Goal: Task Accomplishment & Management: Manage account settings

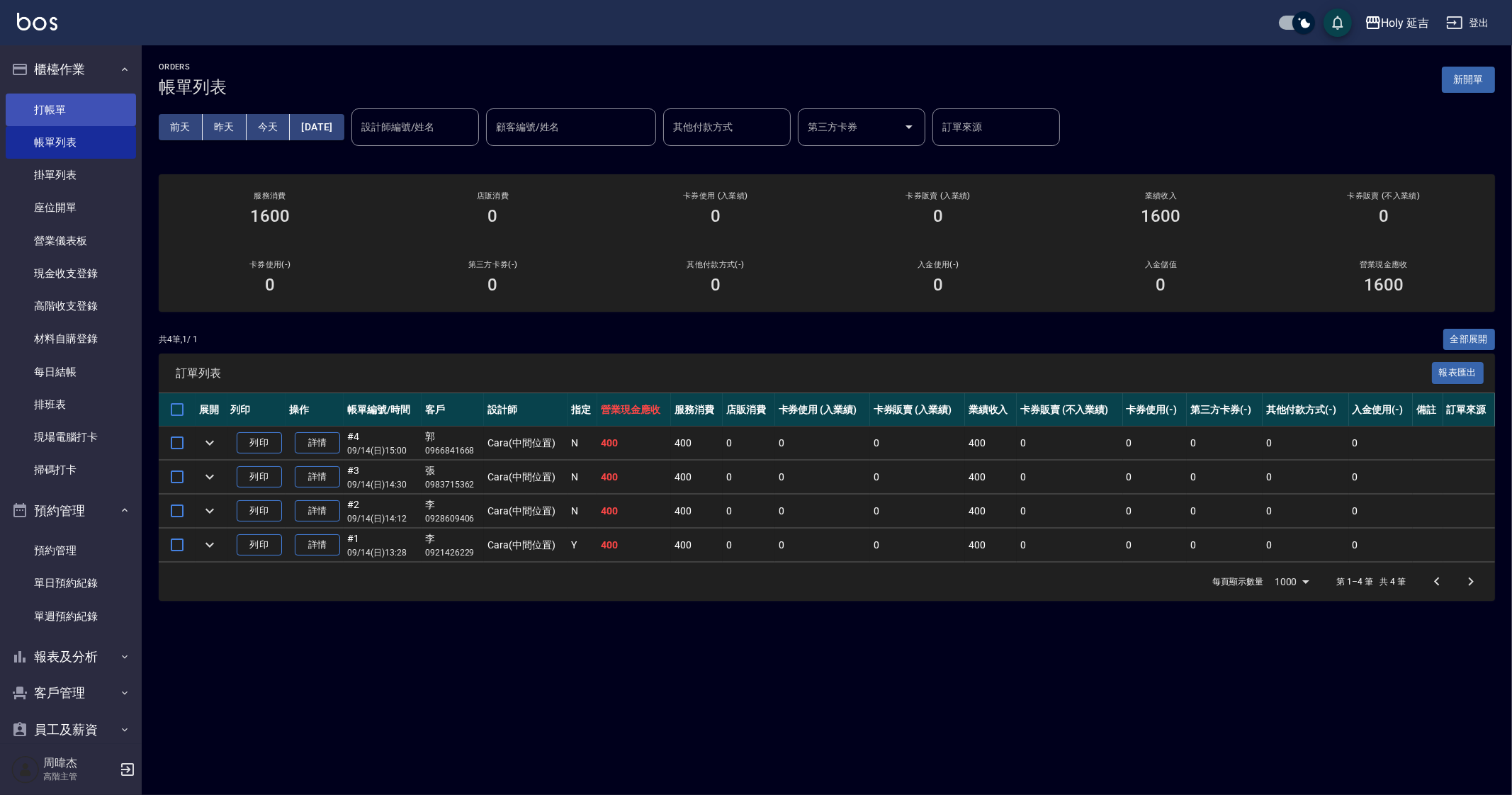
click at [66, 114] on link "打帳單" at bounding box center [70, 110] width 131 height 33
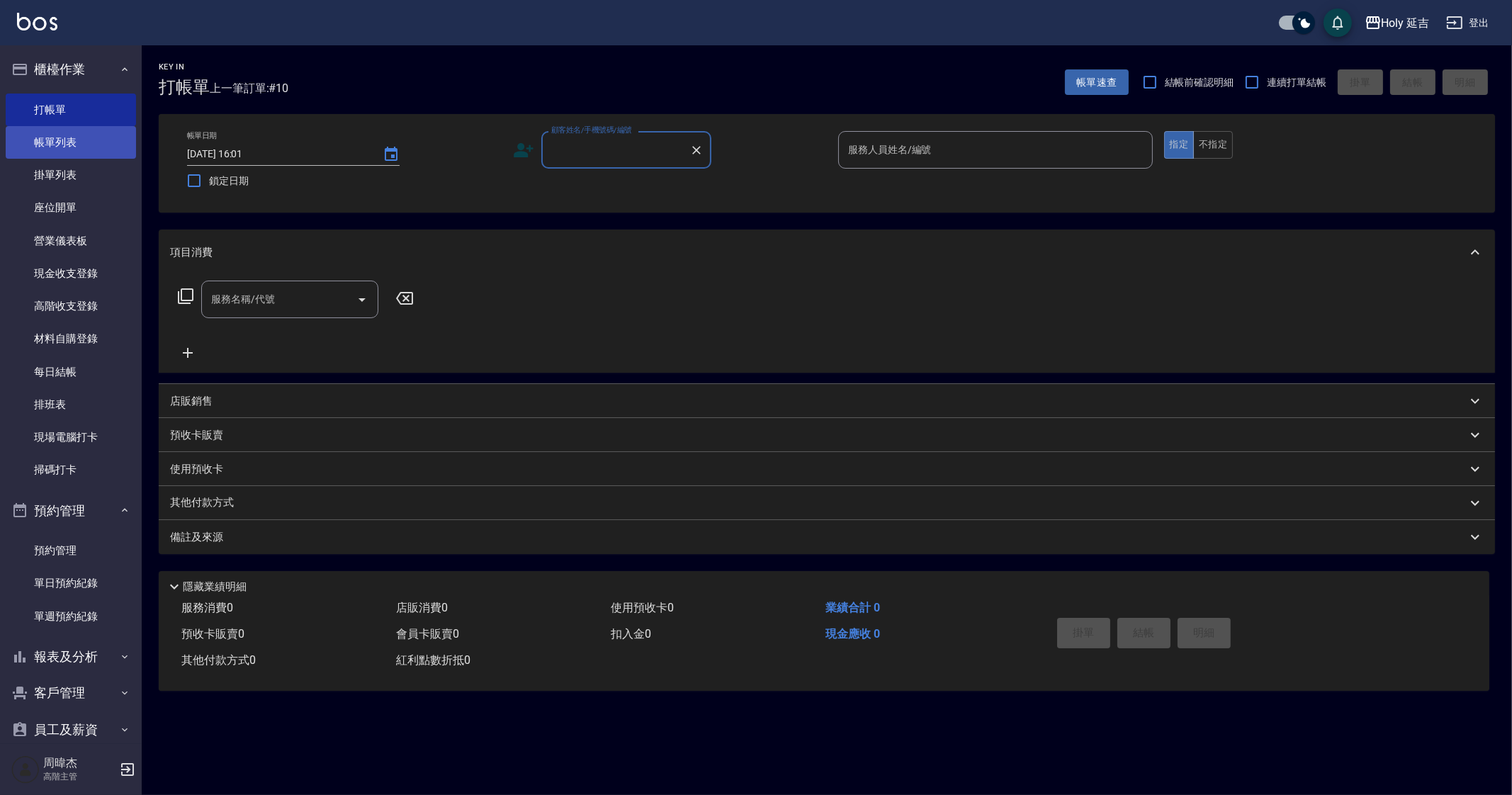
click at [70, 144] on link "帳單列表" at bounding box center [70, 143] width 131 height 33
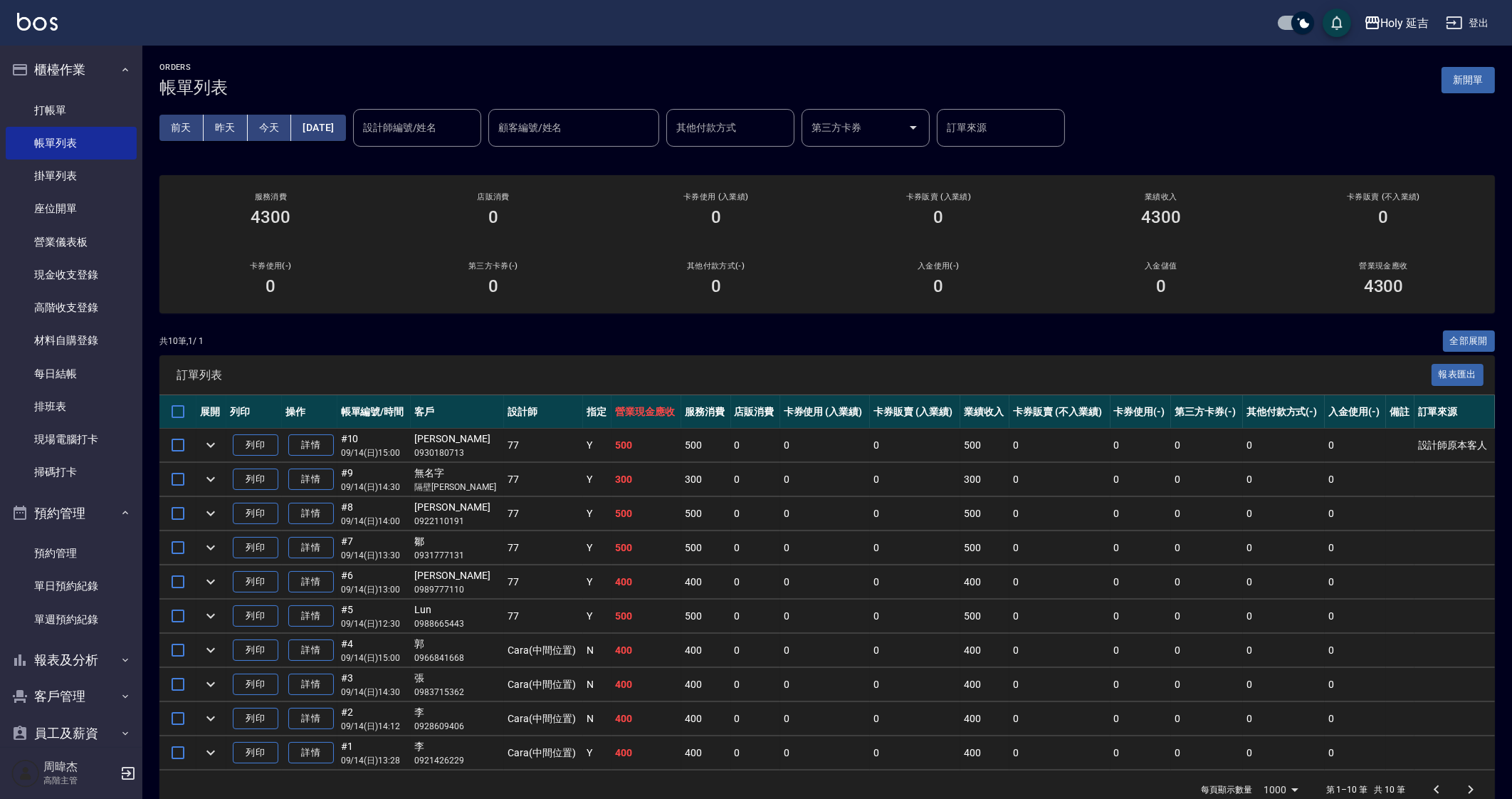
click at [1030, 588] on td "0" at bounding box center [1060, 583] width 101 height 34
click at [67, 71] on button "櫃檯作業" at bounding box center [71, 70] width 131 height 37
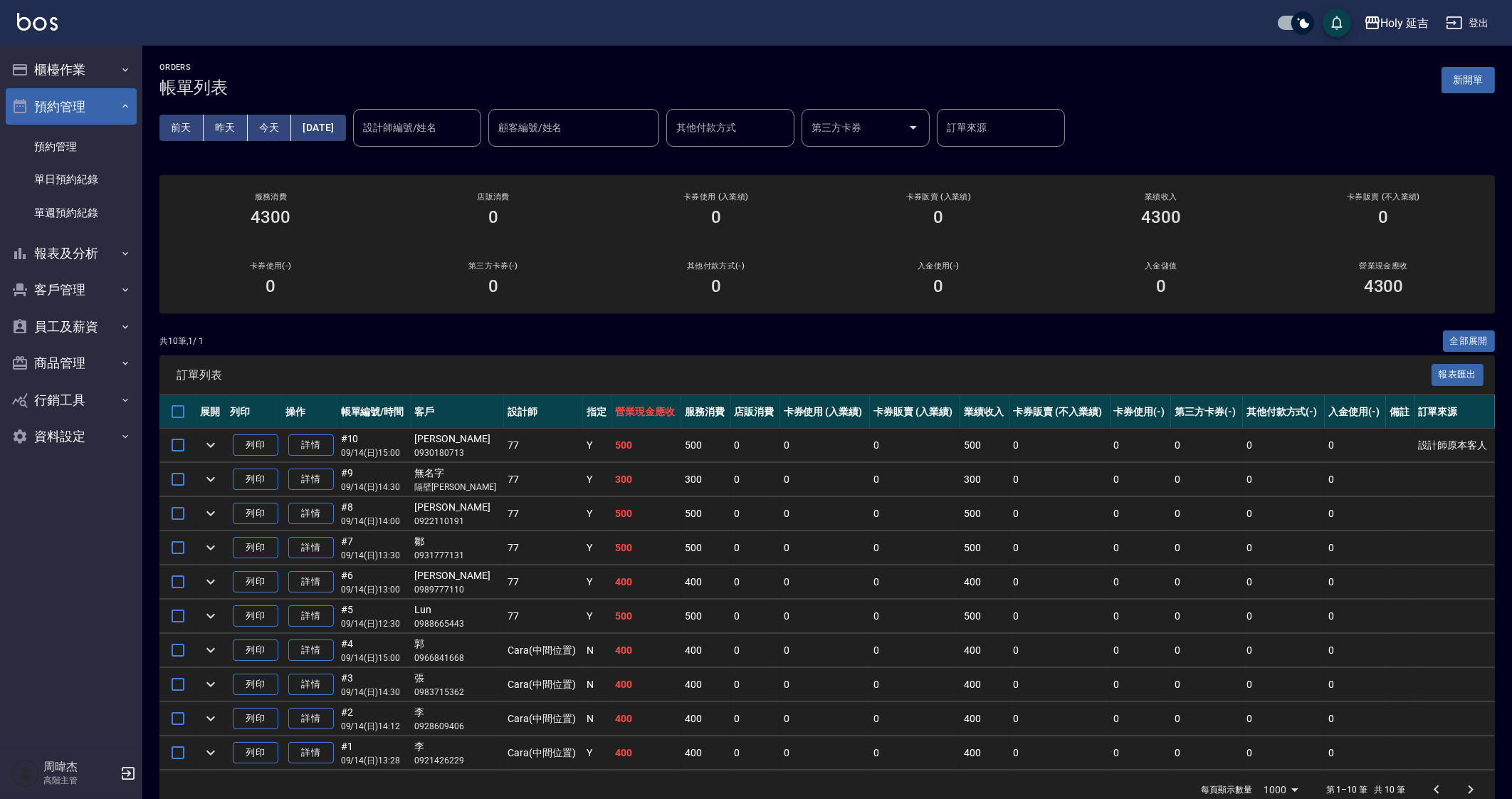
click at [71, 92] on button "預約管理" at bounding box center [71, 107] width 131 height 37
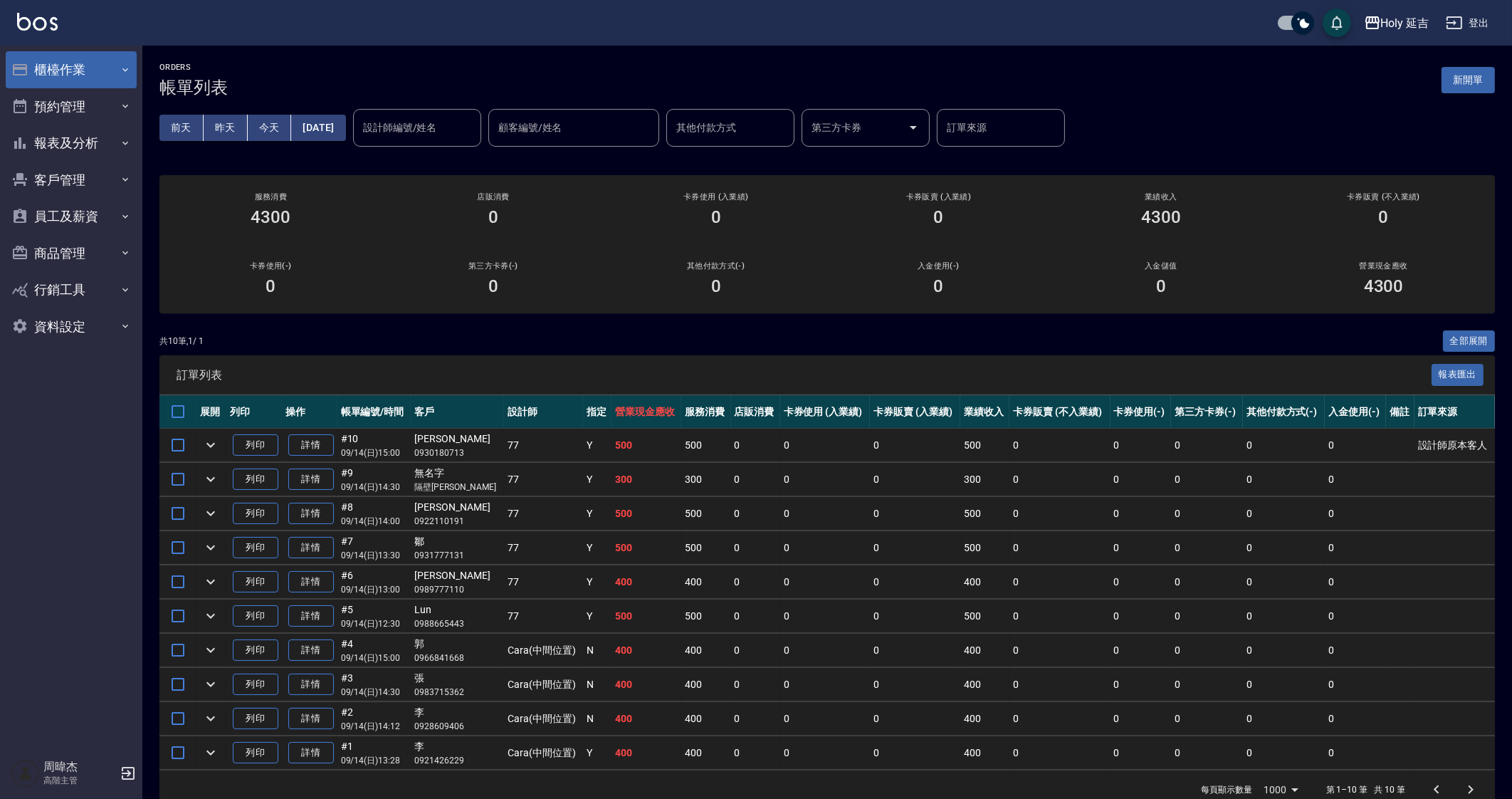
click at [89, 66] on button "櫃檯作業" at bounding box center [71, 70] width 131 height 37
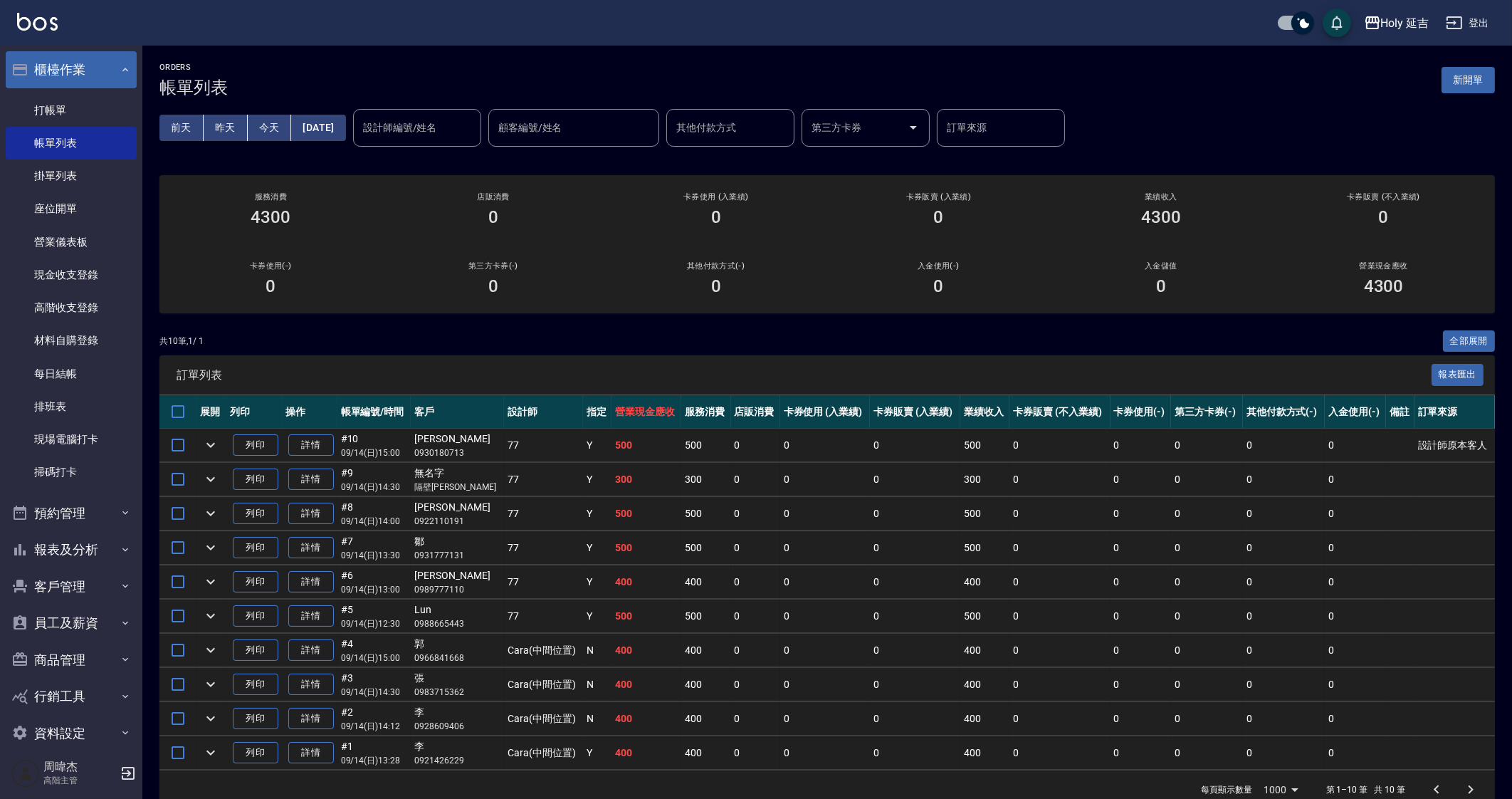
click at [85, 80] on button "櫃檯作業" at bounding box center [71, 70] width 131 height 37
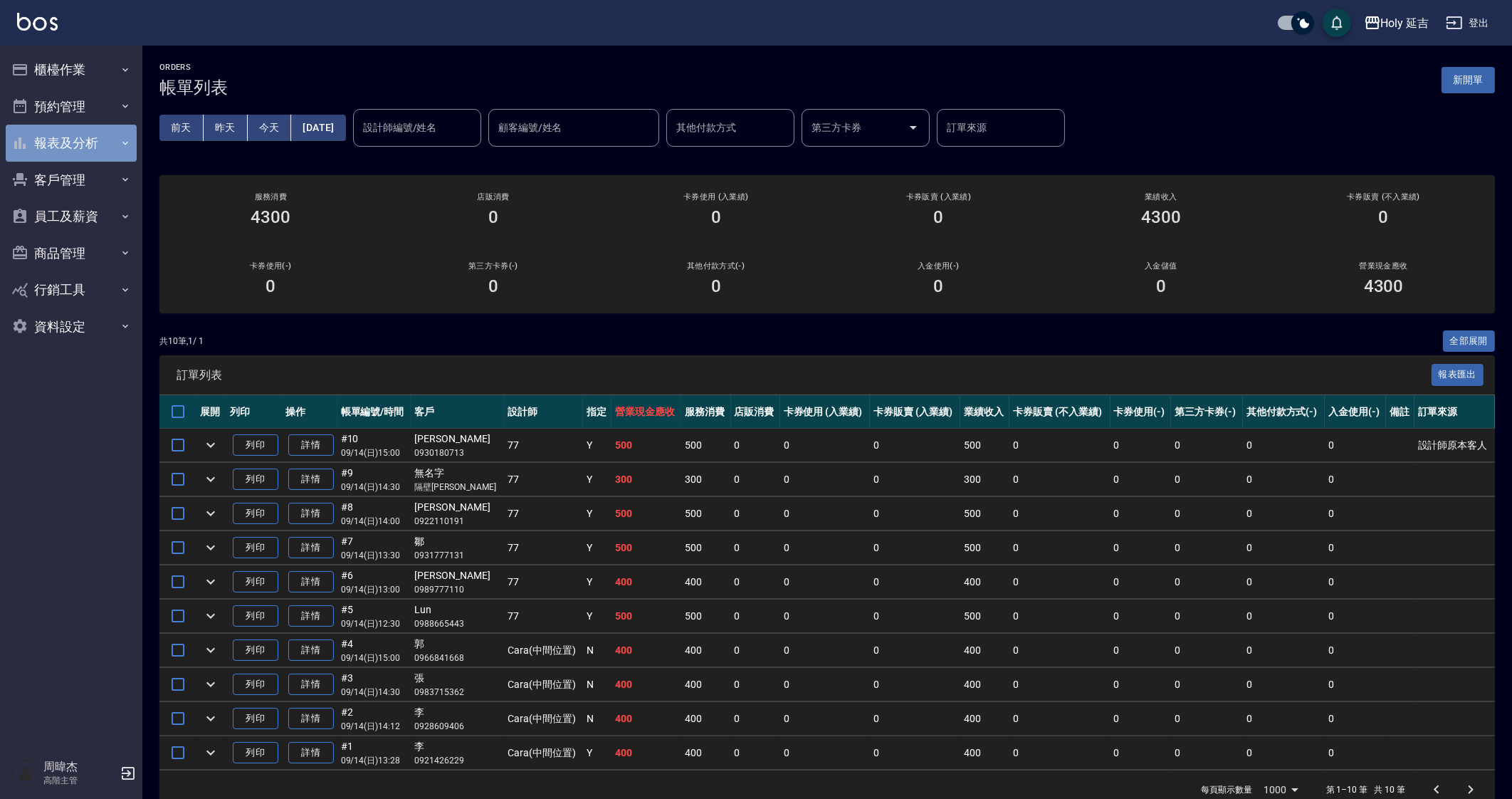
click at [102, 146] on button "報表及分析" at bounding box center [71, 143] width 131 height 37
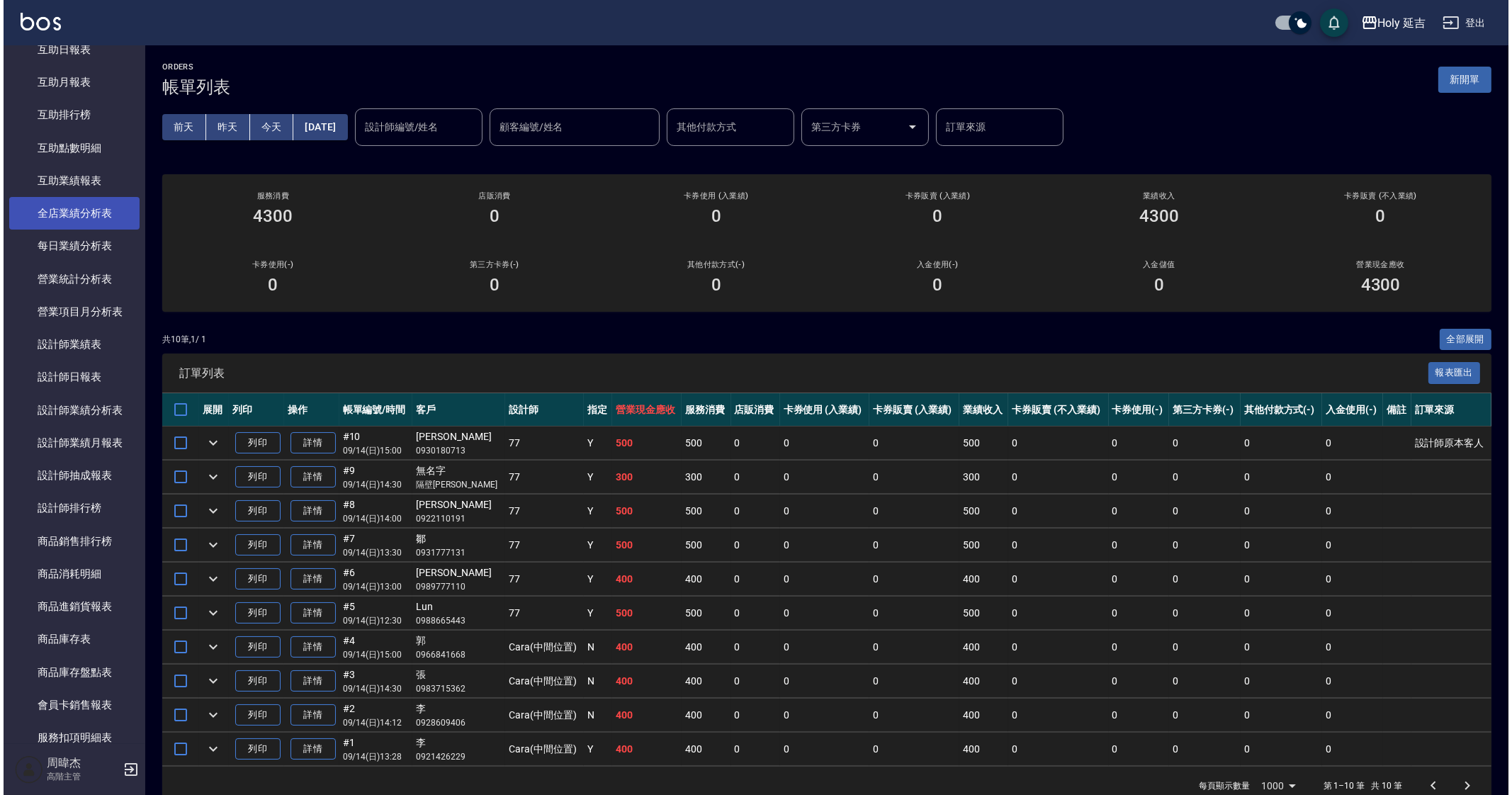
scroll to position [354, 0]
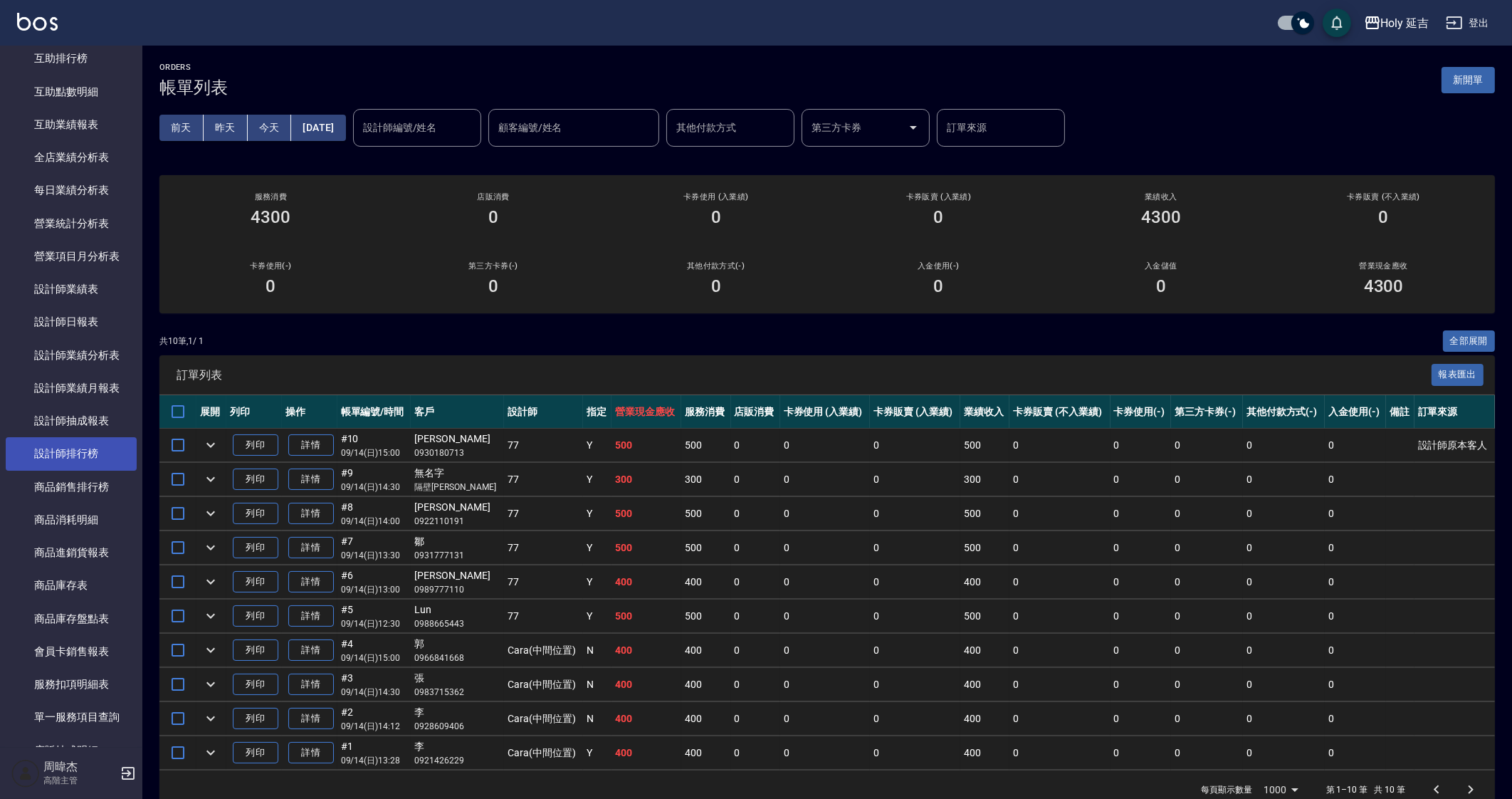
click at [89, 450] on link "設計師排行榜" at bounding box center [71, 453] width 131 height 33
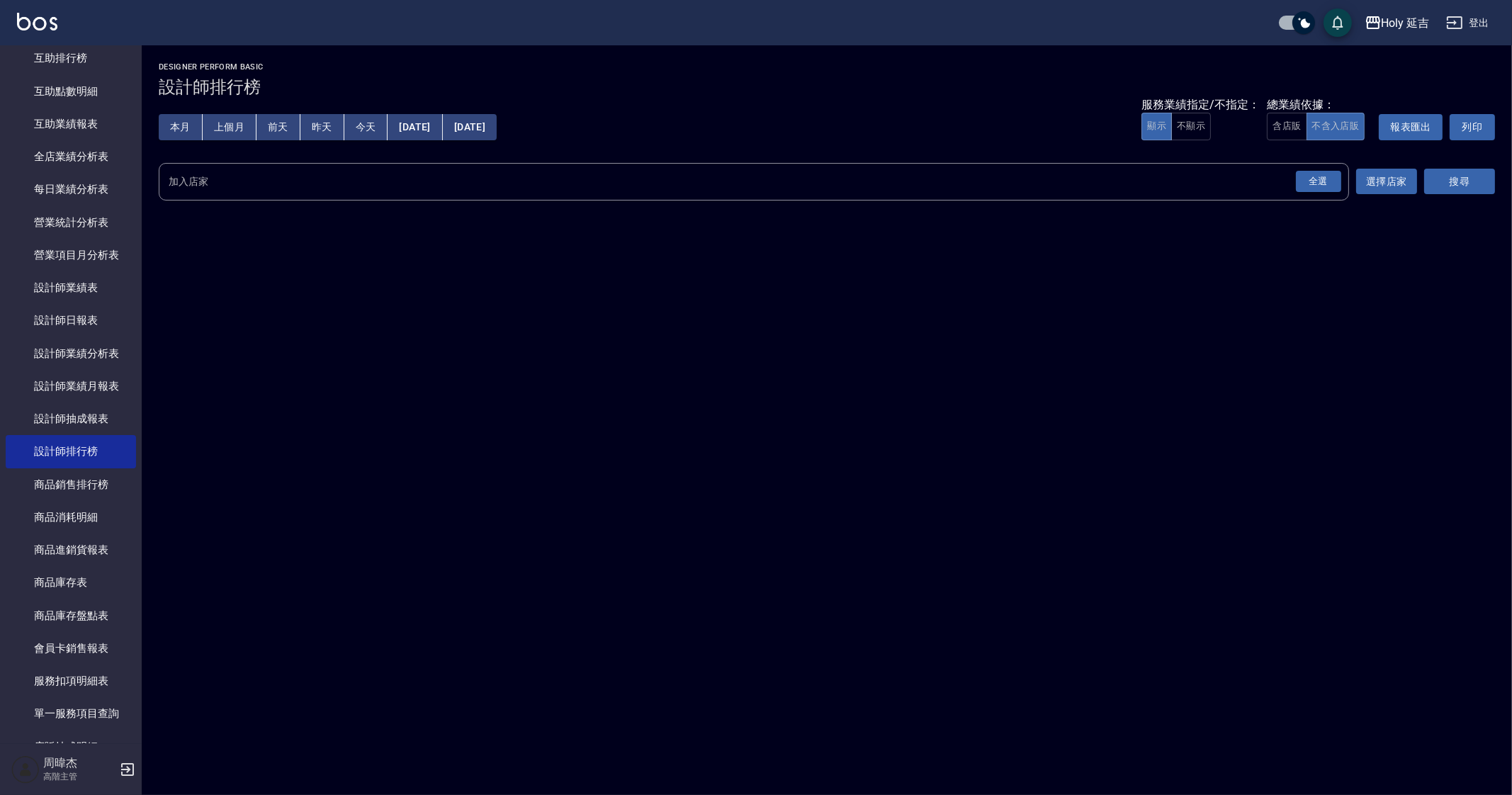
click at [1315, 183] on div "全選" at bounding box center [1318, 181] width 46 height 22
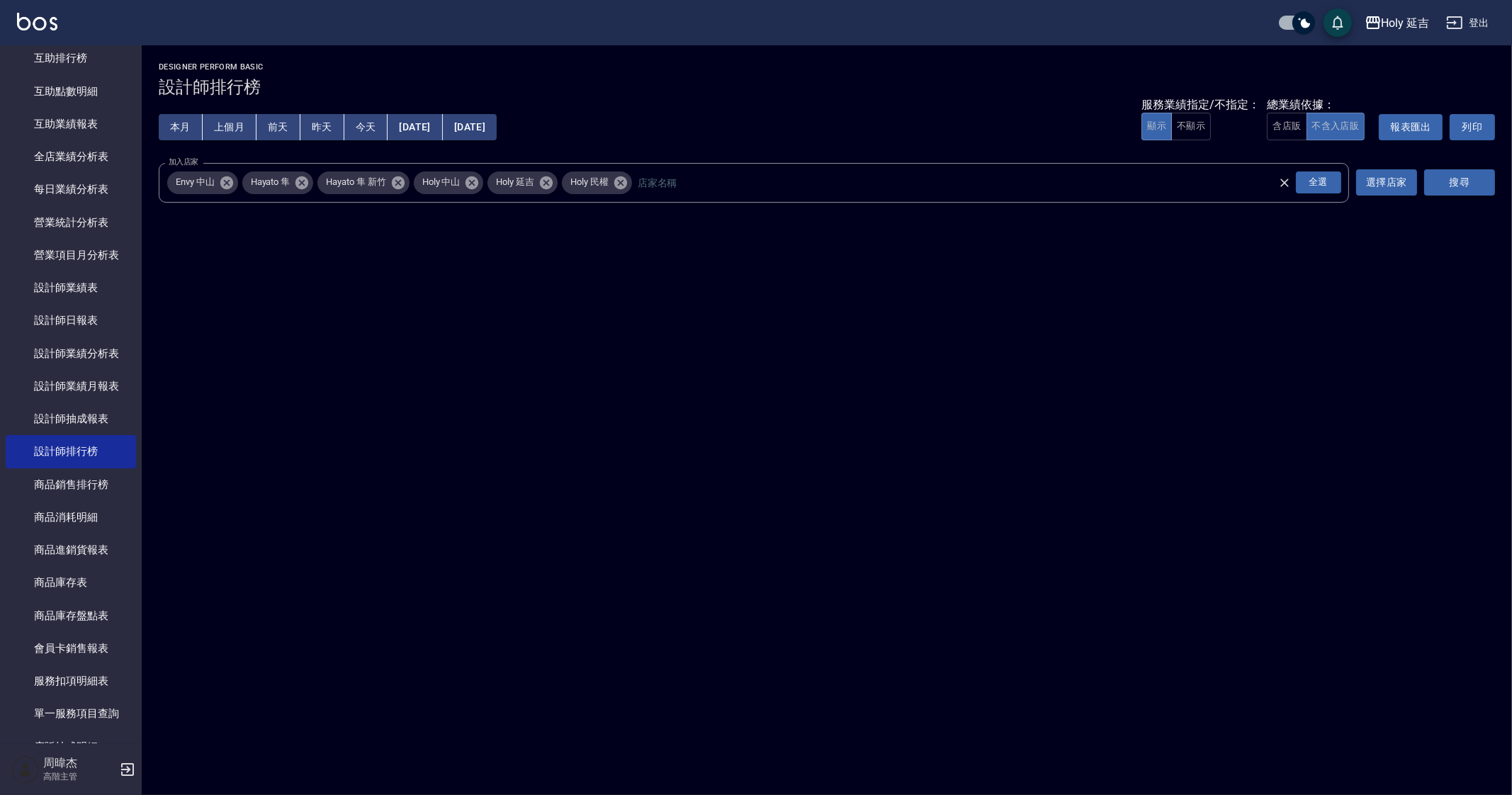
click at [1482, 180] on button "搜尋" at bounding box center [1460, 182] width 70 height 26
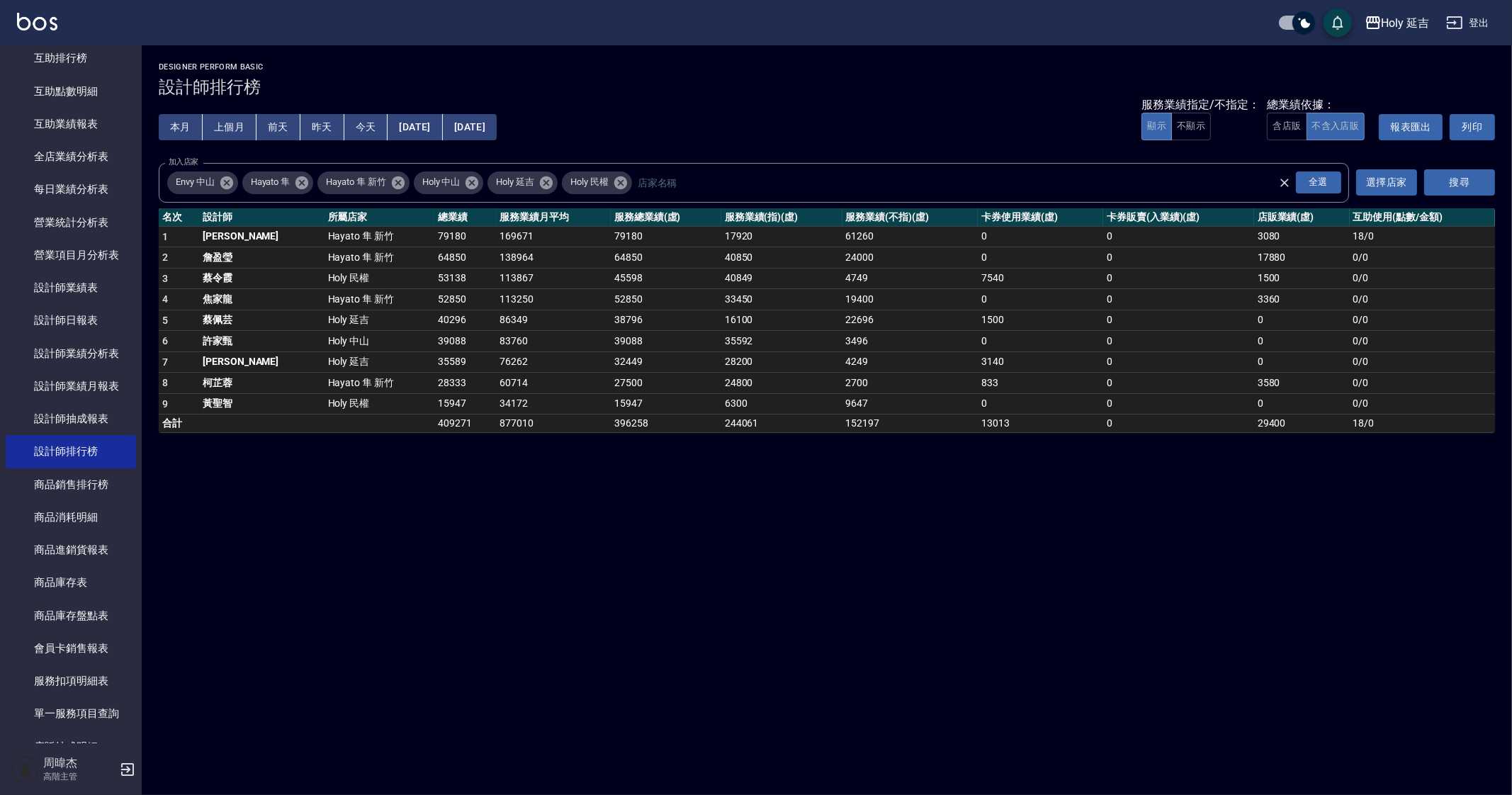
click at [627, 515] on div "Holy 延吉 2025-09-01 - 2025-09-14 設計師排行榜 列印時間： 2025-09-14-16:01 Designer Perform …" at bounding box center [756, 397] width 1512 height 795
click at [860, 689] on div "Holy 延吉 2025-09-01 - 2025-09-14 設計師排行榜 列印時間： 2025-09-14-16:01 Designer Perform …" at bounding box center [756, 397] width 1512 height 795
click at [971, 559] on div "Holy 延吉 2025-09-01 - 2025-09-14 設計師排行榜 列印時間： 2025-09-14-16:01 Designer Perform …" at bounding box center [756, 397] width 1512 height 795
click at [655, 565] on div "Holy 延吉 2025-09-01 - 2025-09-14 設計師排行榜 列印時間： 2025-09-14-16:01 Designer Perform …" at bounding box center [756, 397] width 1512 height 795
click at [1357, 671] on div "Holy 延吉 2025-09-01 - 2025-09-14 設計師排行榜 列印時間： 2025-09-14-16:01 Designer Perform …" at bounding box center [756, 397] width 1512 height 795
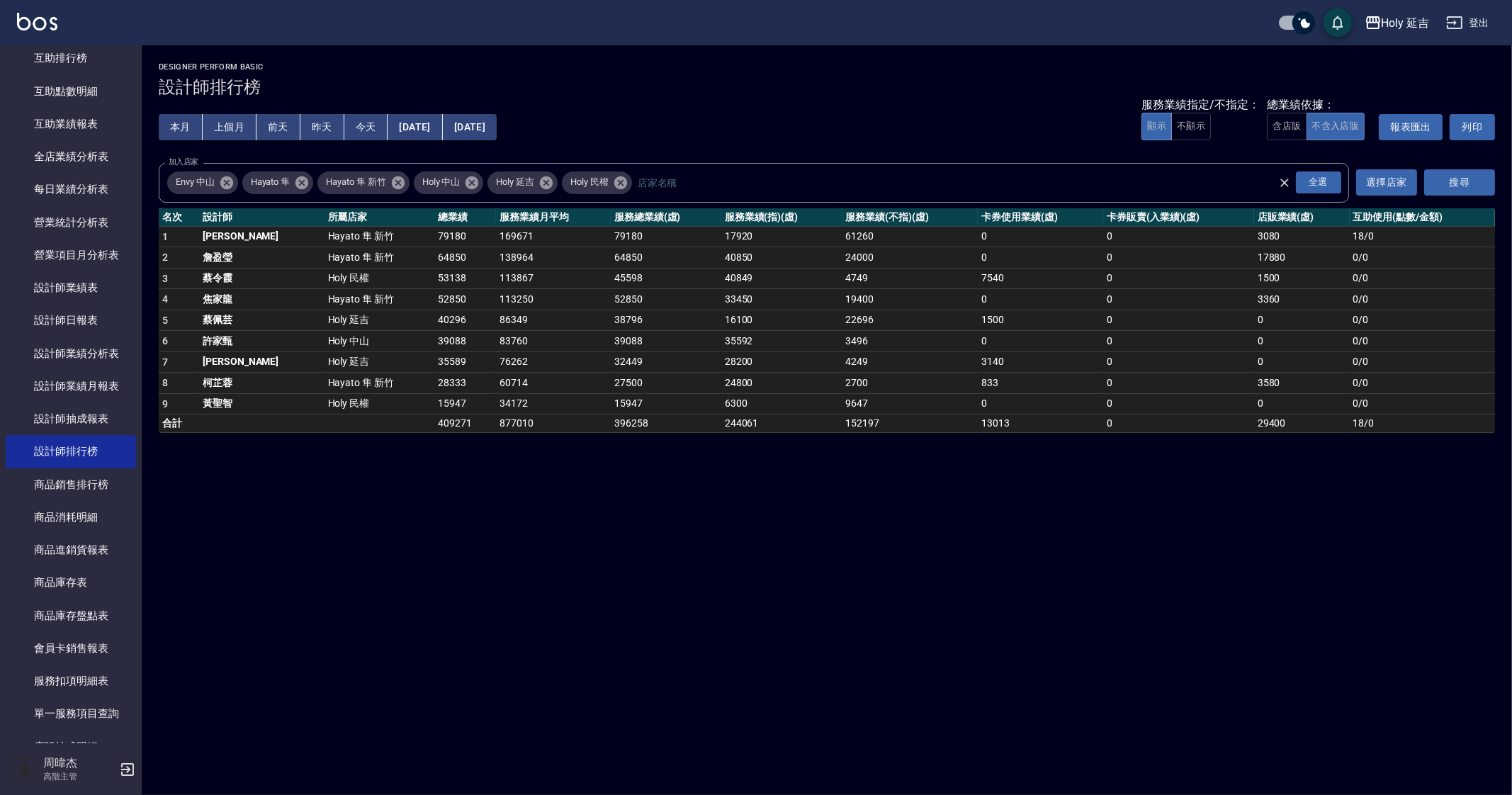
click at [1298, 624] on div "Holy 延吉 2025-09-01 - 2025-09-14 設計師排行榜 列印時間： 2025-09-14-16:01 Designer Perform …" at bounding box center [756, 397] width 1512 height 795
drag, startPoint x: 868, startPoint y: 766, endPoint x: 880, endPoint y: 774, distance: 14.4
click at [868, 766] on div "Holy 延吉 2025-09-01 - 2025-09-14 設計師排行榜 列印時間： 2025-09-14-16:01 Designer Perform …" at bounding box center [756, 397] width 1512 height 795
click at [1080, 637] on div "Holy 延吉 2025-09-01 - 2025-09-14 設計師排行榜 列印時間： 2025-09-14-16:01 Designer Perform …" at bounding box center [756, 397] width 1512 height 795
drag, startPoint x: 637, startPoint y: 636, endPoint x: 633, endPoint y: 625, distance: 11.7
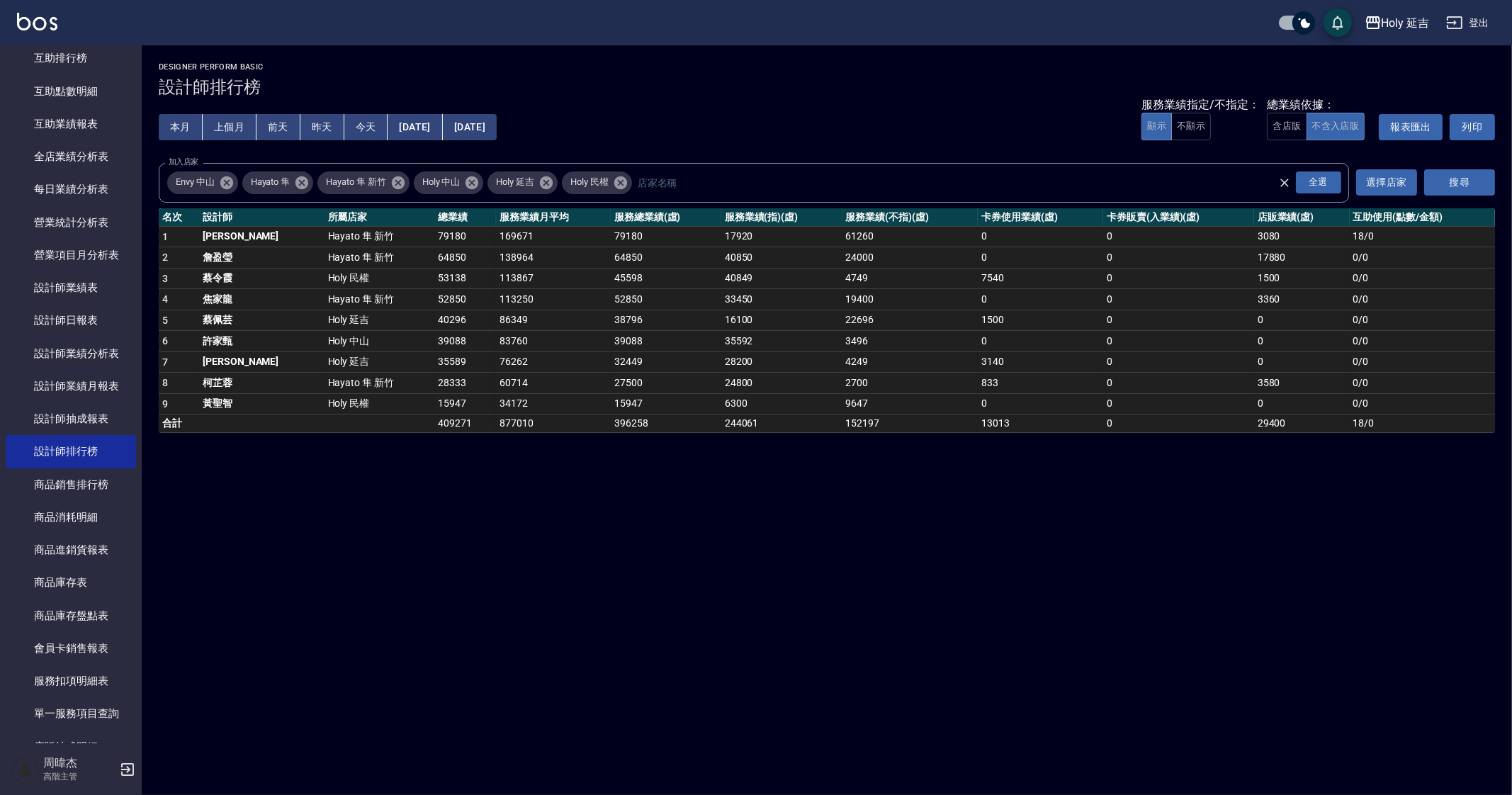
click at [637, 636] on div "Holy 延吉 2025-09-01 - 2025-09-14 設計師排行榜 列印時間： 2025-09-14-16:01 Designer Perform …" at bounding box center [756, 397] width 1512 height 795
click at [77, 246] on link "營業項目月分析表" at bounding box center [70, 255] width 131 height 33
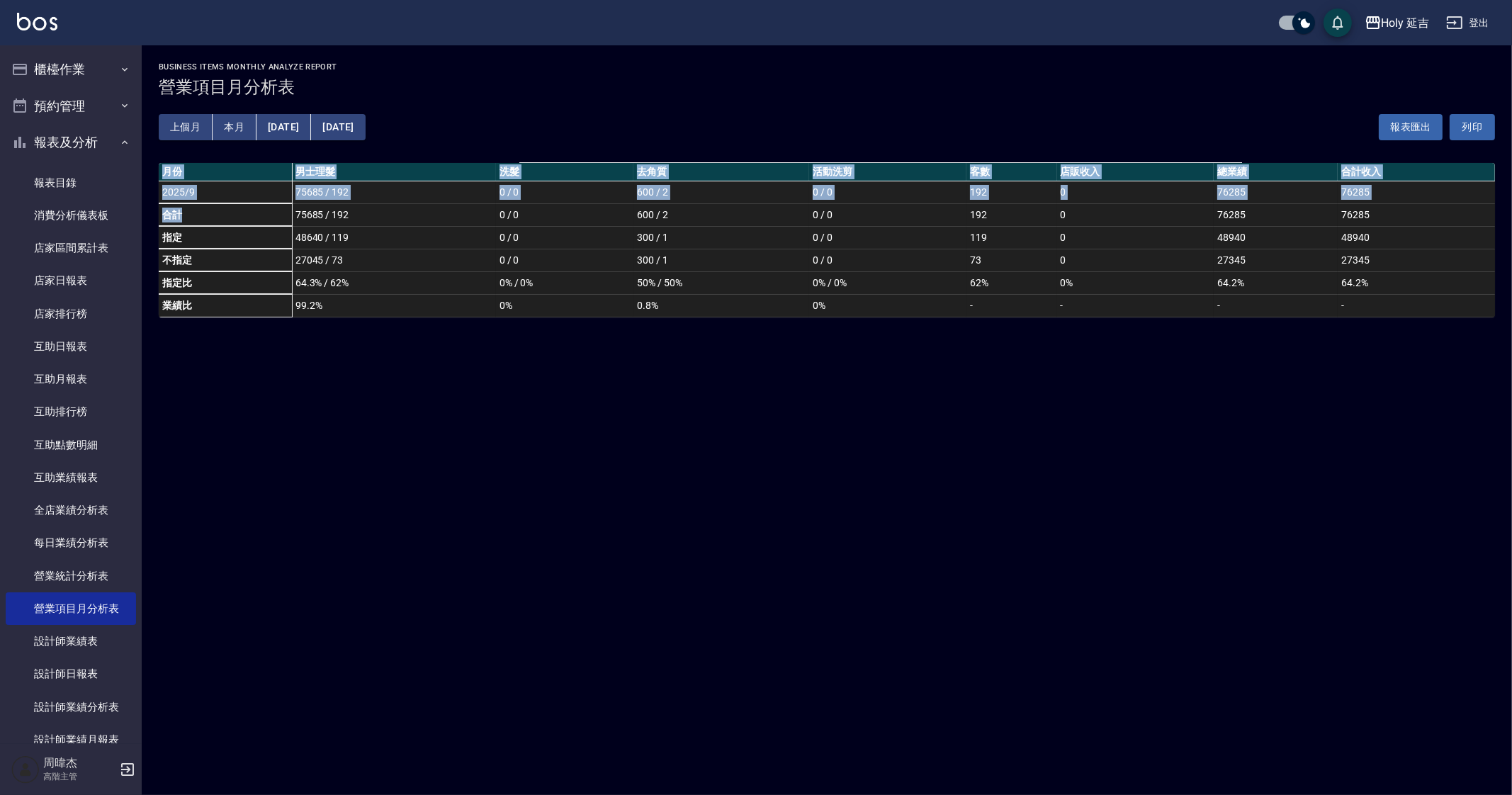
drag, startPoint x: 199, startPoint y: 212, endPoint x: 248, endPoint y: 384, distance: 178.8
click at [248, 384] on div "Holy 延吉 2025-09-01 - 2025-09-30 營業項目月分析表 列印時間： 2025-09-14-16:04 Business Items …" at bounding box center [756, 397] width 1512 height 795
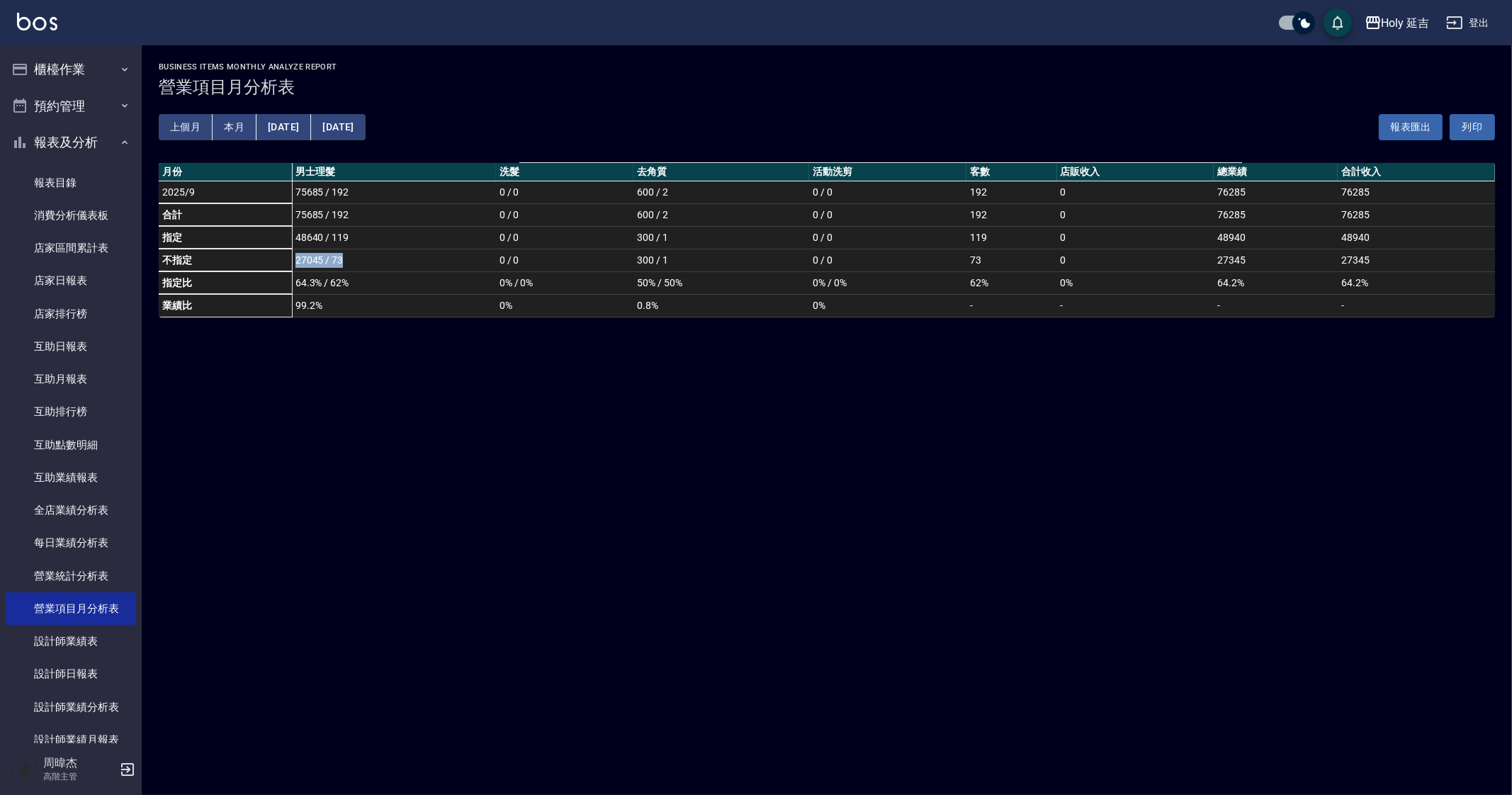
drag, startPoint x: 271, startPoint y: 256, endPoint x: 427, endPoint y: 258, distance: 156.0
click at [425, 259] on tr "不指定 27045 / 73 0 / 0 300 / 1 0 / 0 73 0 27345 27345" at bounding box center [826, 260] width 1337 height 22
click at [450, 432] on div "Holy 延吉 2025-09-01 - 2025-09-30 營業項目月分析表 列印時間： 2025-09-14-16:04 Business Items …" at bounding box center [756, 397] width 1512 height 795
click at [794, 465] on div "Holy 延吉 2025-09-01 - 2025-09-30 營業項目月分析表 列印時間： 2025-09-14-16:04 Business Items …" at bounding box center [756, 397] width 1512 height 795
click at [194, 126] on button "上個月" at bounding box center [185, 126] width 54 height 26
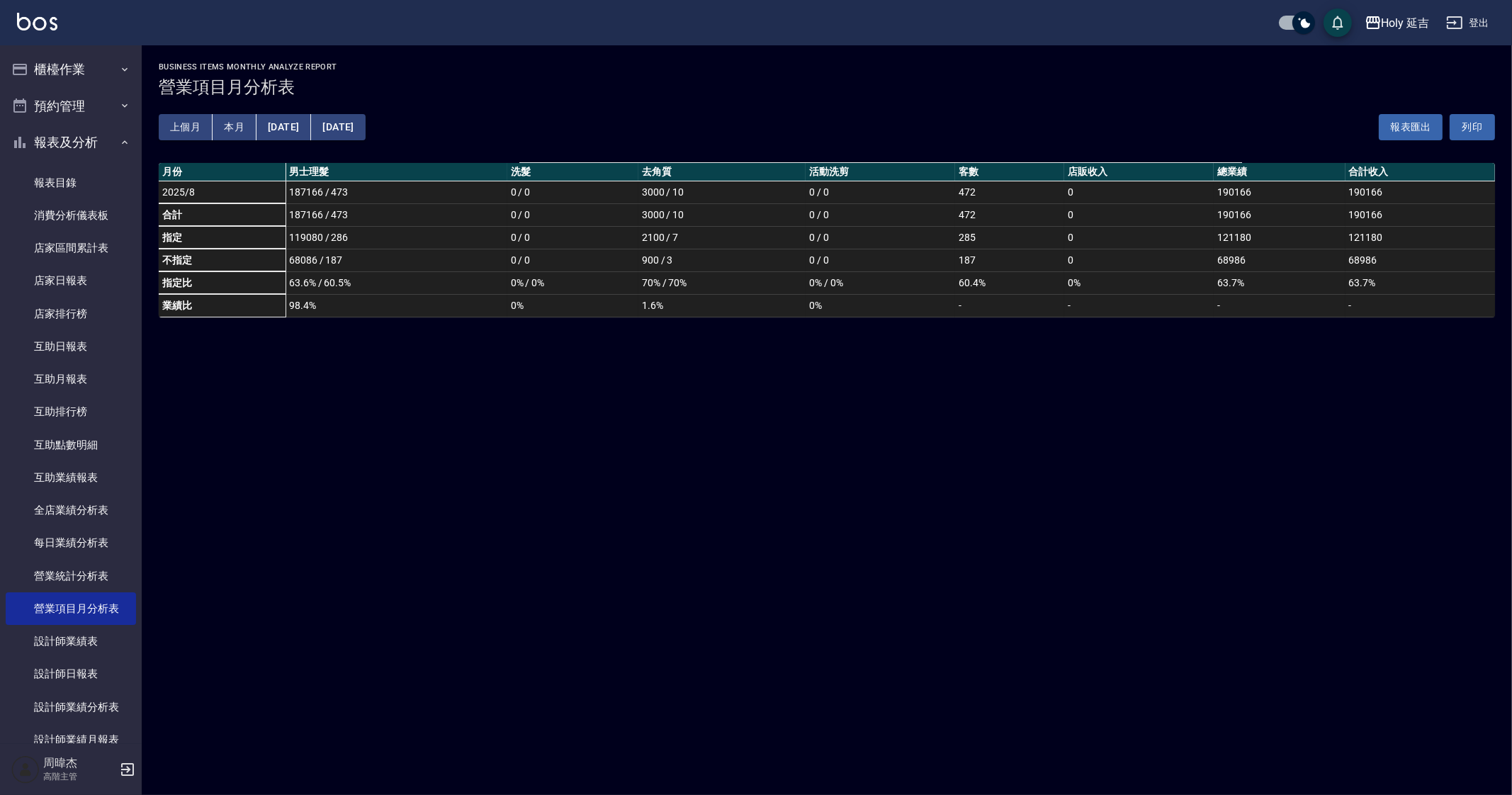
click at [226, 136] on button "本月" at bounding box center [234, 126] width 44 height 26
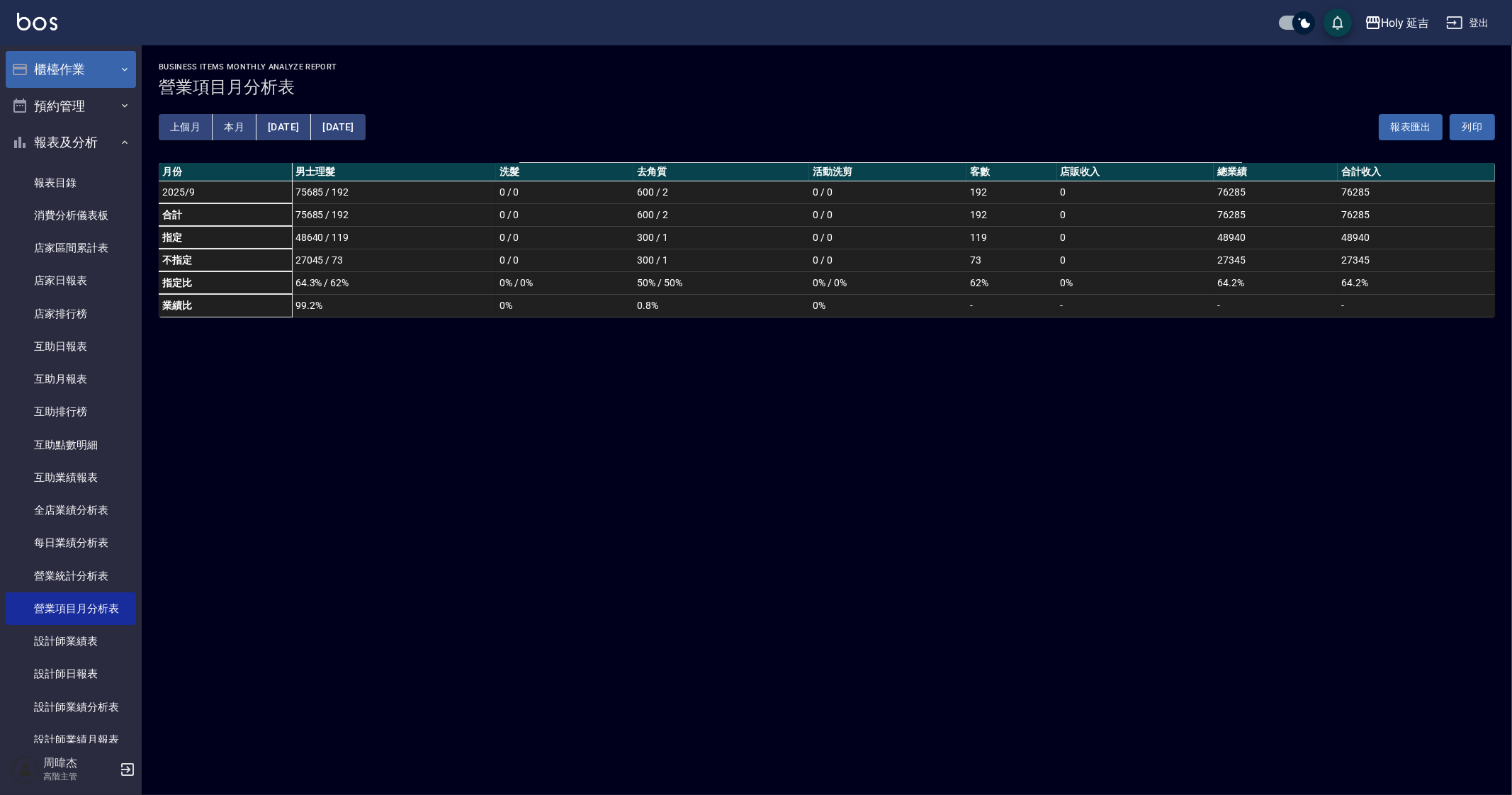
click at [99, 65] on button "櫃檯作業" at bounding box center [70, 70] width 131 height 37
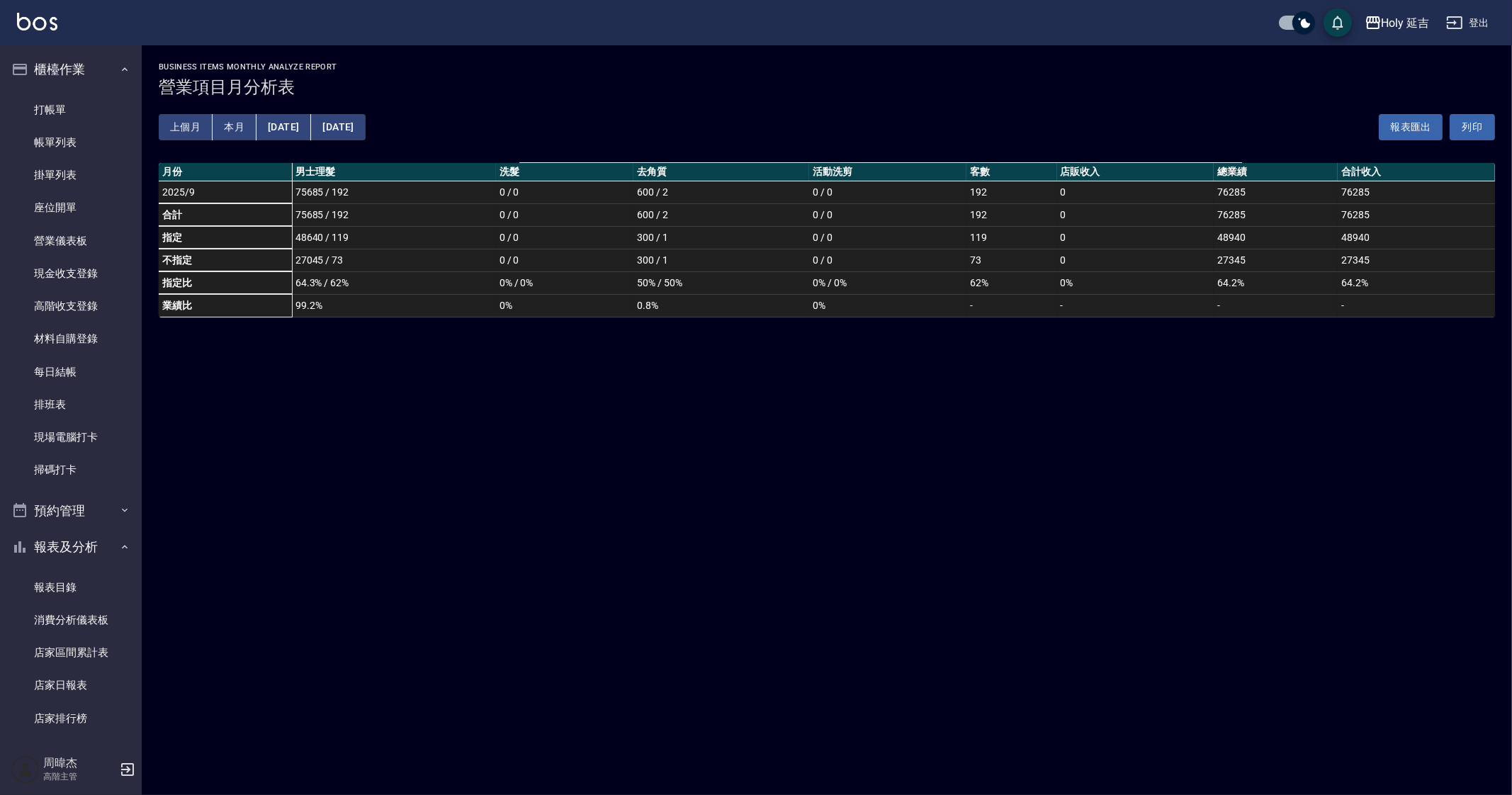
drag, startPoint x: 99, startPoint y: 146, endPoint x: 1102, endPoint y: 708, distance: 1149.7
click at [99, 146] on link "帳單列表" at bounding box center [70, 143] width 131 height 33
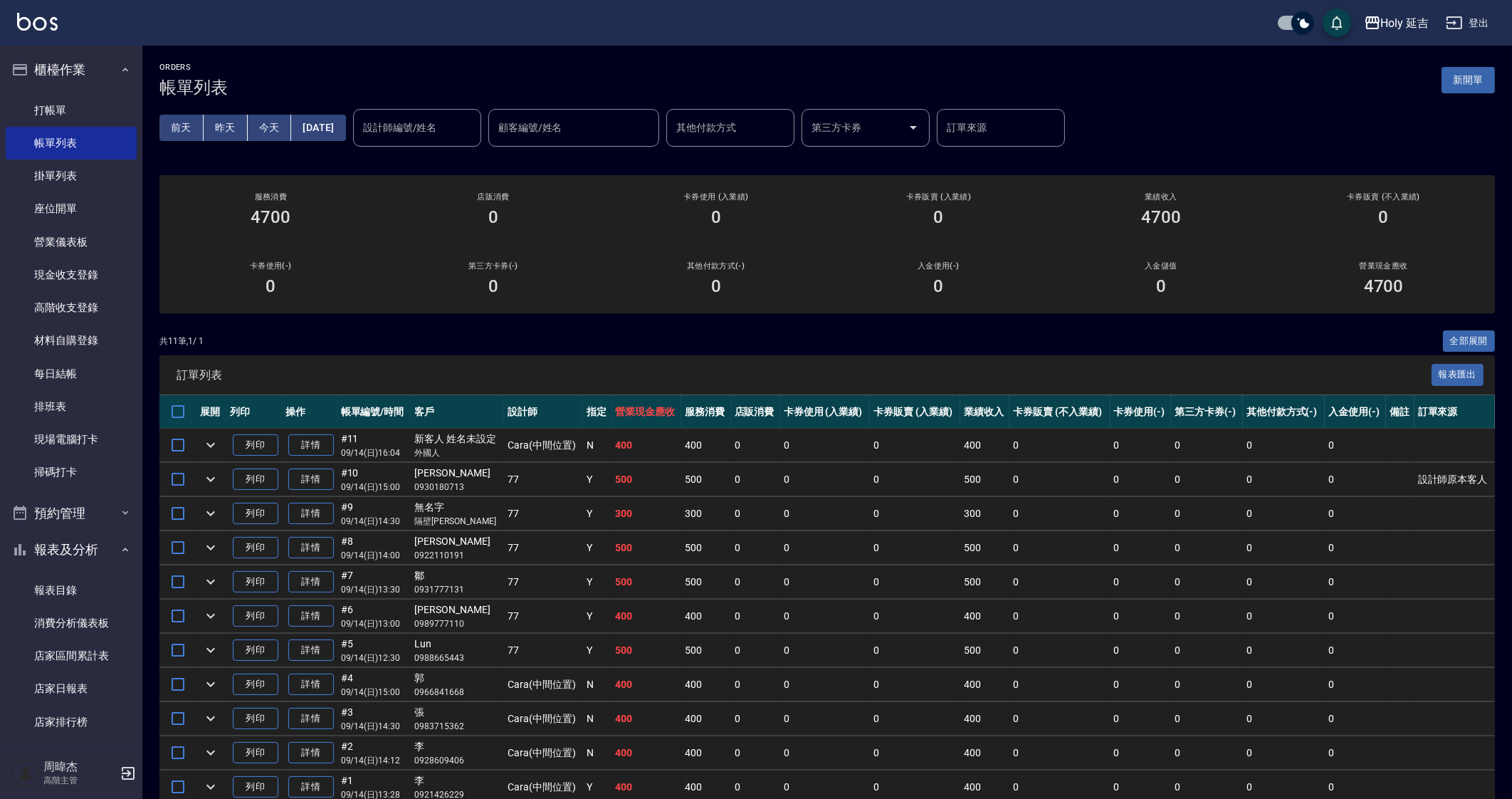
click at [742, 513] on td "0" at bounding box center [756, 514] width 49 height 34
click at [589, 593] on td "Y" at bounding box center [597, 583] width 28 height 34
click at [64, 389] on link "每日結帳" at bounding box center [71, 373] width 131 height 33
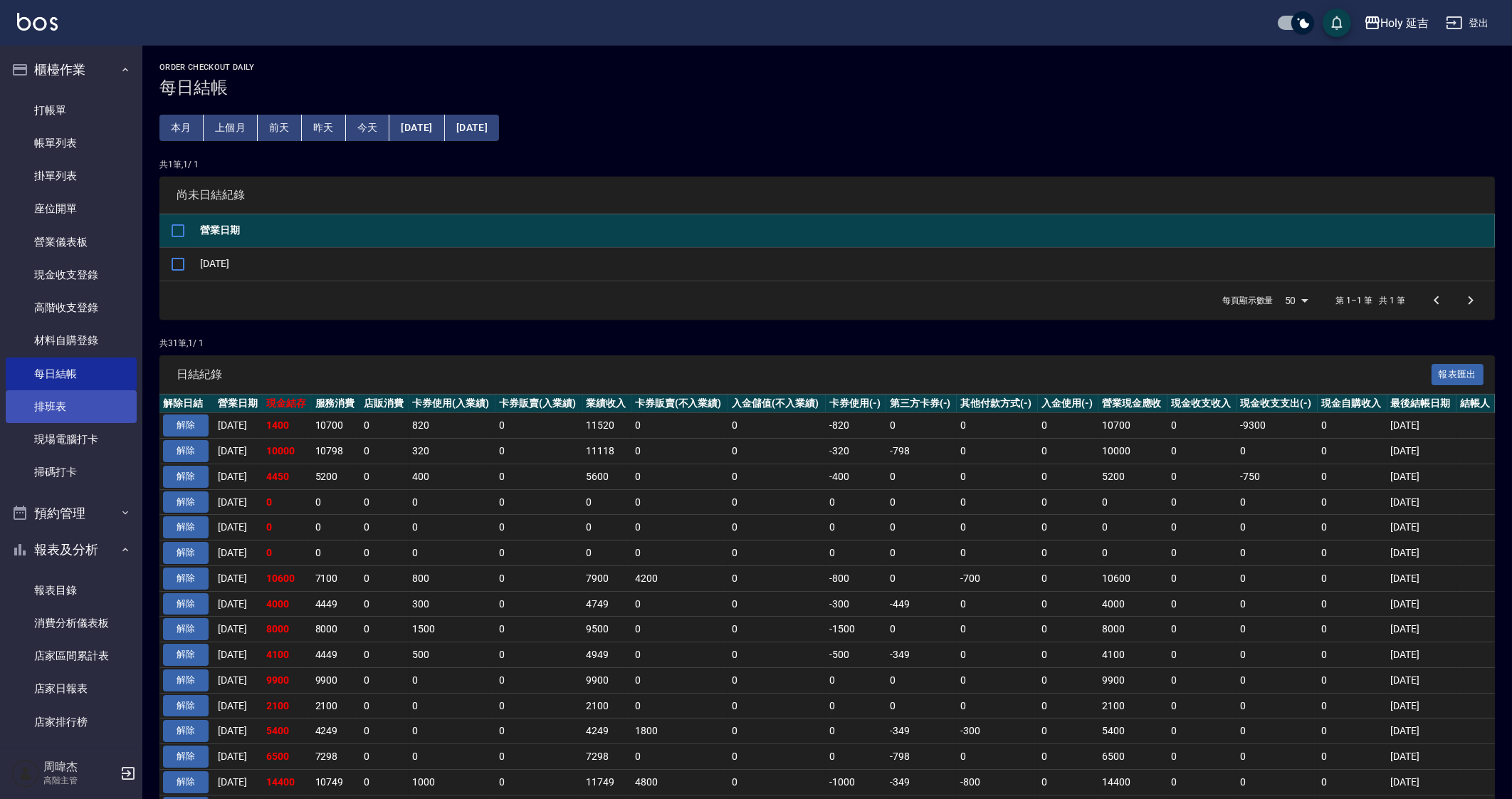
click at [43, 390] on link "排班表" at bounding box center [71, 406] width 131 height 33
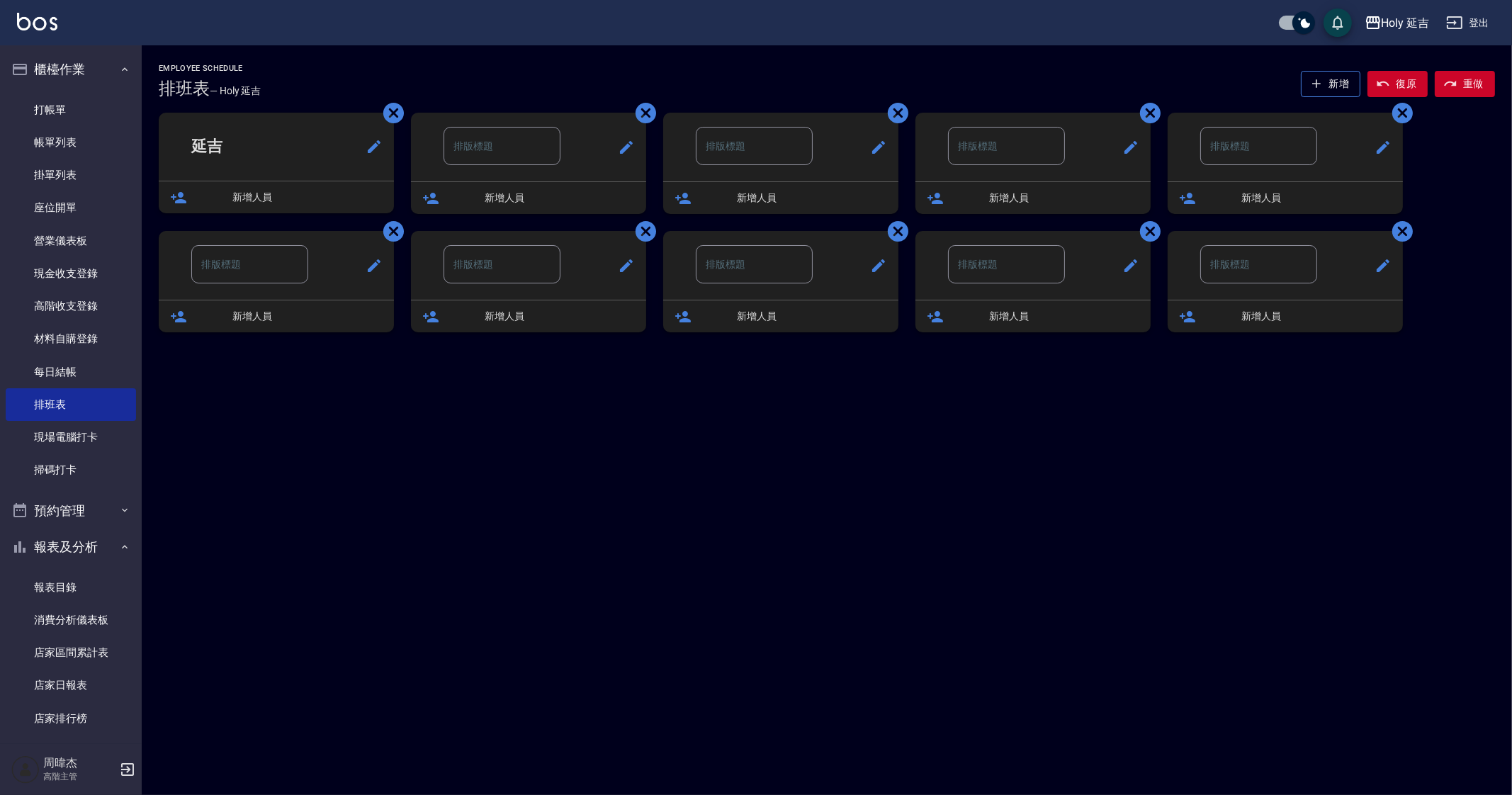
click at [867, 606] on div "Employee Schedule 排班表 — Holy 延吉 新增 復原 重做 延吉 新增人員 ​ 新增人員 ​ 新增人員 ​ 新增人員 ​ 新增人員 ​ …" at bounding box center [756, 397] width 1512 height 795
click at [65, 109] on link "打帳單" at bounding box center [70, 110] width 131 height 33
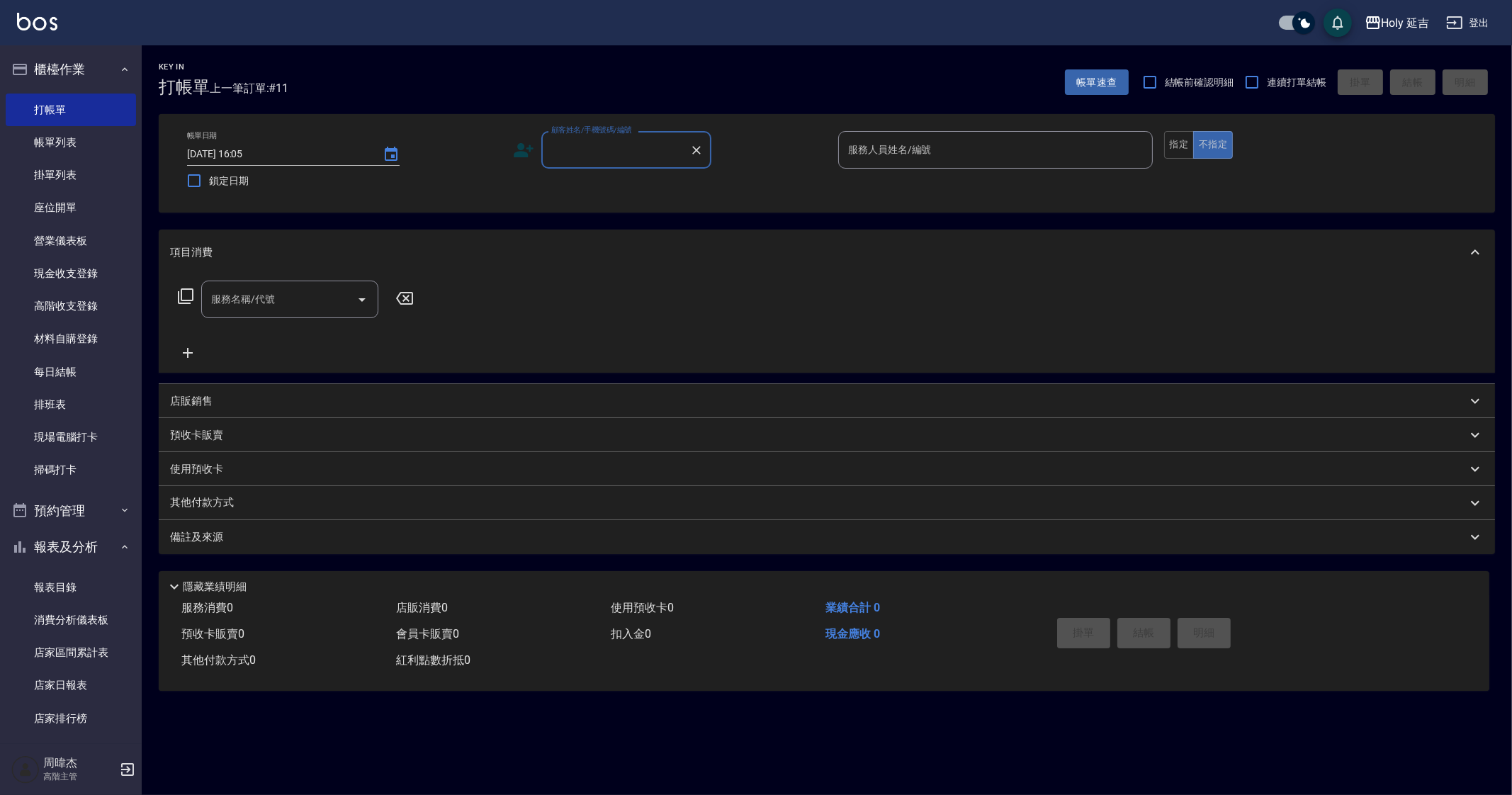
click at [927, 747] on div "Key In 打帳單 上一筆訂單:#11 帳單速查 結帳前確認明細 連續打單結帳 掛單 結帳 明細 帳單日期 2025/09/14 16:05 鎖定日期 顧客…" at bounding box center [756, 397] width 1512 height 795
click at [1410, 20] on div "Holy 延吉" at bounding box center [1405, 23] width 48 height 18
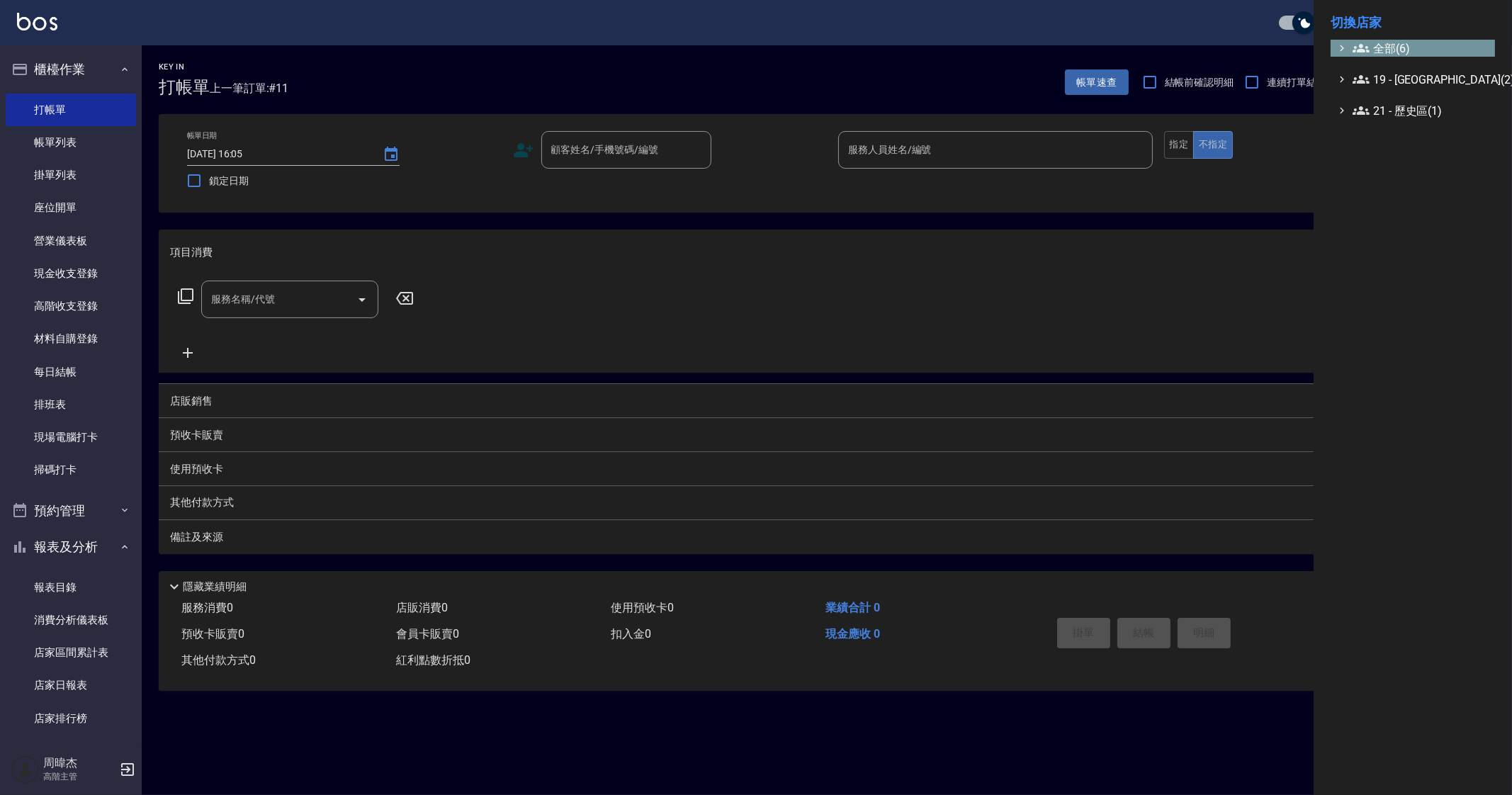
click at [1403, 44] on span "全部(6)" at bounding box center [1421, 48] width 137 height 17
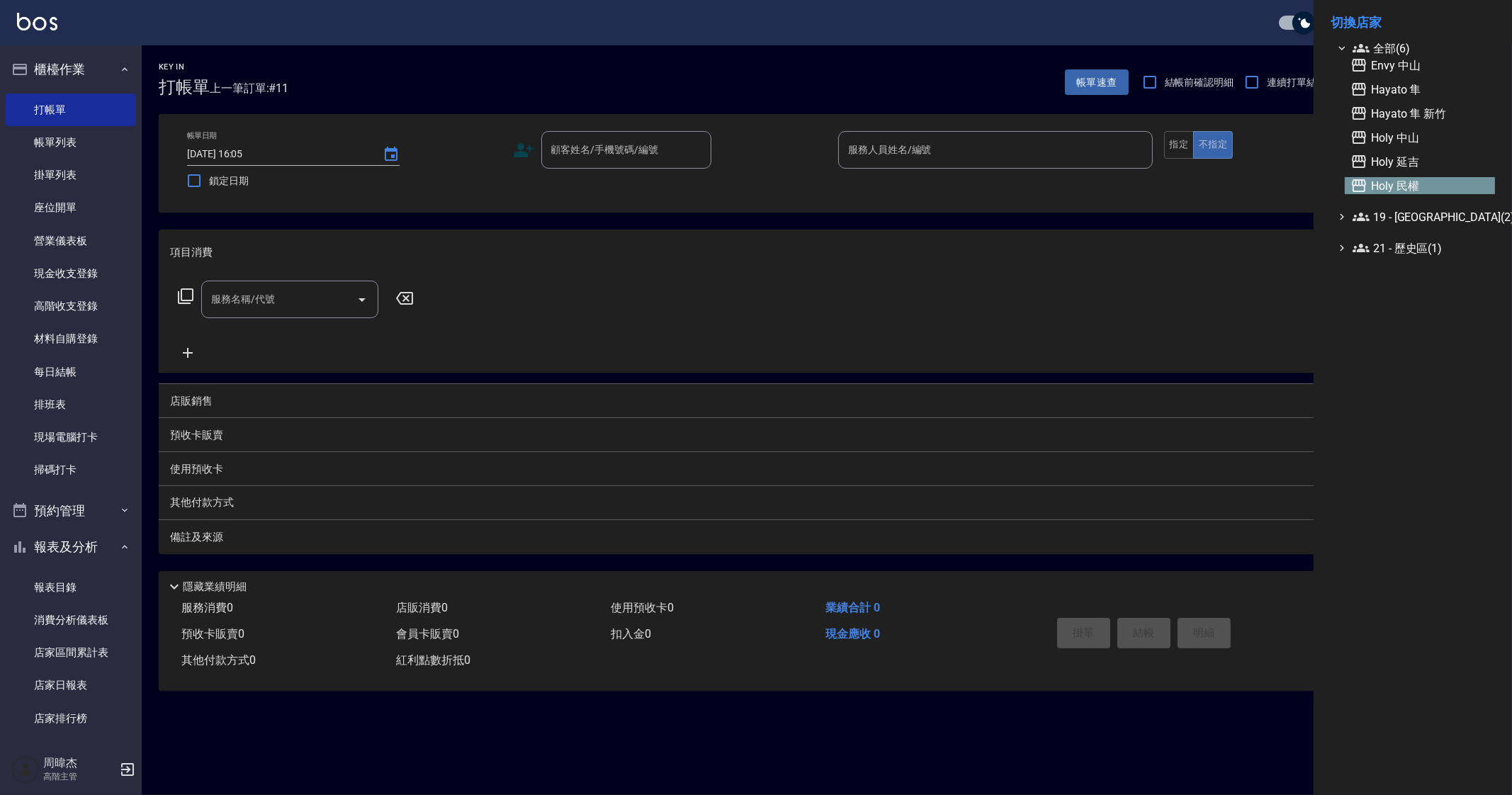
click at [1426, 188] on span "Holy 民權" at bounding box center [1420, 185] width 139 height 17
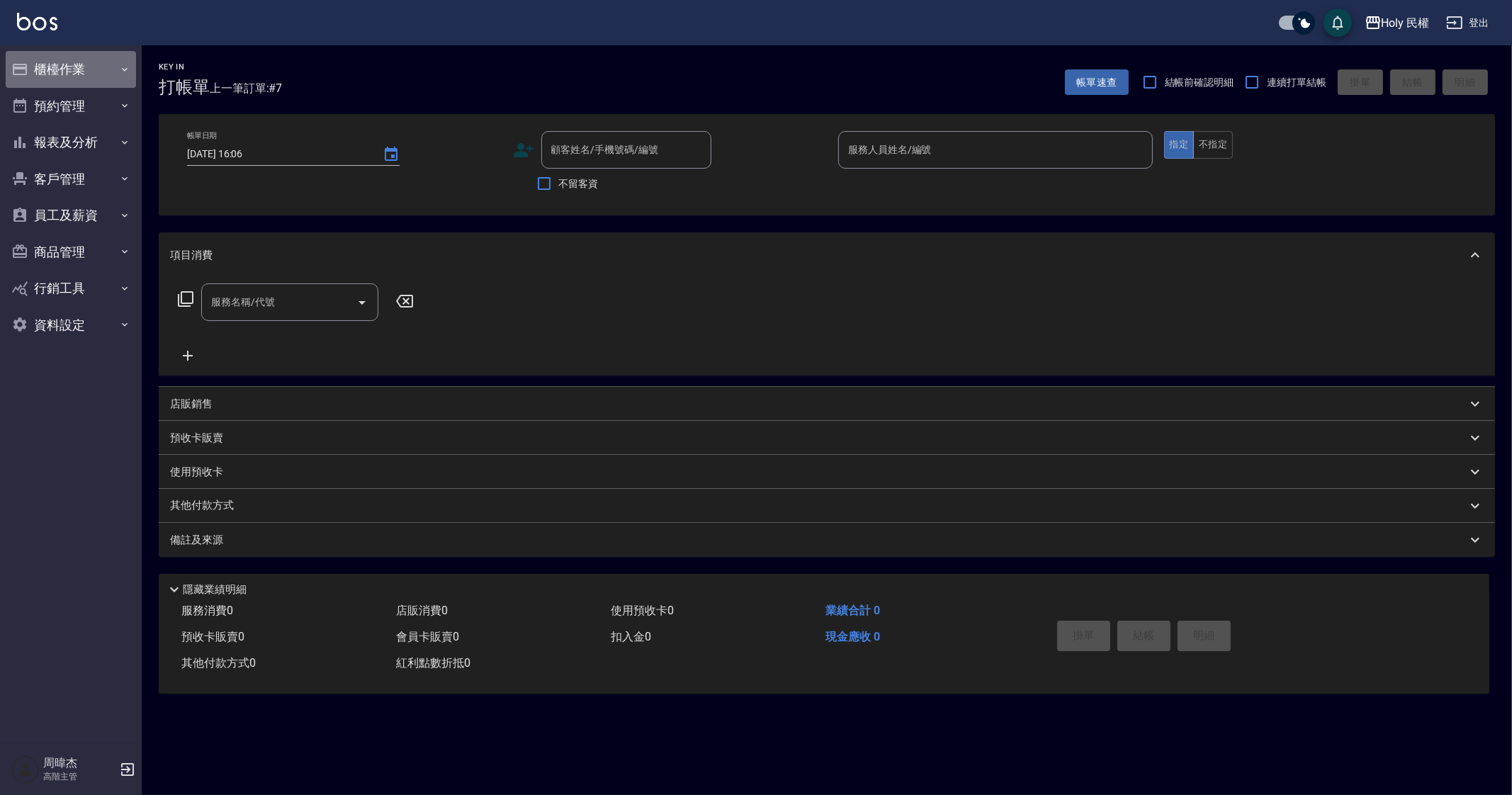
click at [74, 79] on button "櫃檯作業" at bounding box center [70, 70] width 131 height 37
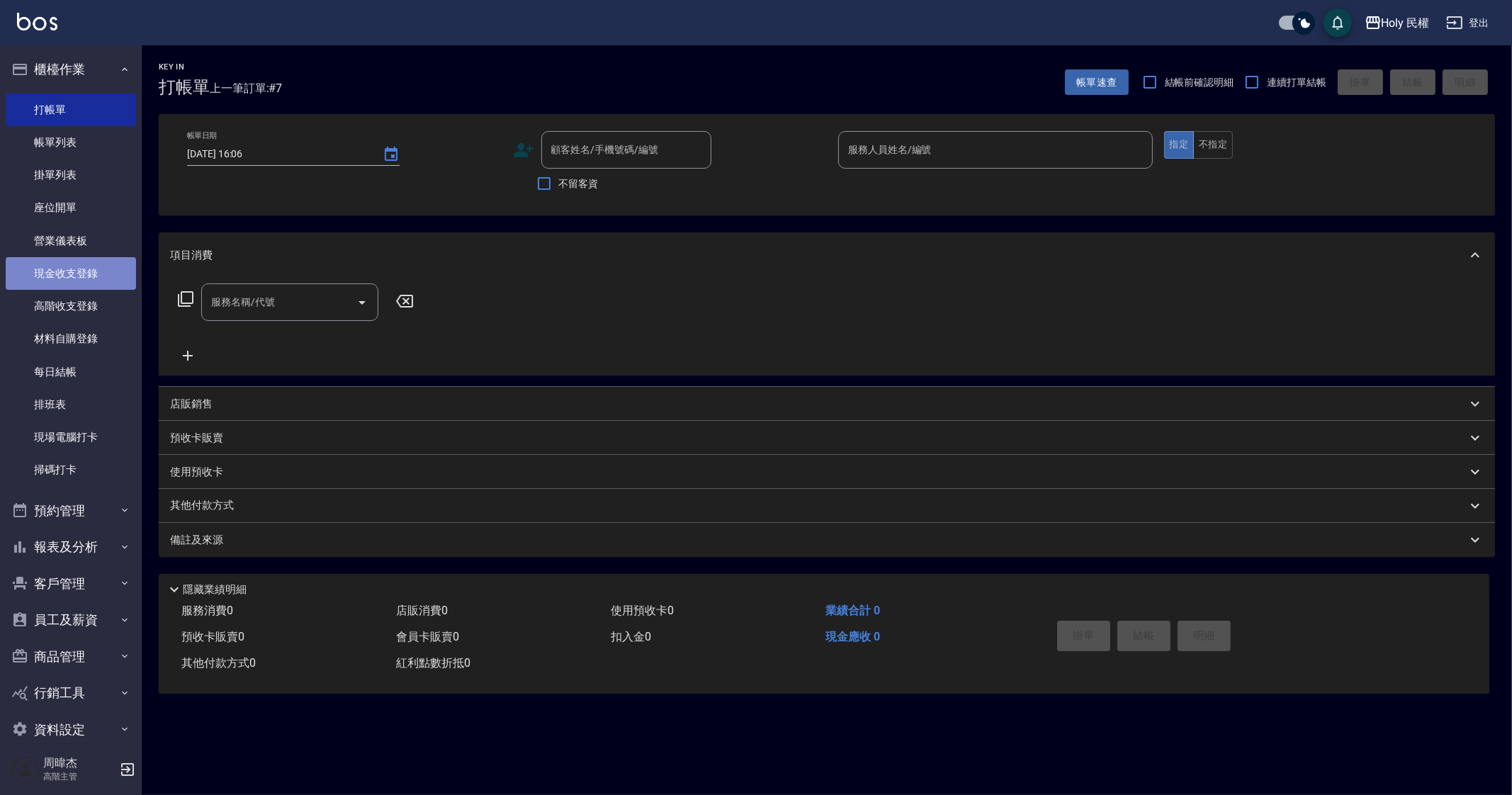
click at [98, 279] on link "現金收支登錄" at bounding box center [70, 273] width 131 height 33
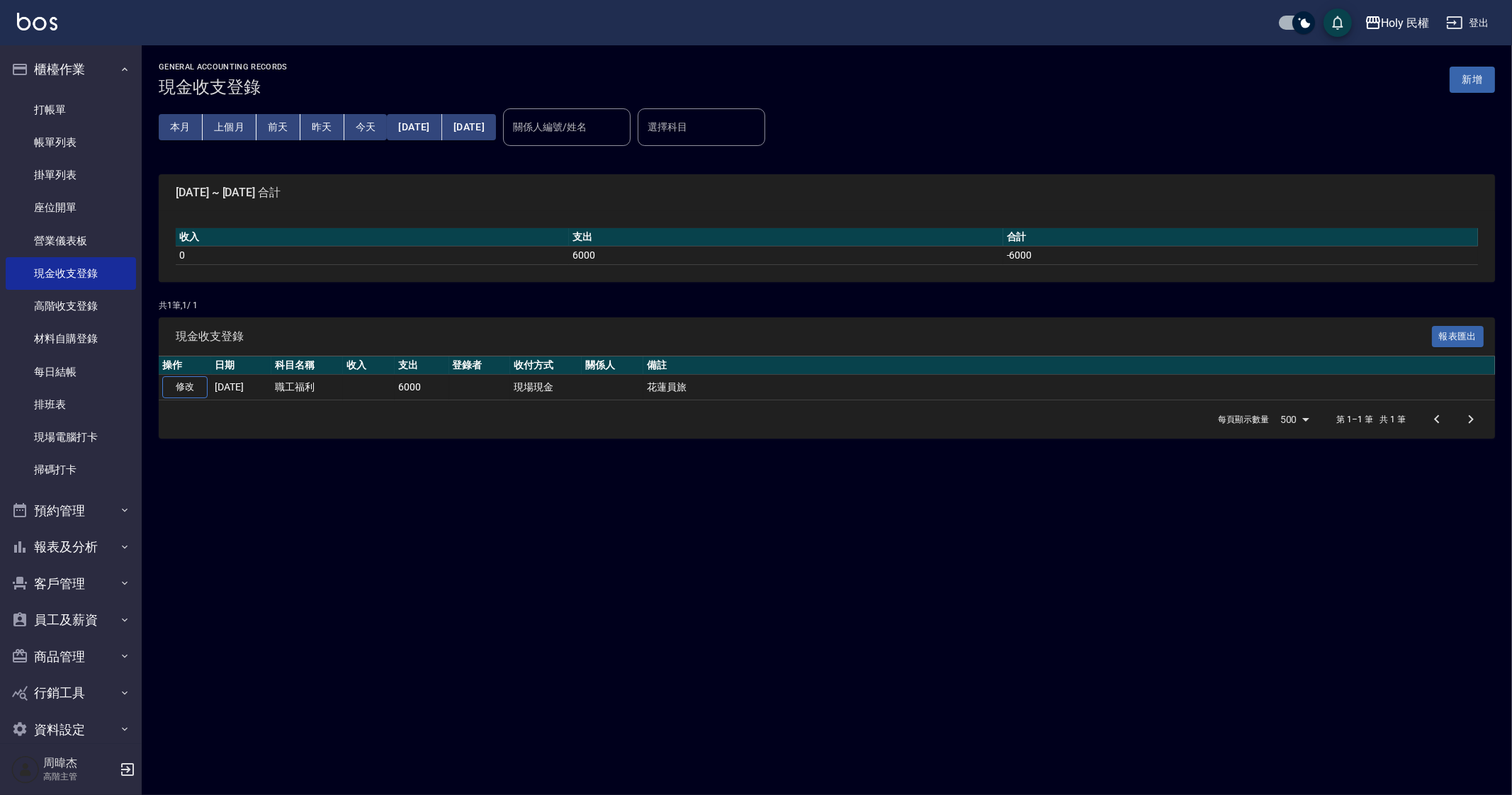
drag, startPoint x: 554, startPoint y: 512, endPoint x: 274, endPoint y: 39, distance: 549.7
click at [555, 511] on div "GENERAL ACCOUNTING RECORDS 現金收支登錄 新增 本月 上個月 前天 昨天 今天 2025/09/01 2025/09/14 關係人編…" at bounding box center [756, 397] width 1512 height 795
click at [90, 359] on link "每日結帳" at bounding box center [70, 371] width 131 height 33
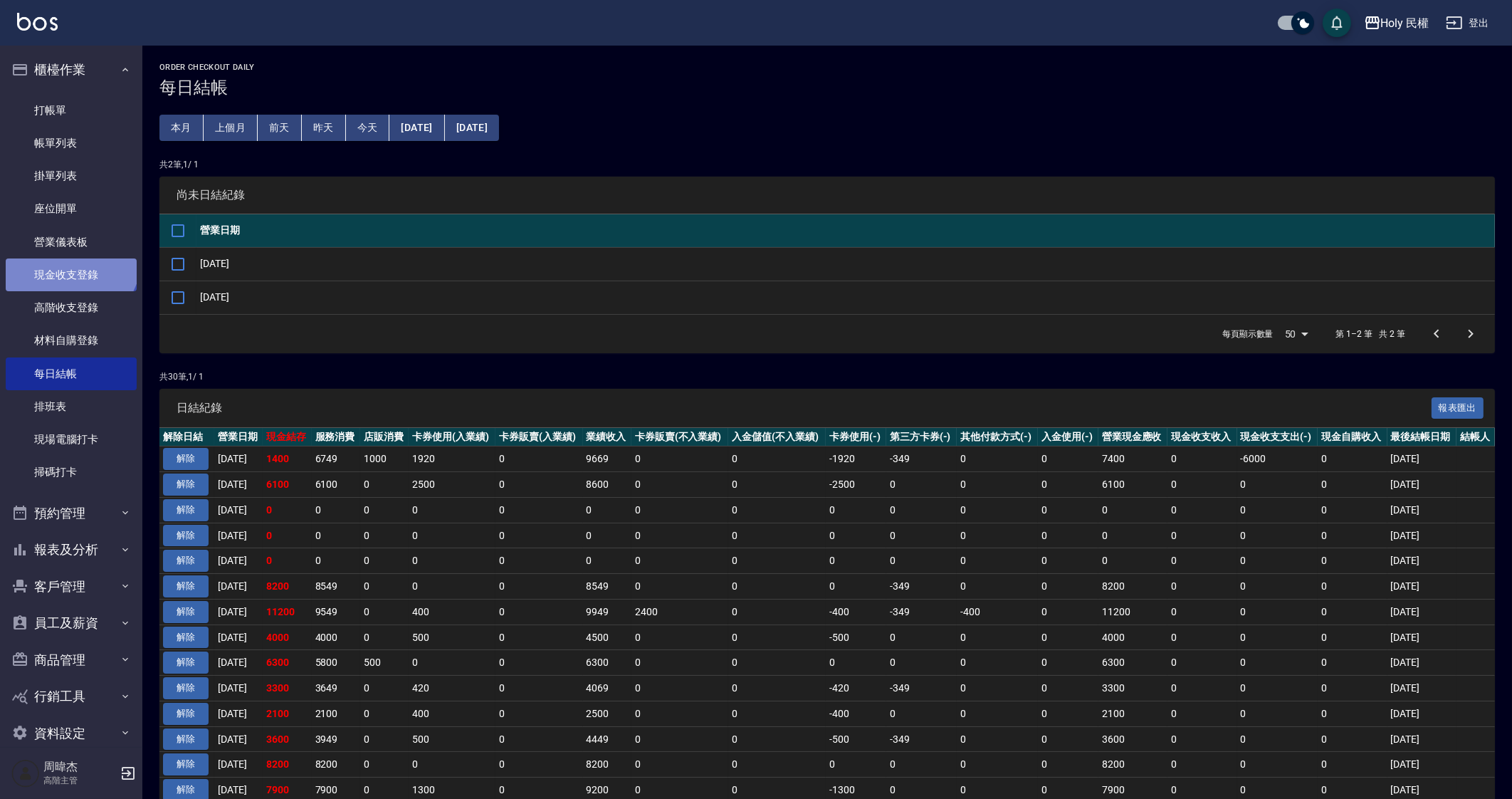
click at [69, 259] on link "現金收支登錄" at bounding box center [71, 274] width 131 height 33
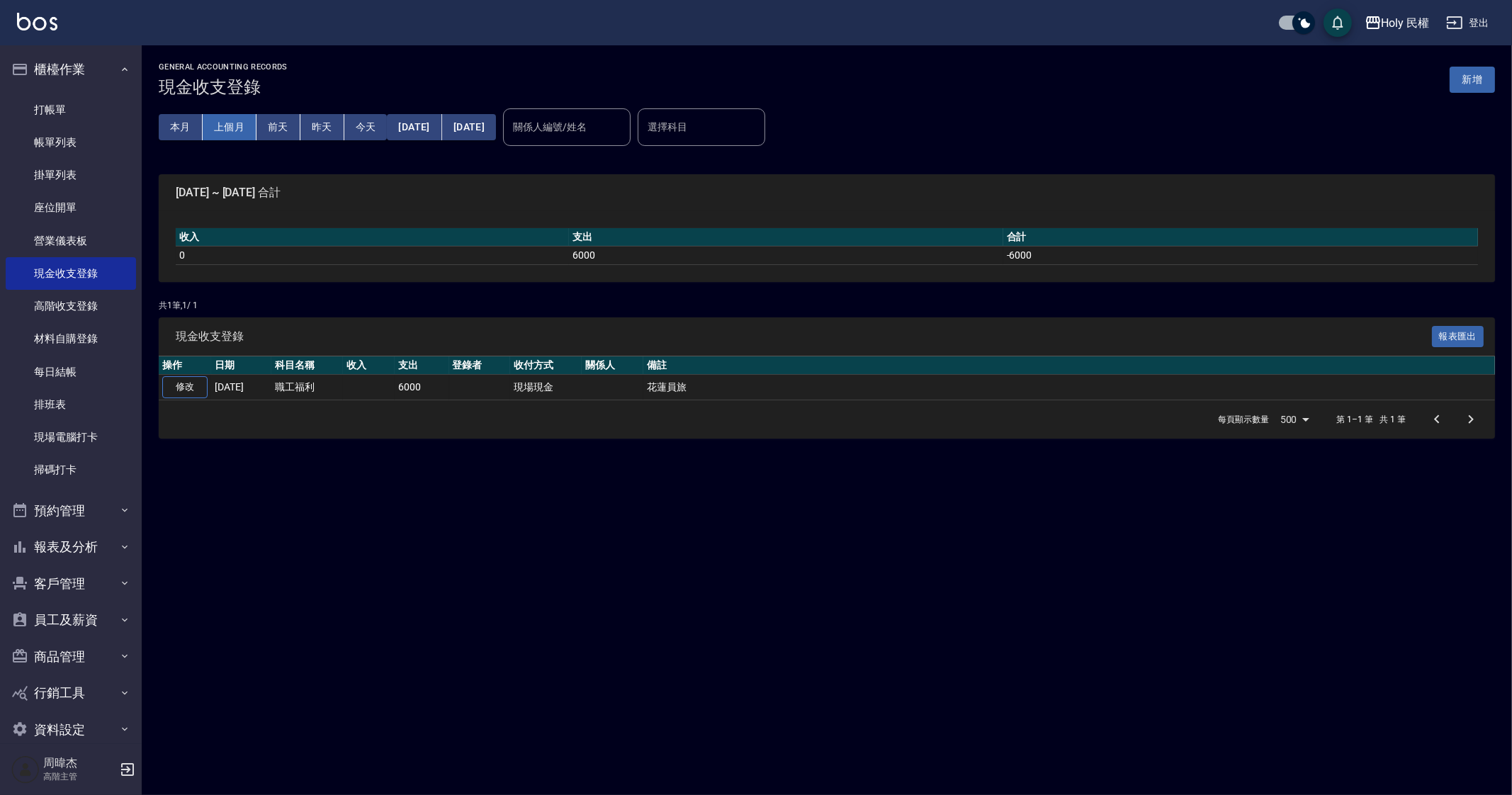
click at [222, 137] on button "上個月" at bounding box center [229, 126] width 54 height 26
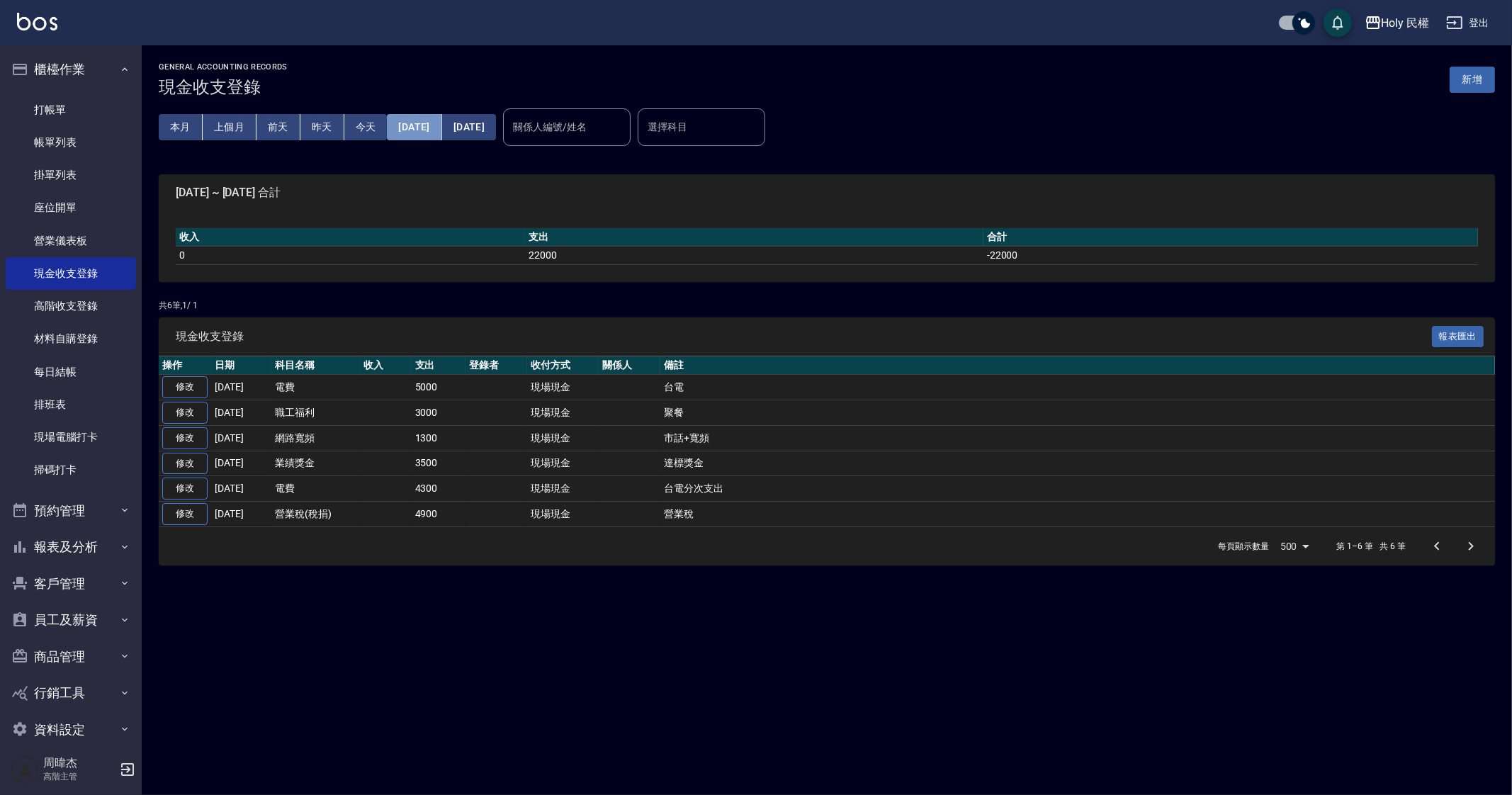
click at [441, 122] on button "2025/08/01" at bounding box center [414, 126] width 54 height 26
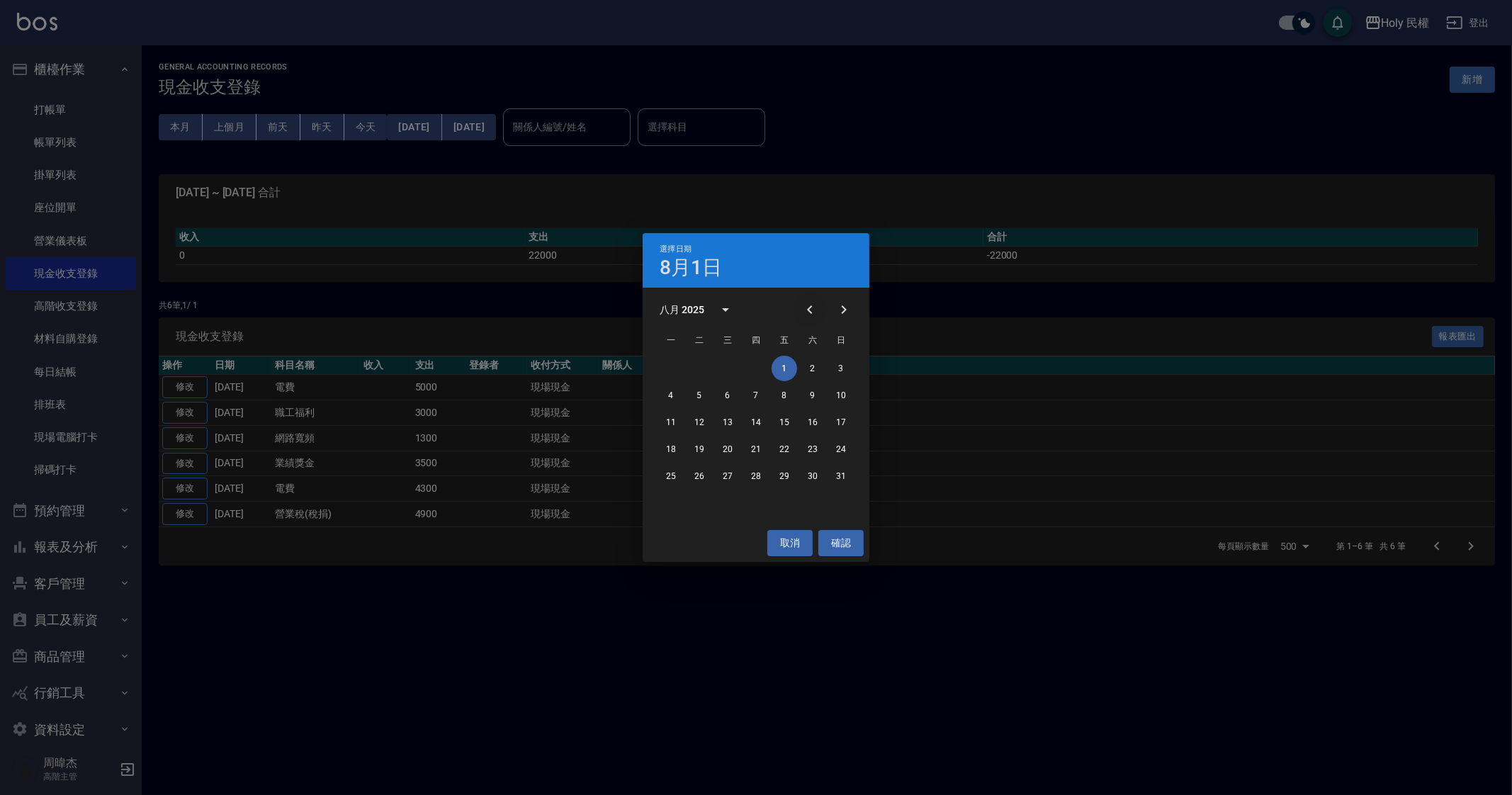
click at [813, 303] on icon "Previous month" at bounding box center [810, 309] width 17 height 17
click at [842, 366] on button "1" at bounding box center [841, 368] width 26 height 26
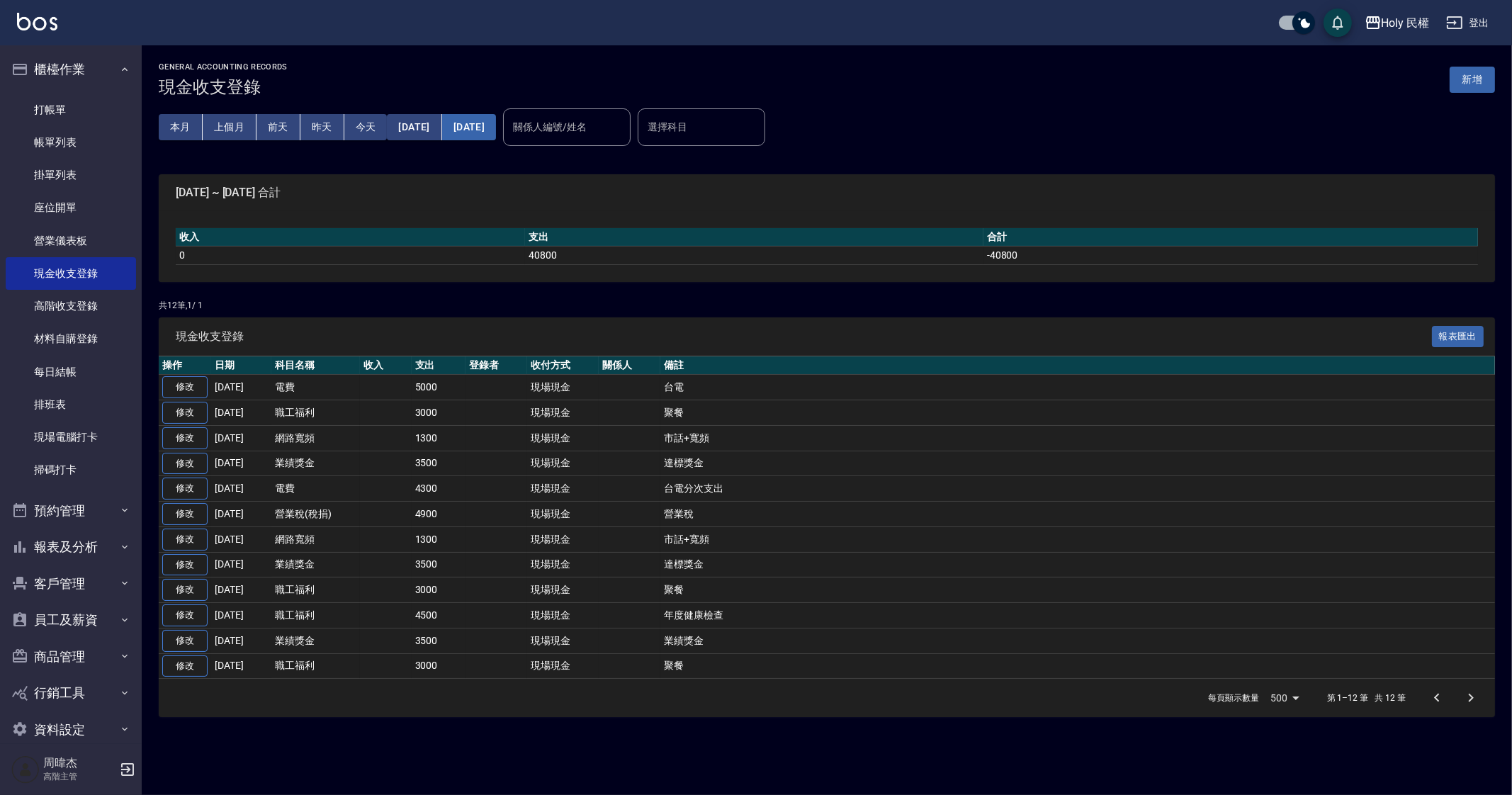
click at [496, 132] on button "[DATE]" at bounding box center [468, 126] width 54 height 26
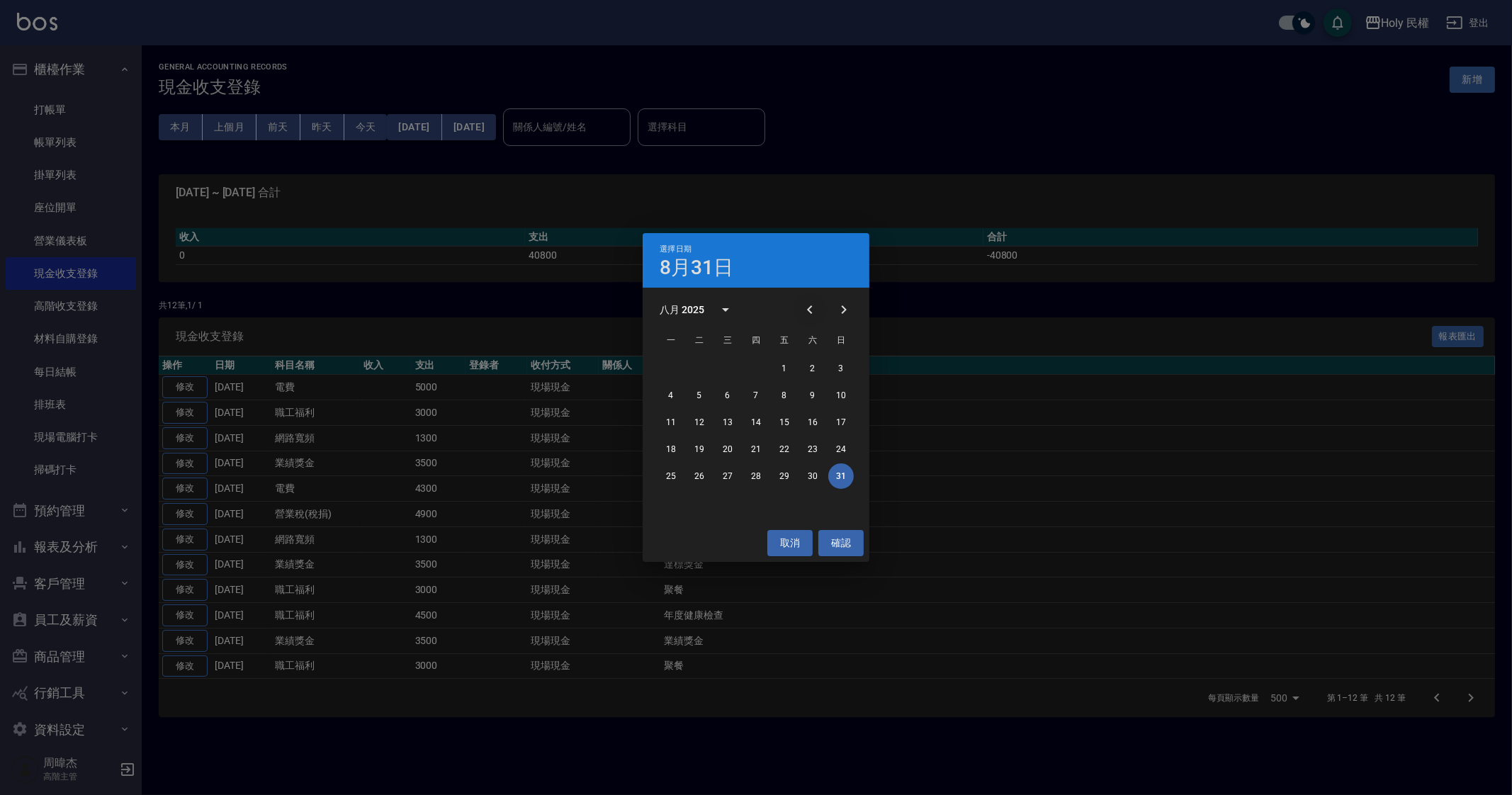
click at [822, 306] on button "Previous month" at bounding box center [810, 309] width 34 height 34
click at [670, 508] on button "30" at bounding box center [671, 503] width 26 height 26
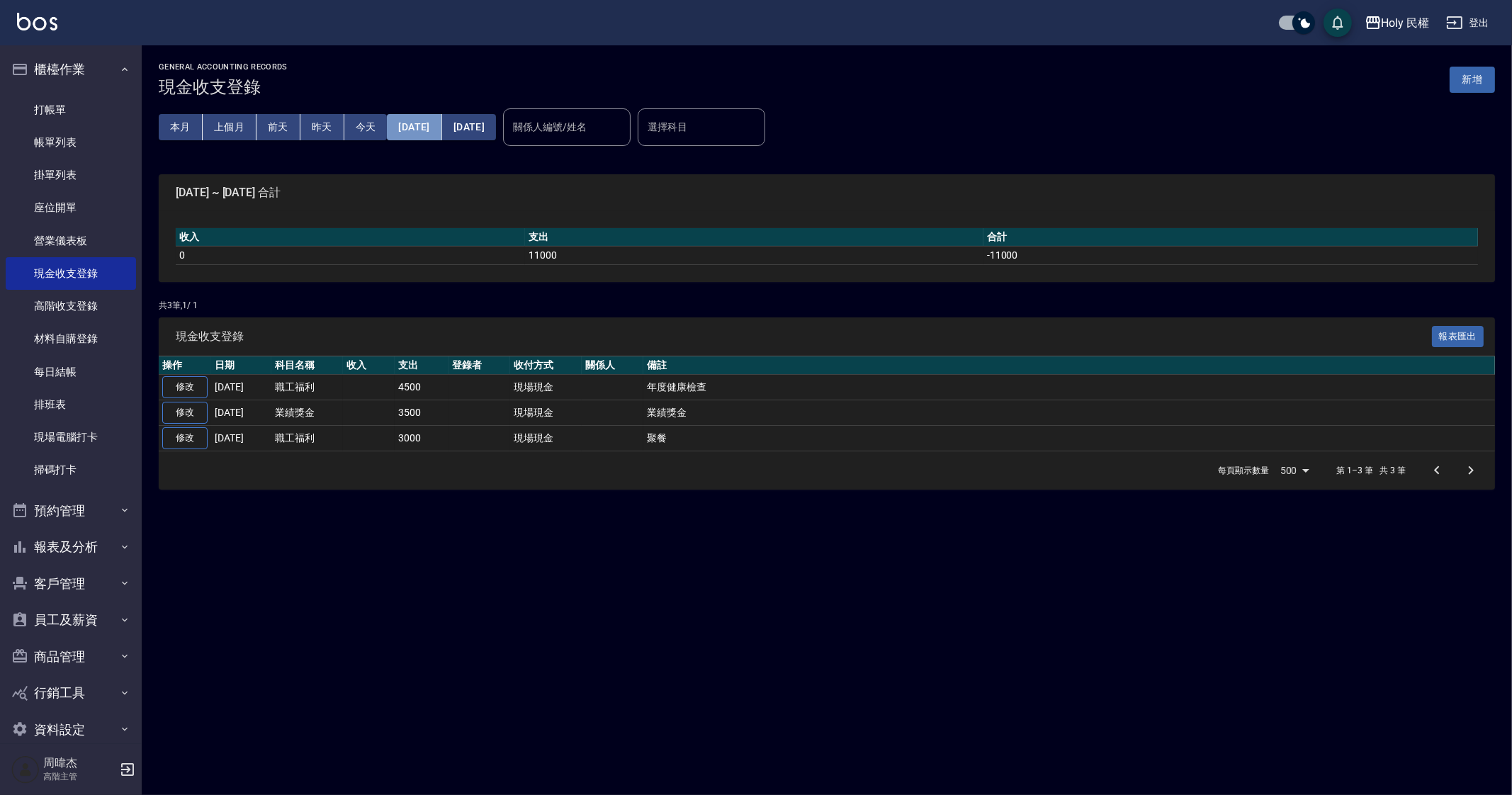
click at [441, 123] on button "2025/06/01" at bounding box center [414, 126] width 54 height 26
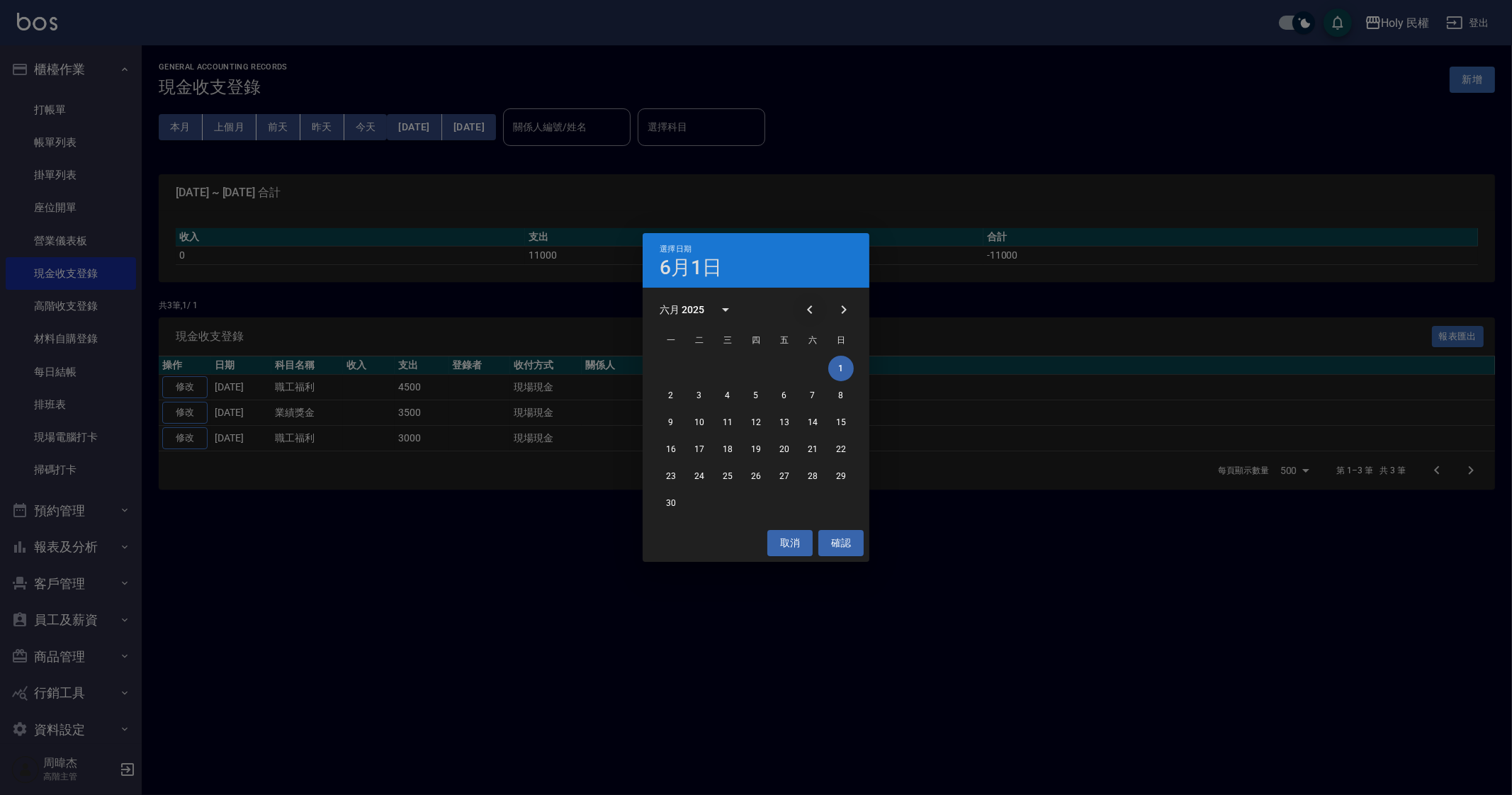
click at [818, 305] on icon "Previous month" at bounding box center [810, 309] width 17 height 17
click at [763, 366] on button "1" at bounding box center [756, 368] width 26 height 26
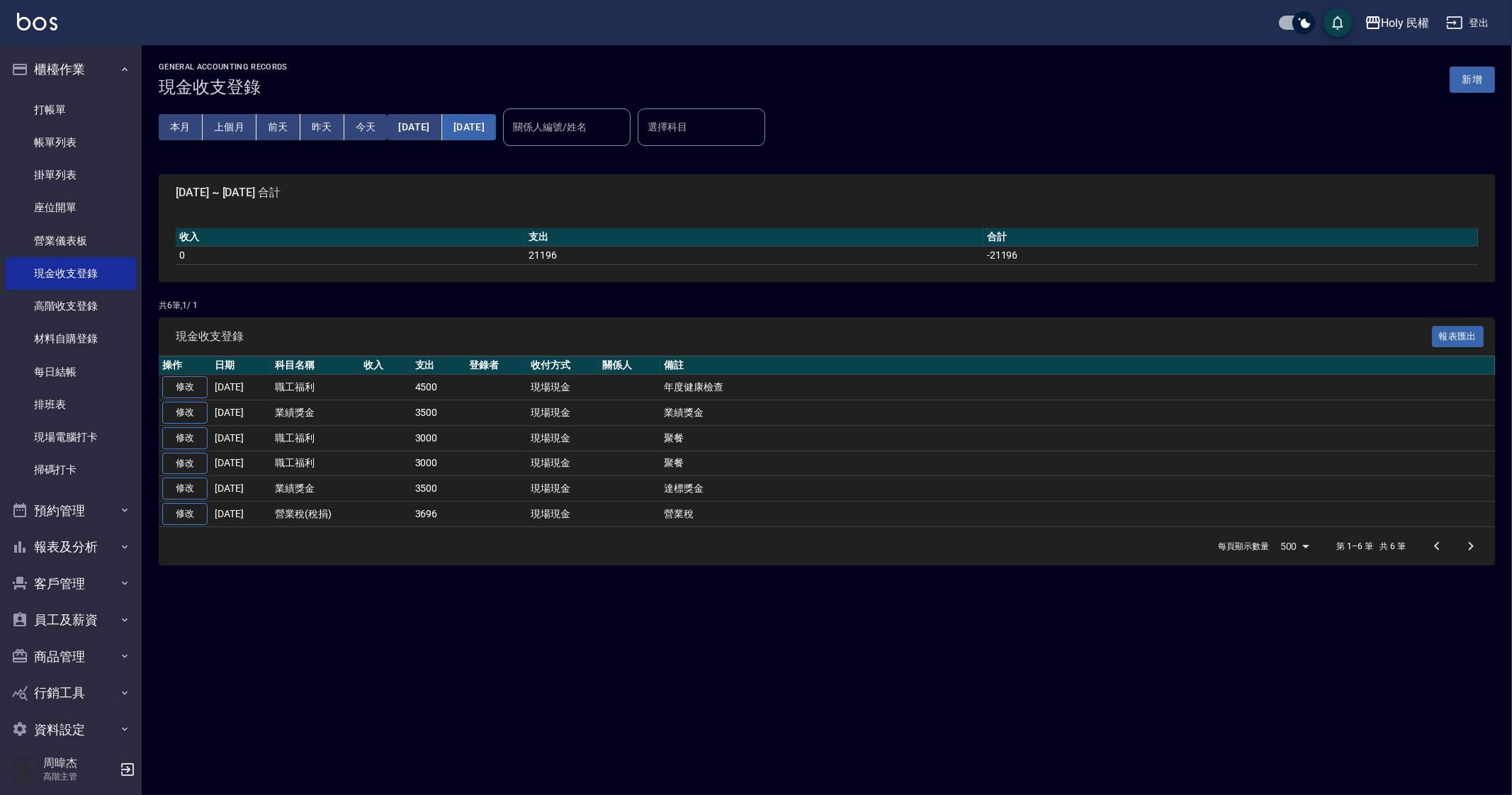
click at [496, 122] on button "2025/06/30" at bounding box center [468, 126] width 54 height 26
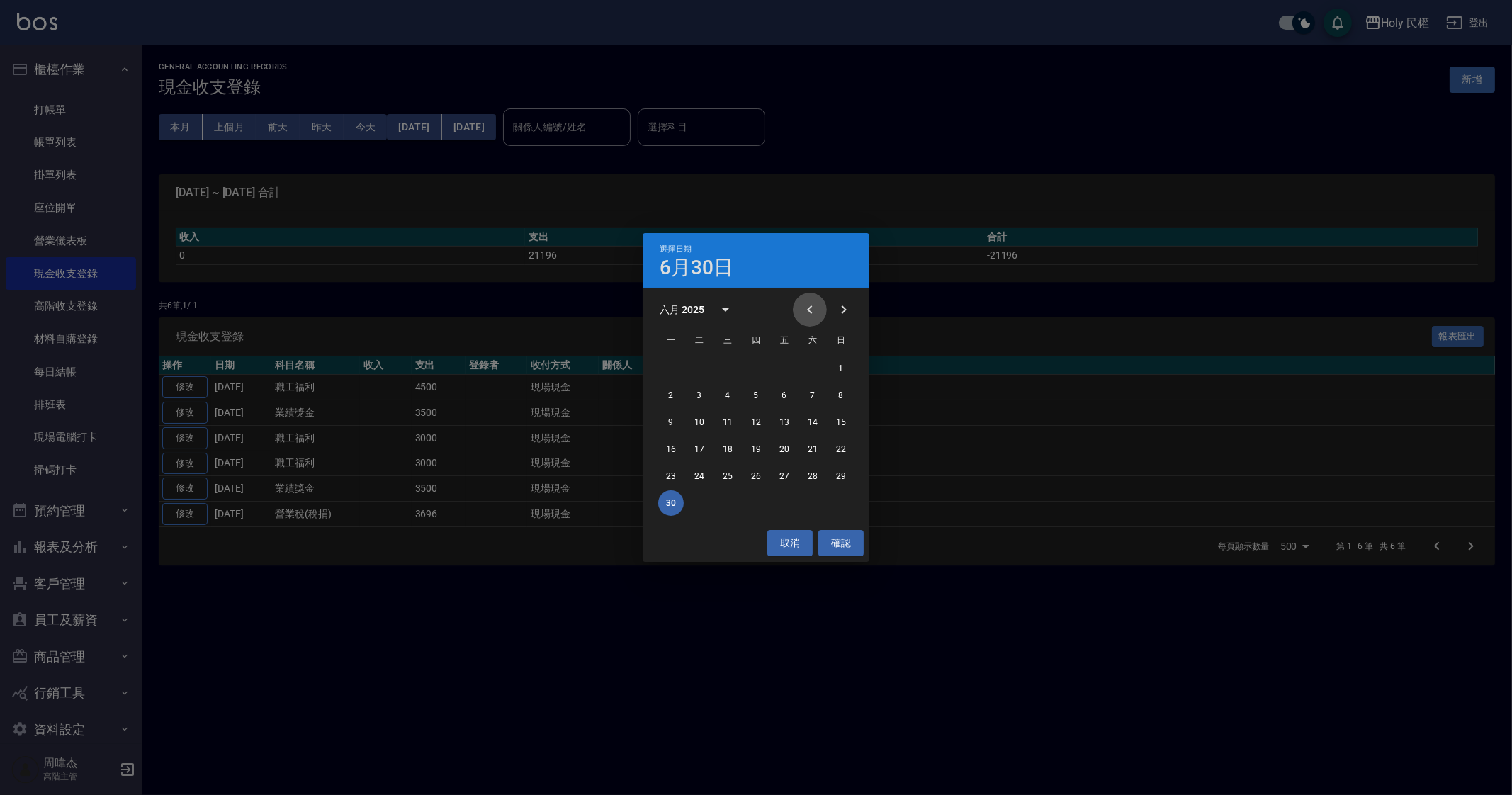
click at [807, 311] on icon "Previous month" at bounding box center [810, 309] width 17 height 17
click at [808, 480] on button "31" at bounding box center [813, 476] width 26 height 26
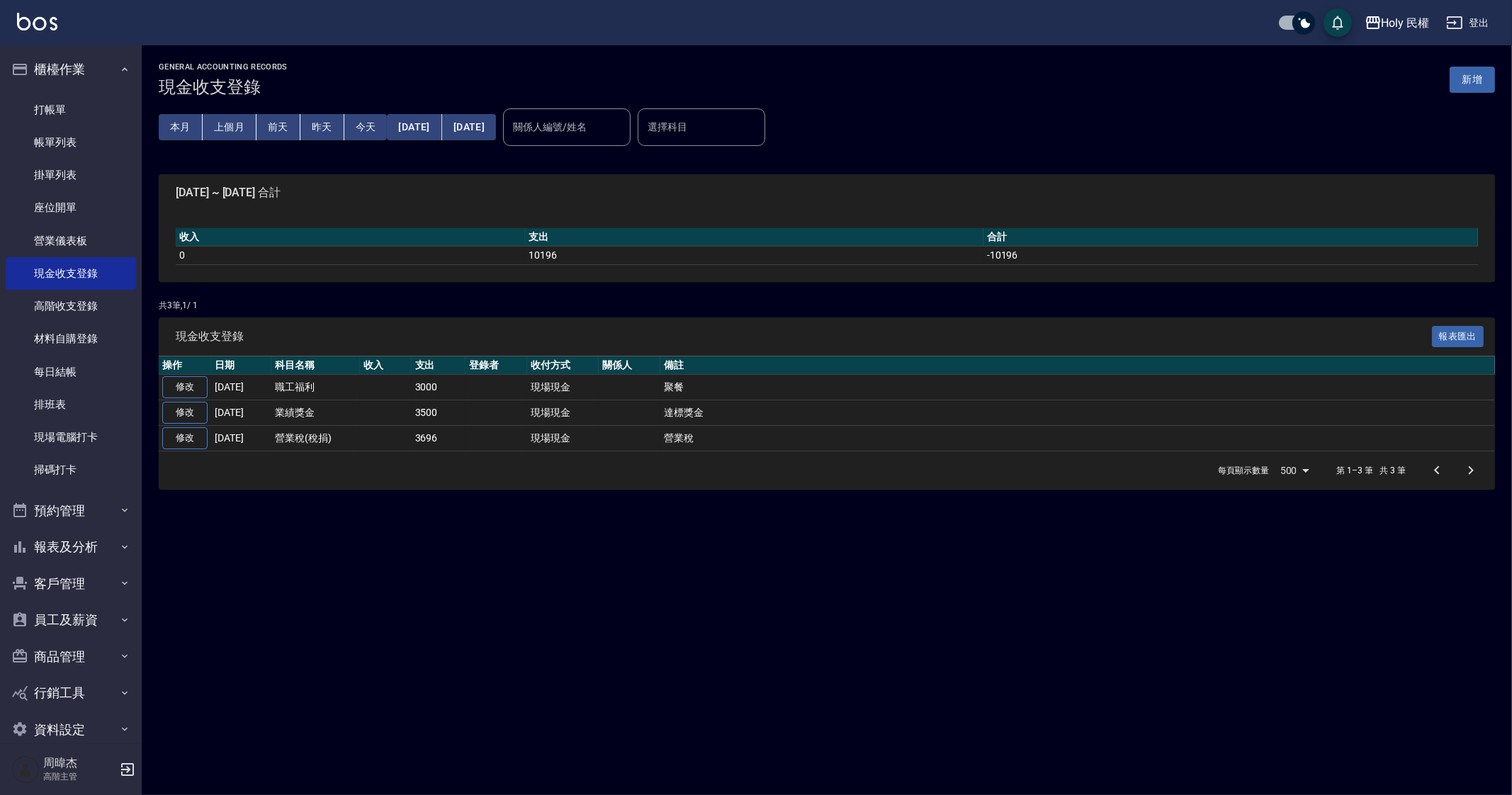
click at [424, 557] on div "GENERAL ACCOUNTING RECORDS 現金收支登錄 新增 本月 上個月 前天 昨天 今天 2025/05/01 2025/05/31 關係人編…" at bounding box center [756, 397] width 1512 height 795
click at [187, 131] on button "本月" at bounding box center [180, 126] width 44 height 26
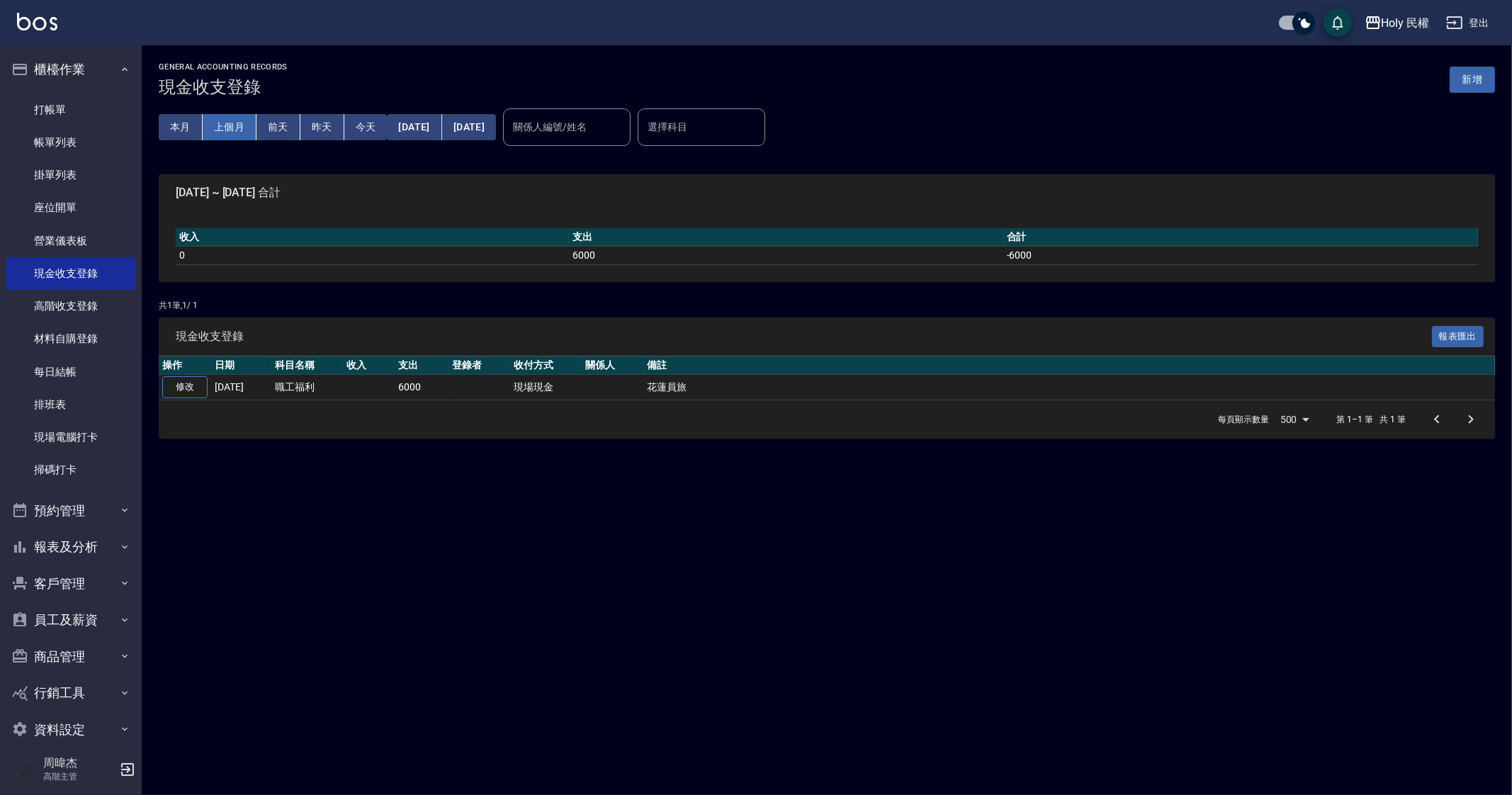
click at [244, 126] on button "上個月" at bounding box center [229, 126] width 54 height 26
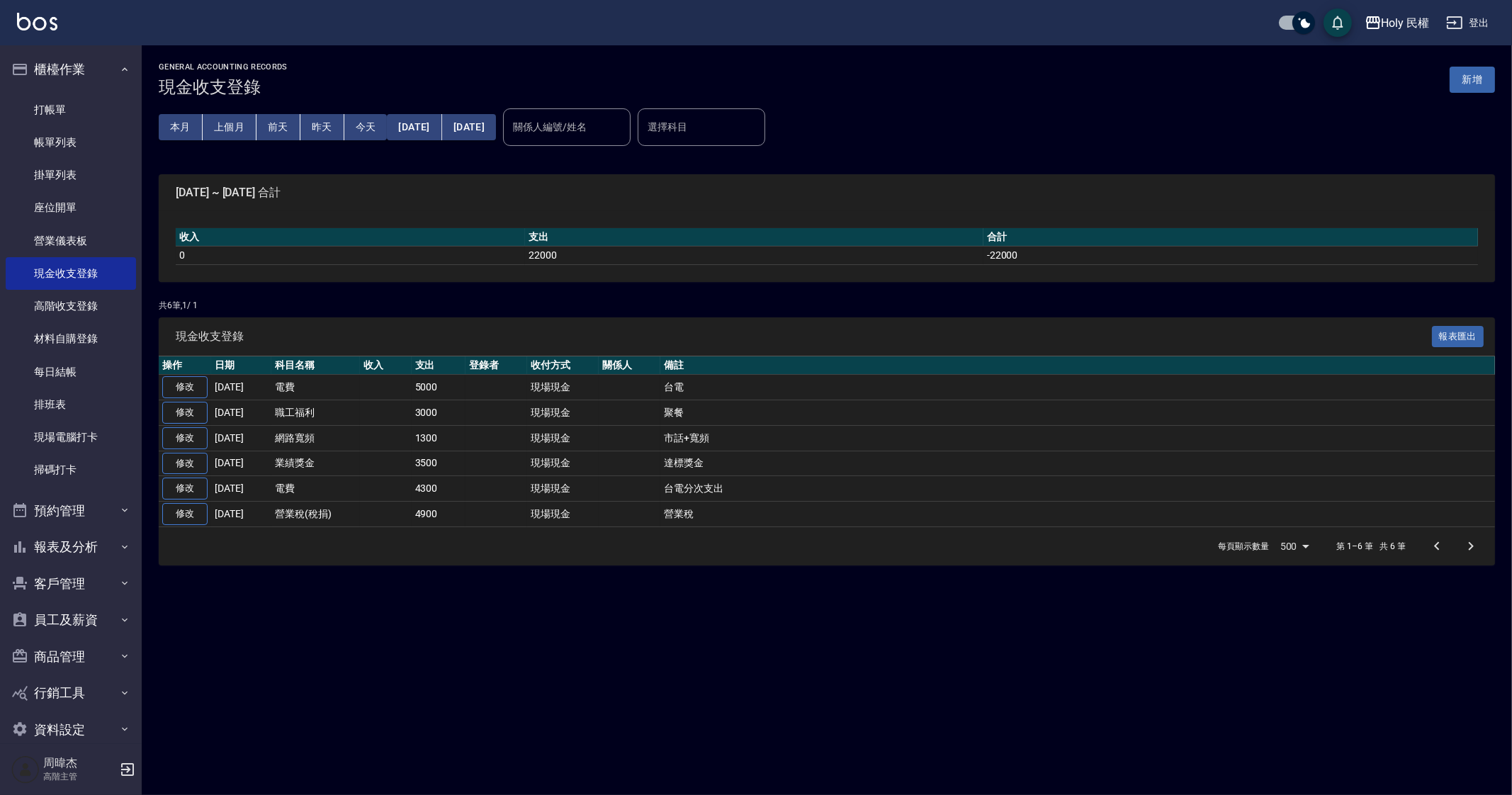
click at [787, 627] on div "GENERAL ACCOUNTING RECORDS 現金收支登錄 新增 本月 上個月 前天 昨天 今天 2025/08/01 2025/08/31 關係人編…" at bounding box center [756, 397] width 1512 height 795
click at [66, 379] on link "每日結帳" at bounding box center [70, 371] width 131 height 33
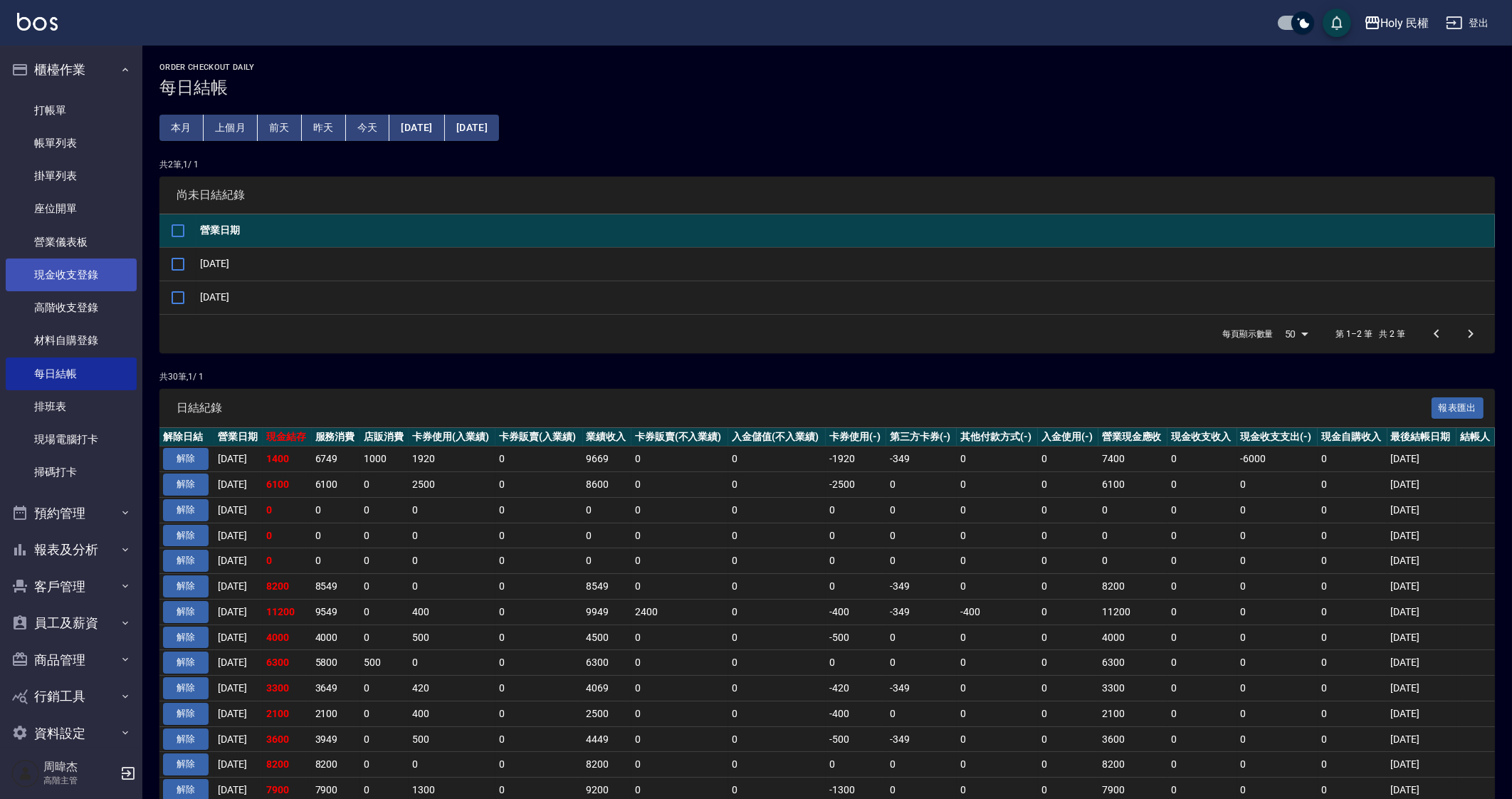
click at [80, 277] on link "現金收支登錄" at bounding box center [71, 274] width 131 height 33
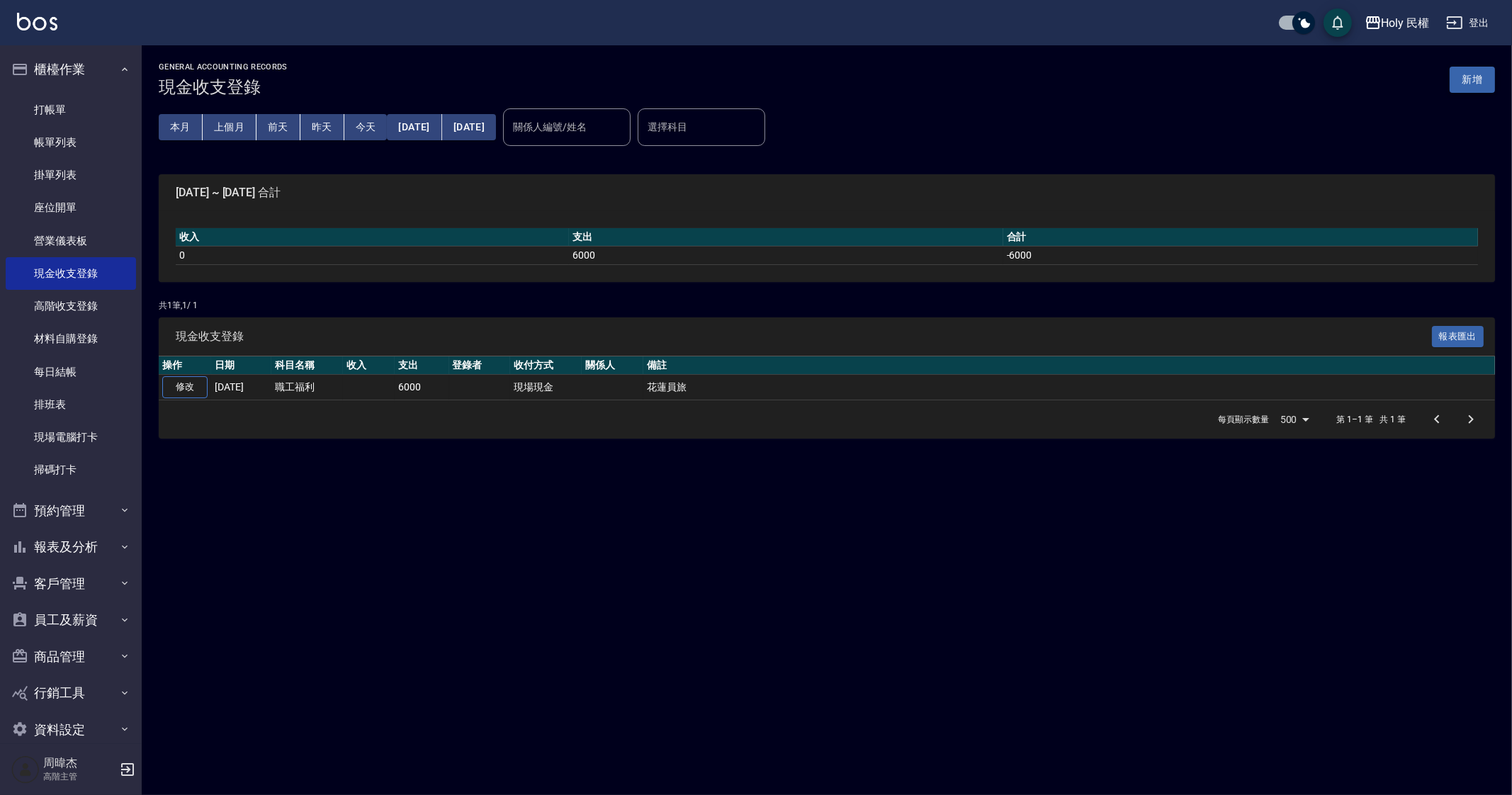
click at [1485, 76] on button "新增" at bounding box center [1472, 79] width 46 height 26
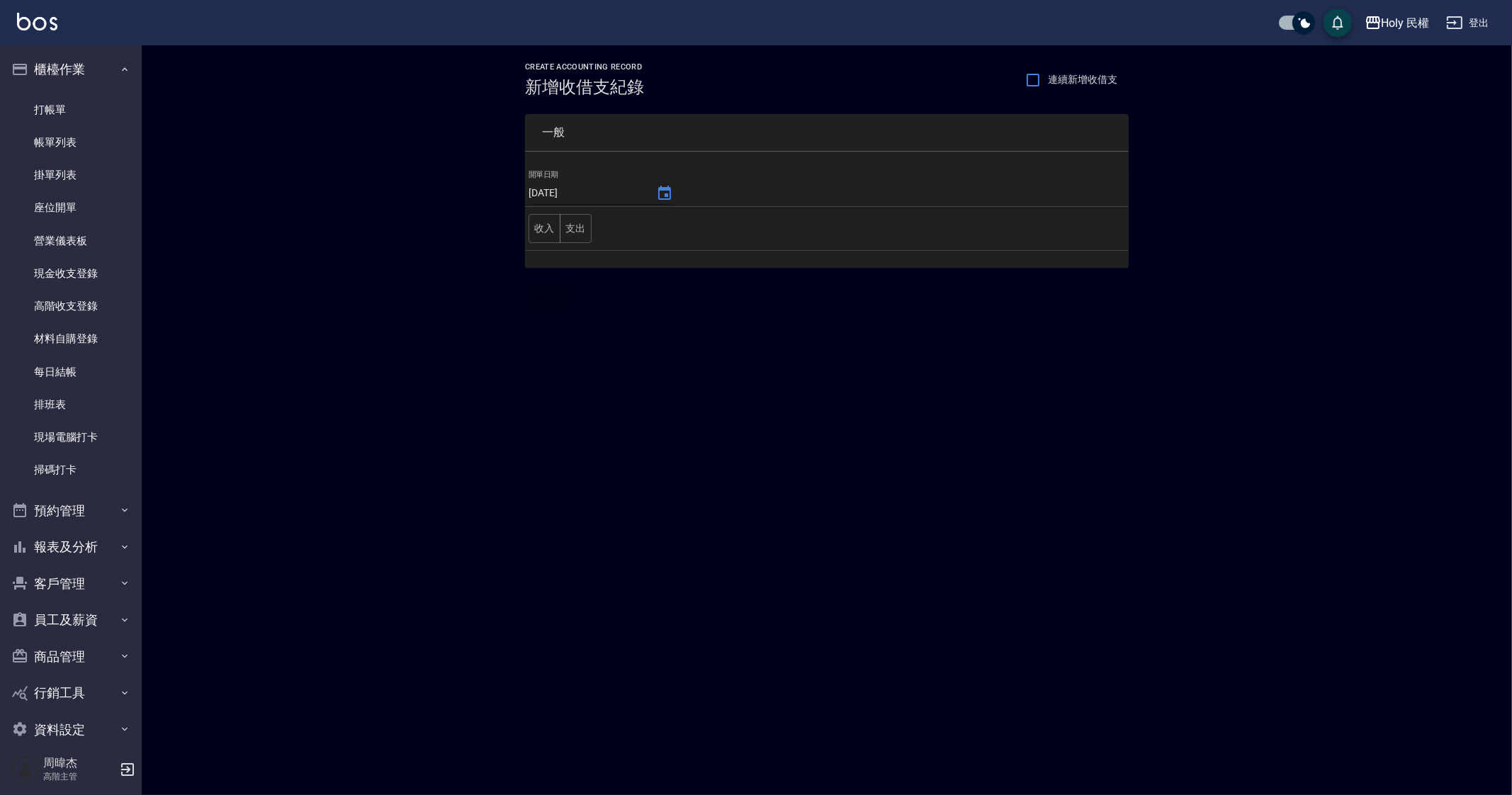
click at [659, 202] on button "Choose date, selected date is 2025-09-14" at bounding box center [665, 193] width 34 height 34
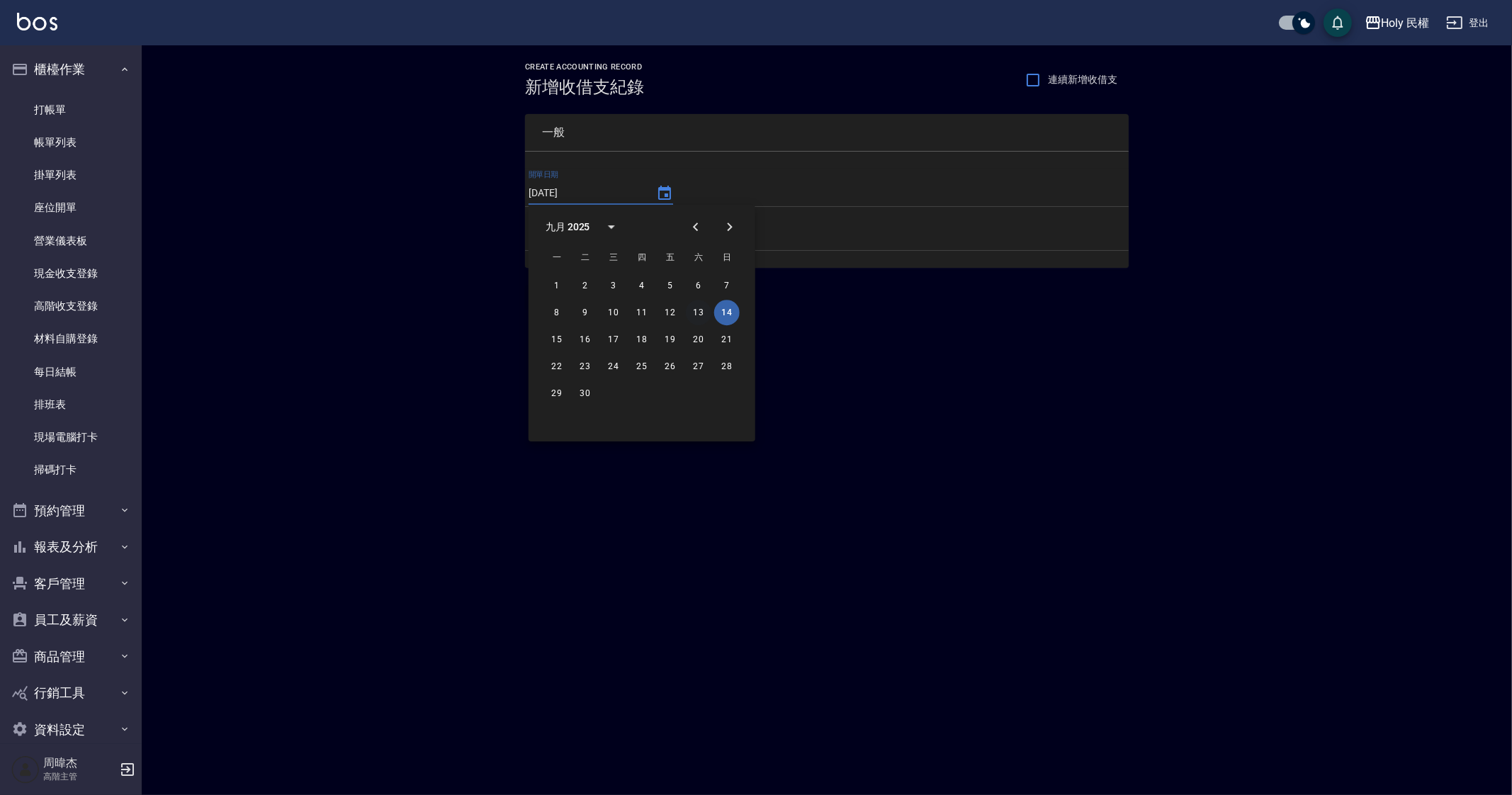
click at [698, 317] on button "13" at bounding box center [699, 312] width 26 height 26
type input "[DATE]"
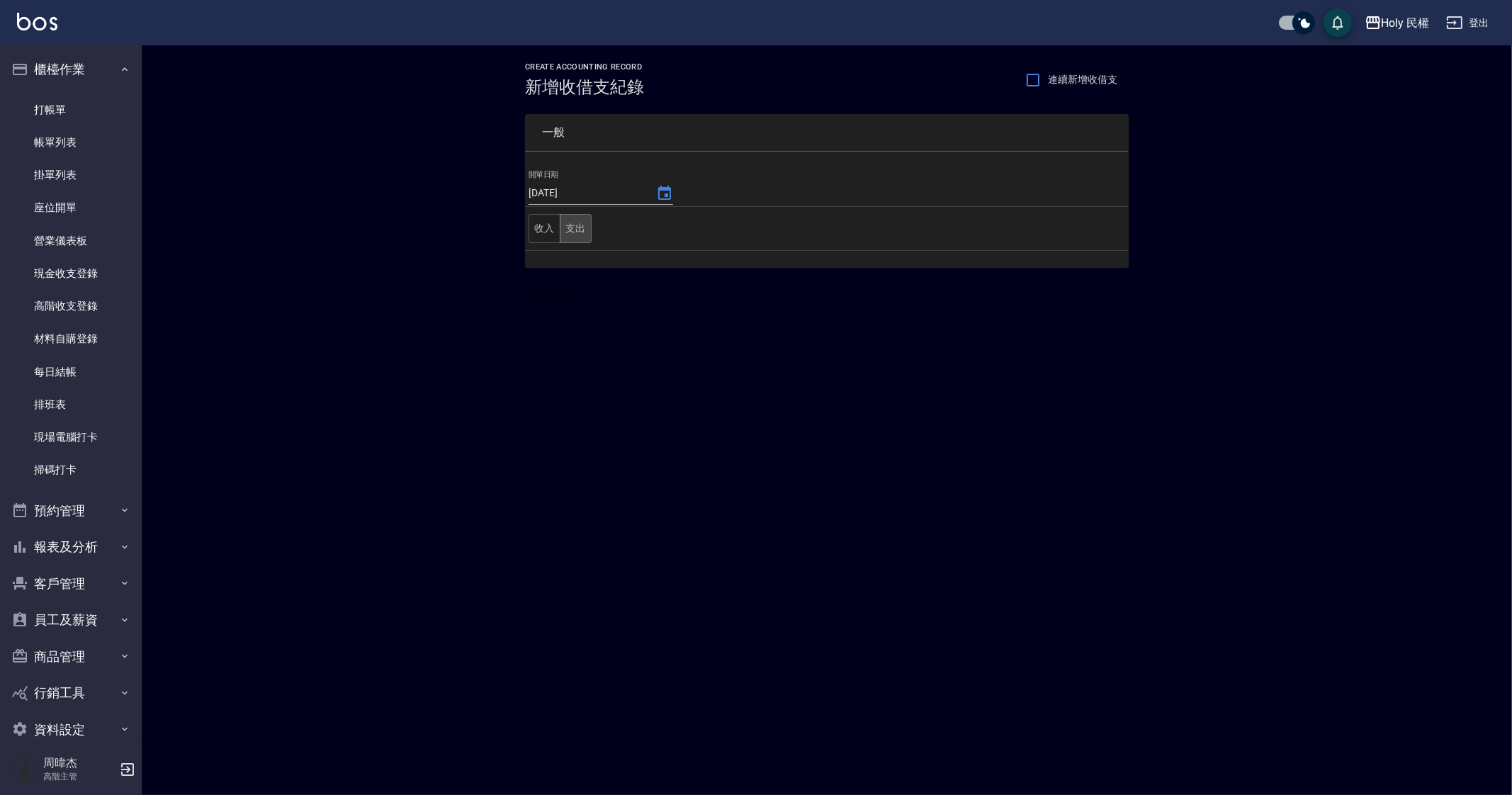
click at [577, 231] on button "支出" at bounding box center [576, 228] width 32 height 29
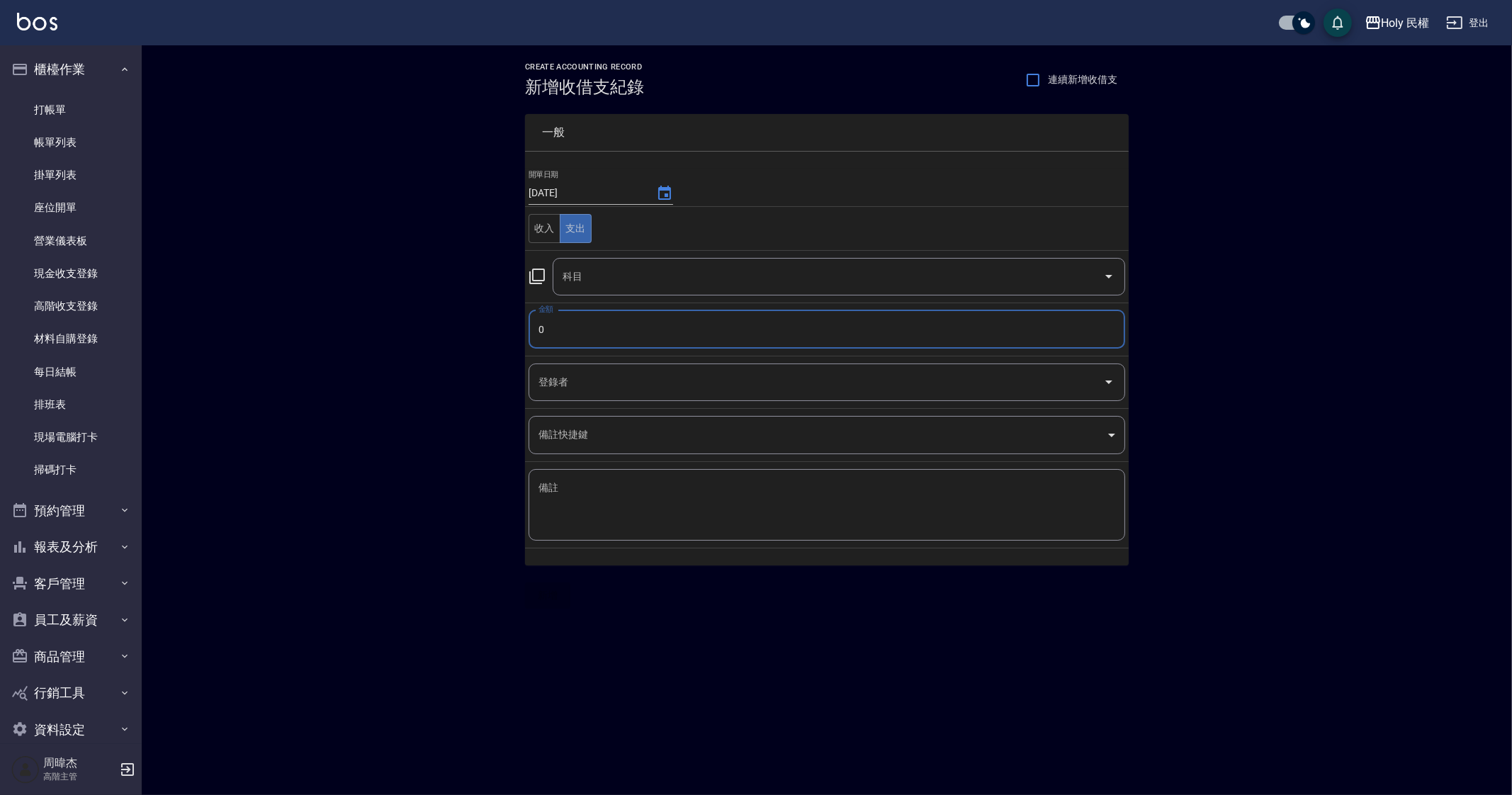
click at [617, 326] on input "0" at bounding box center [826, 330] width 597 height 38
type input "1300"
click at [640, 279] on input "科目" at bounding box center [828, 276] width 538 height 25
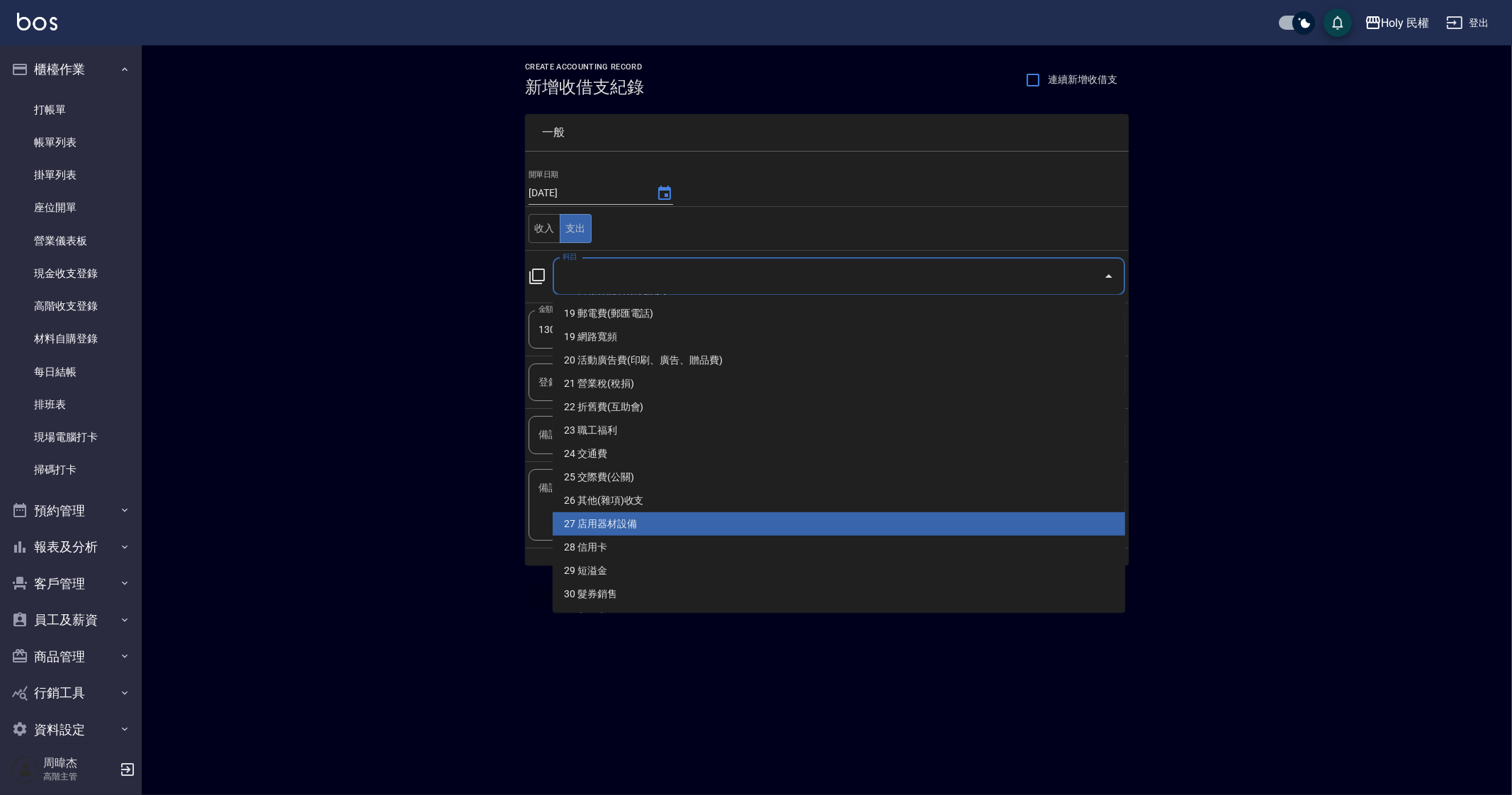
scroll to position [443, 0]
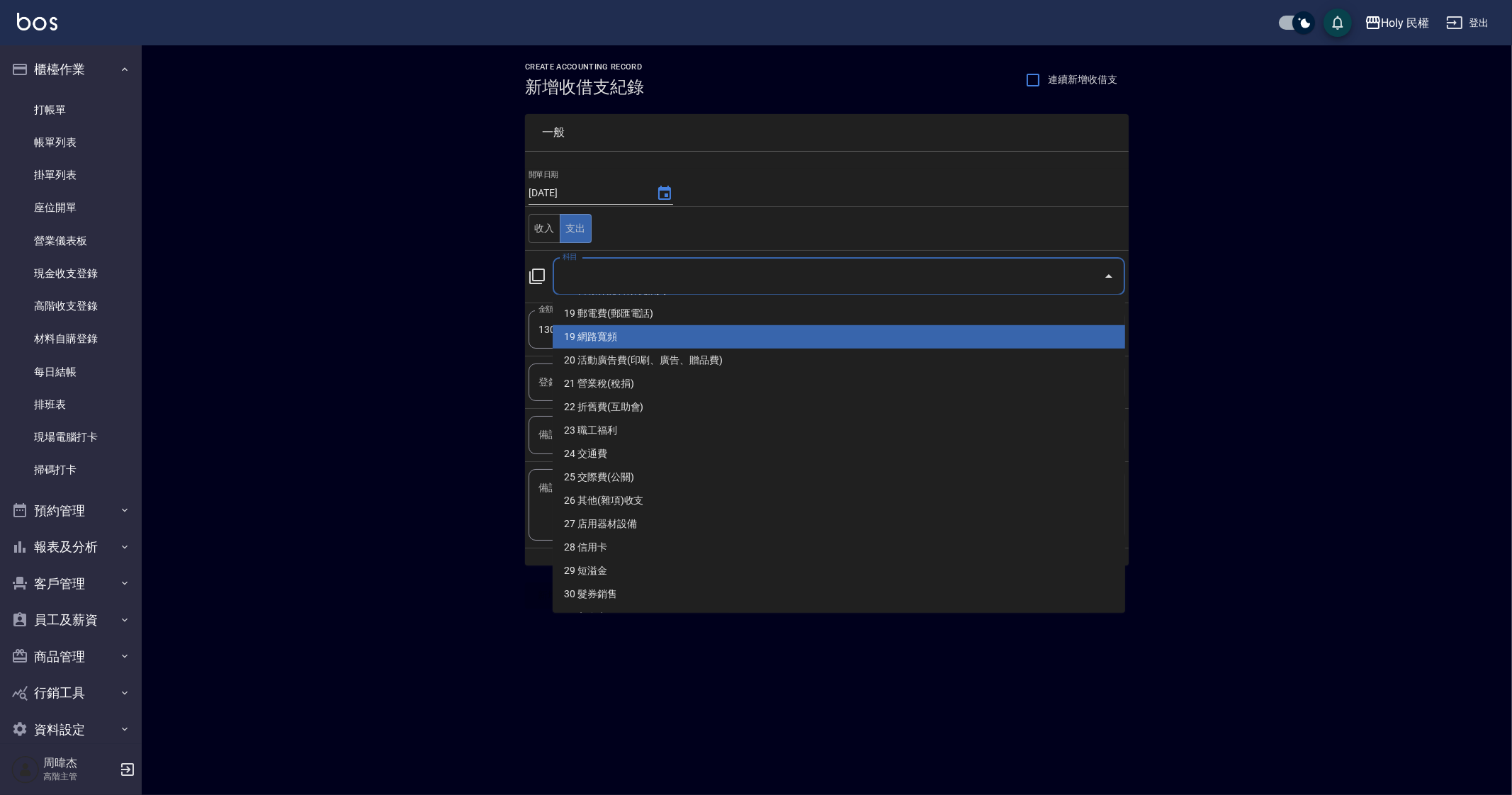
click at [675, 336] on li "19 網路寬頻" at bounding box center [838, 336] width 573 height 23
type input "19 網路寬頻"
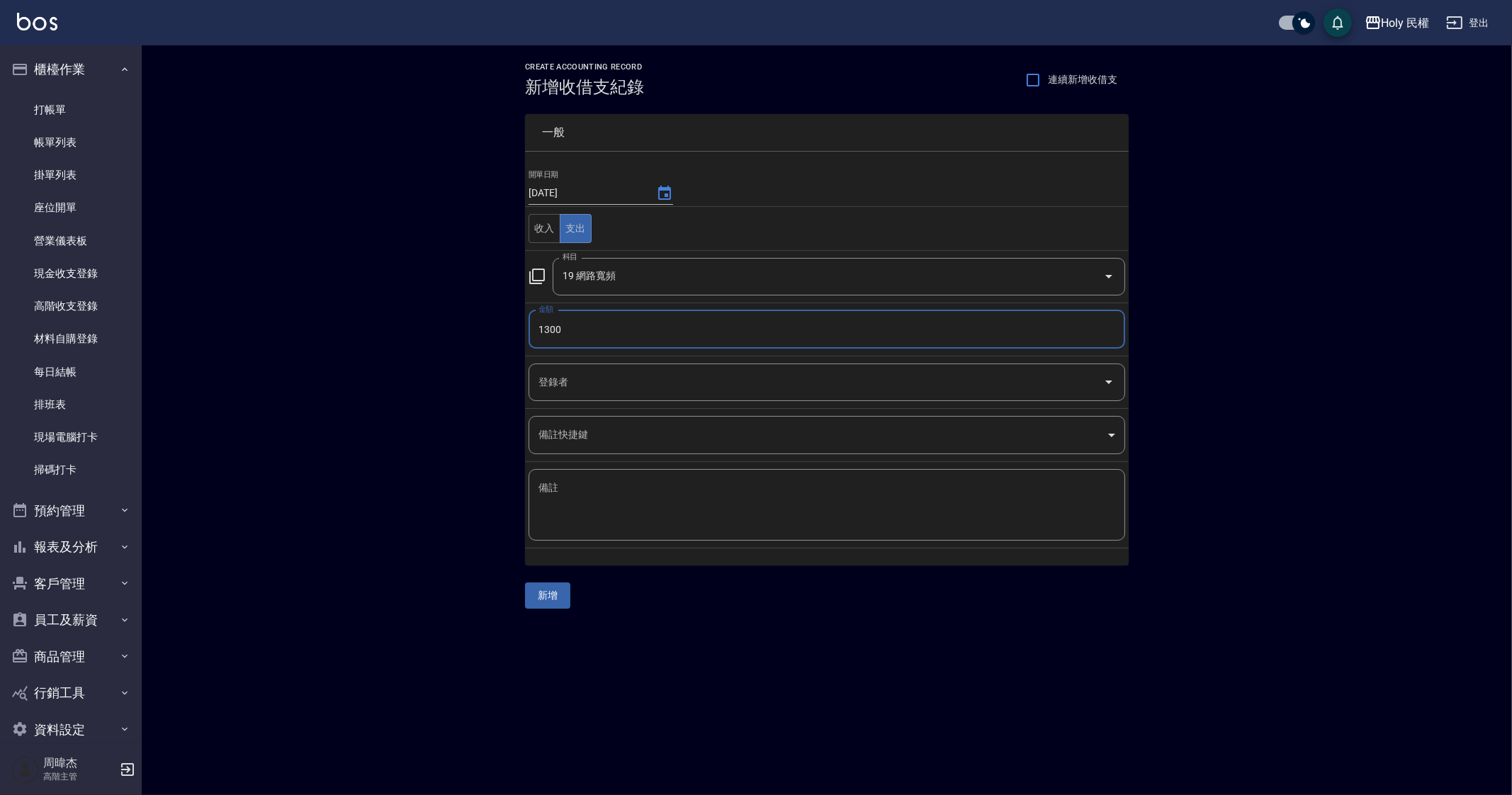
click at [757, 600] on div "一般 開單日期 2025/09/13 收入 支出 科目 19 網路寬頻 科目 金額 1300 金額 登錄者 登錄者 備註快捷鍵 ​ 備註快捷鍵 備註 x 備註…" at bounding box center [827, 352] width 604 height 512
click at [657, 472] on div "x 備註" at bounding box center [826, 504] width 597 height 71
type textarea "g"
type textarea "j"
type textarea "網路"
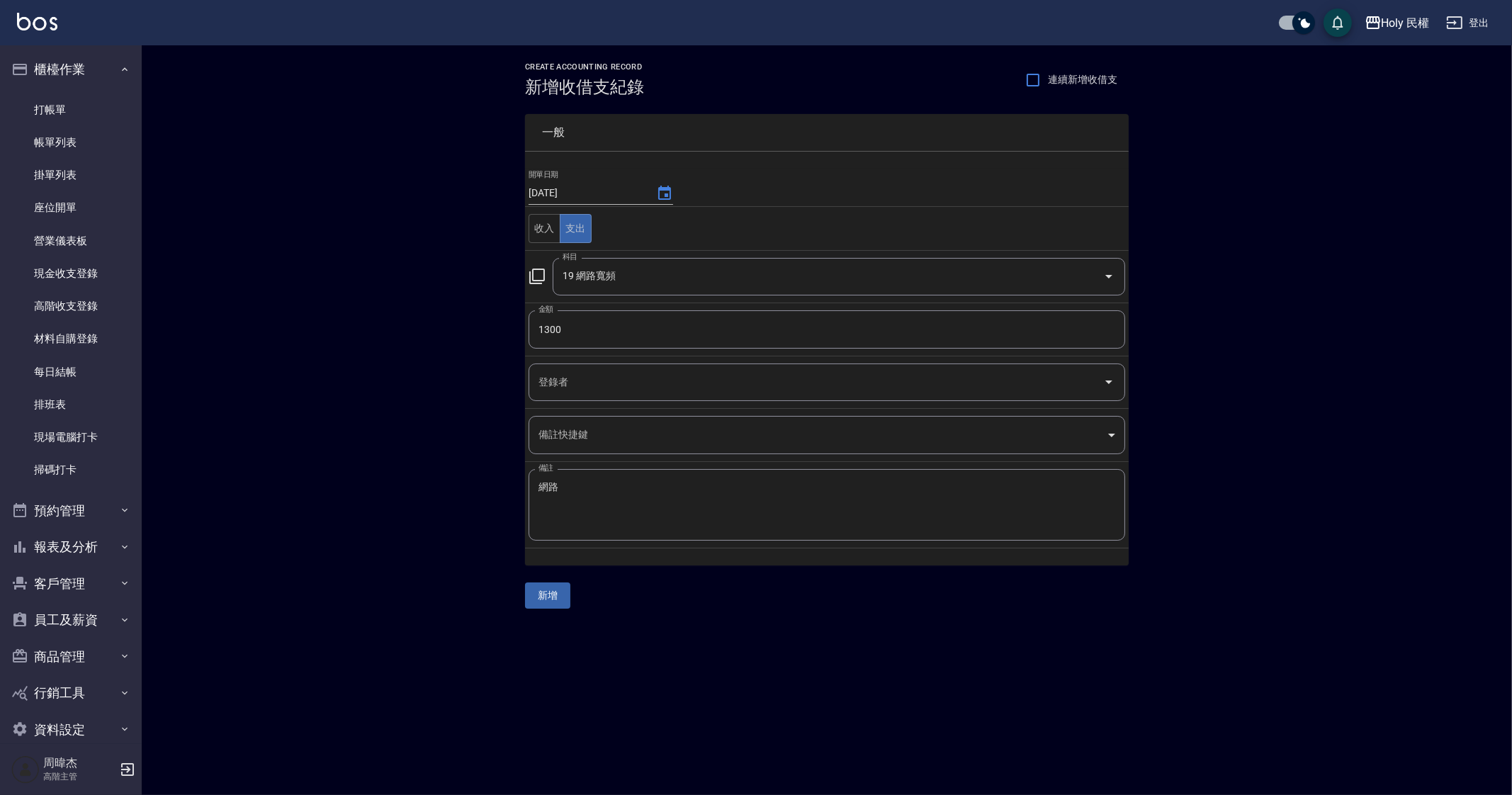
click at [650, 627] on div "CREATE ACCOUNTING RECORD 新增收借支紀錄 連續新增收借支 一般 開單日期 2025/09/13 收入 支出 科目 19 網路寬頻 科目…" at bounding box center [756, 397] width 1512 height 795
click at [553, 582] on button "新增" at bounding box center [548, 595] width 46 height 26
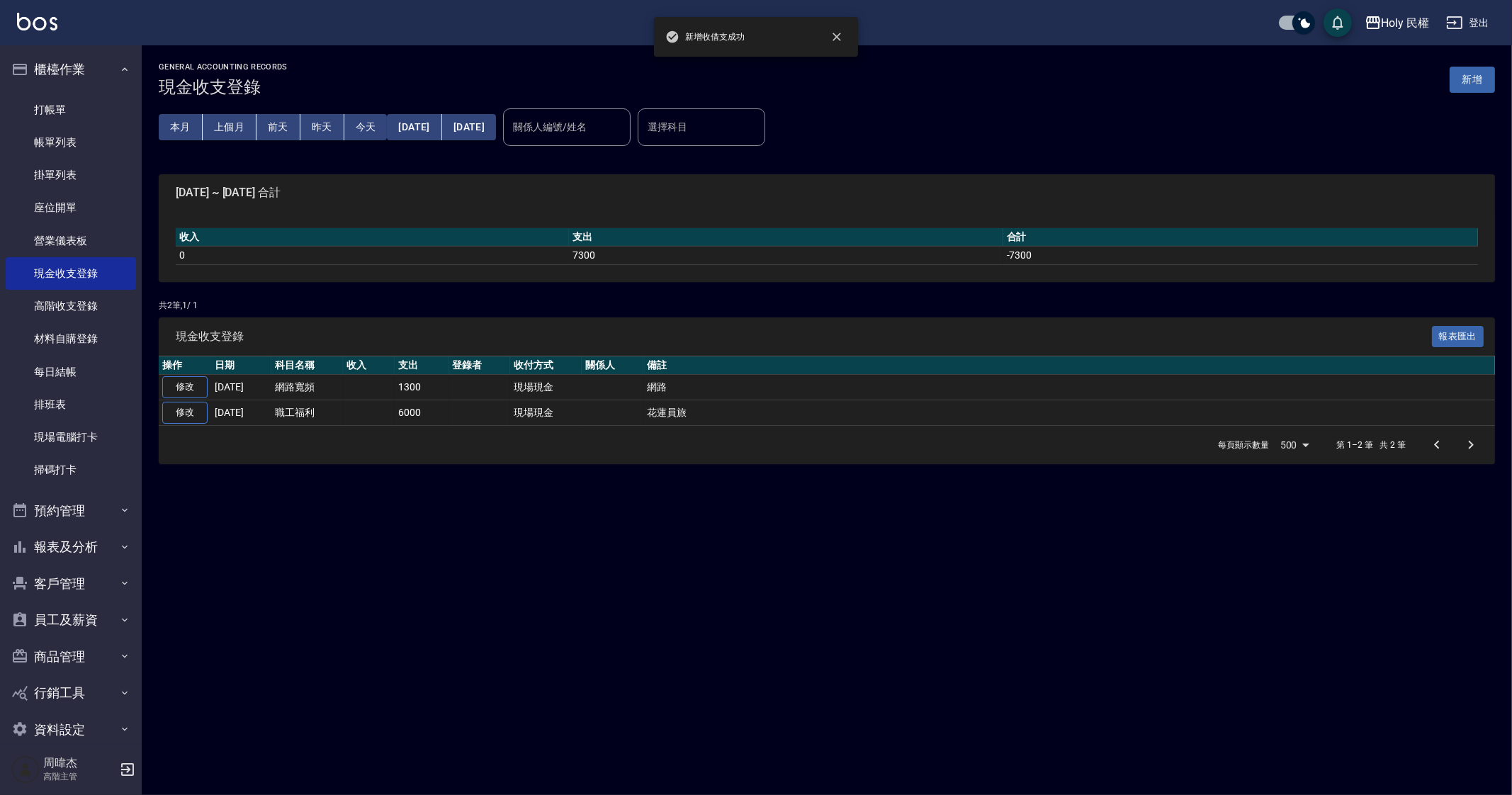
click at [379, 681] on div "GENERAL ACCOUNTING RECORDS 現金收支登錄 新增 本月 上個月 前天 昨天 今天 2025/09/01 2025/09/14 關係人編…" at bounding box center [756, 397] width 1512 height 795
click at [231, 131] on button "上個月" at bounding box center [229, 126] width 54 height 26
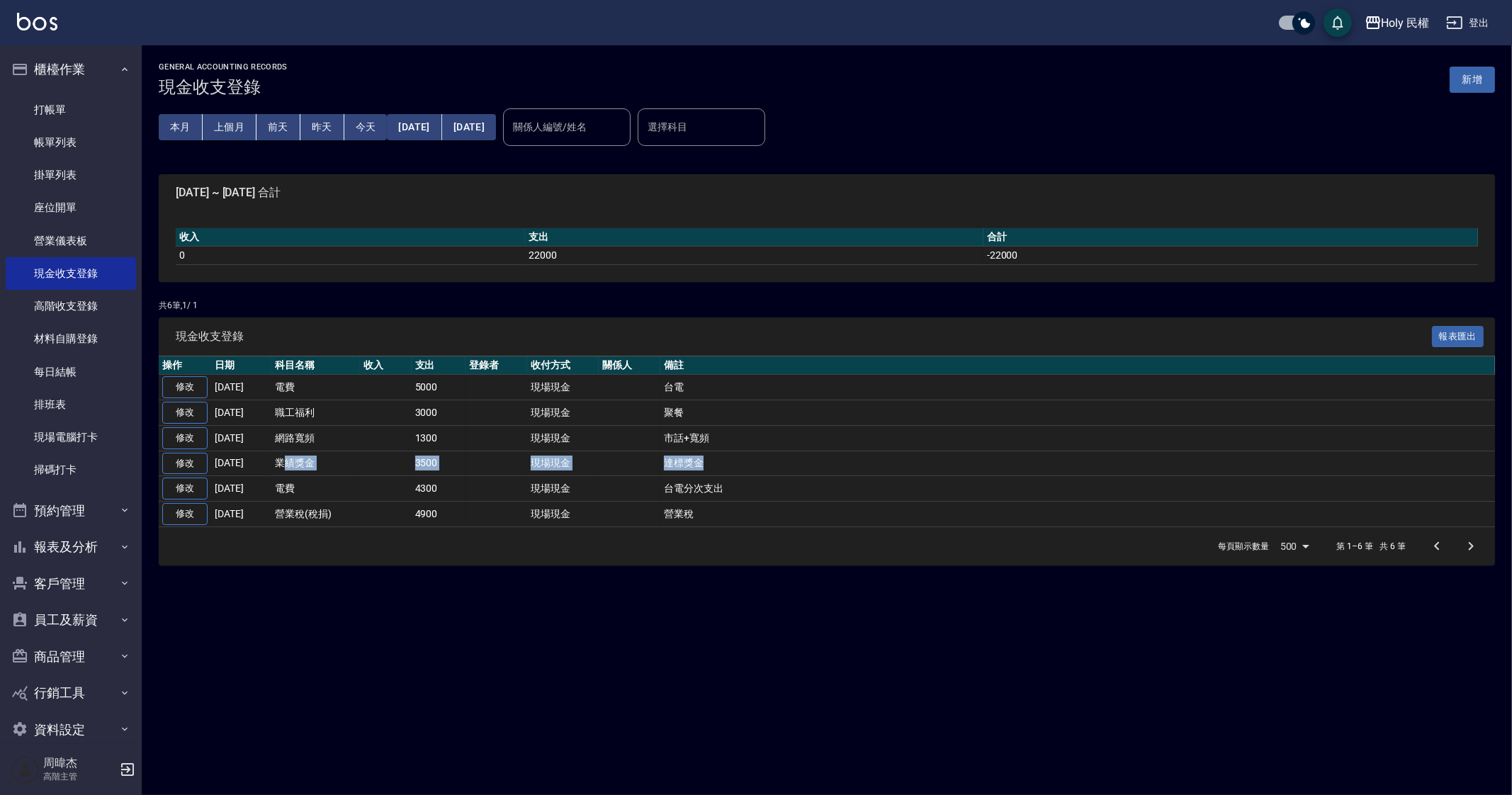
drag, startPoint x: 284, startPoint y: 460, endPoint x: 746, endPoint y: 455, distance: 462.0
click at [746, 455] on tr "修改 2025-08-10 業績獎金 3500 現場現金 達標獎金" at bounding box center [826, 464] width 1337 height 26
click at [653, 707] on div "GENERAL ACCOUNTING RECORDS 現金收支登錄 新增 本月 上個月 前天 昨天 今天 2025/08/01 2025/08/31 關係人編…" at bounding box center [756, 397] width 1512 height 795
click at [187, 131] on button "本月" at bounding box center [180, 126] width 44 height 26
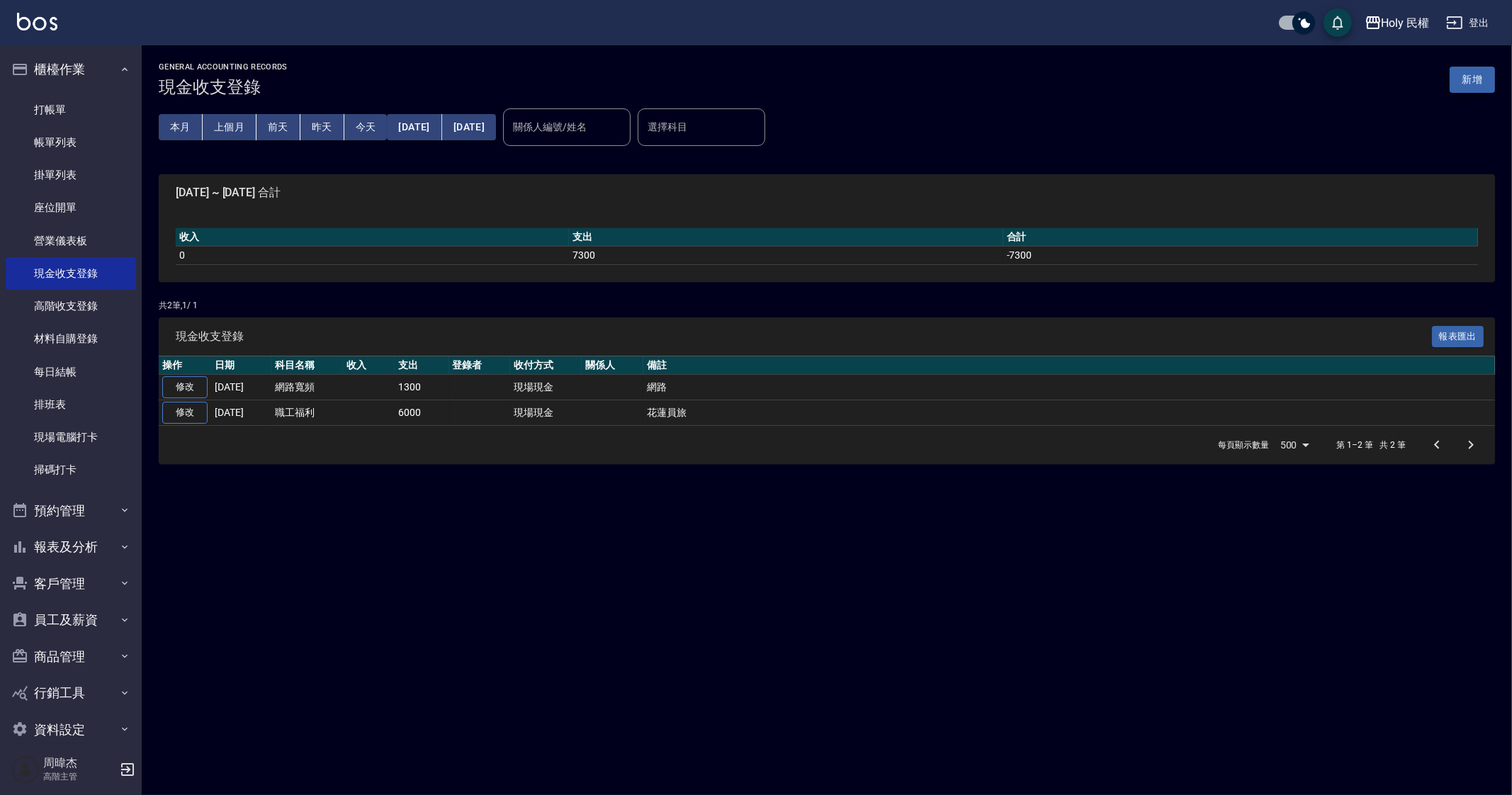
click at [1479, 83] on button "新增" at bounding box center [1472, 79] width 46 height 26
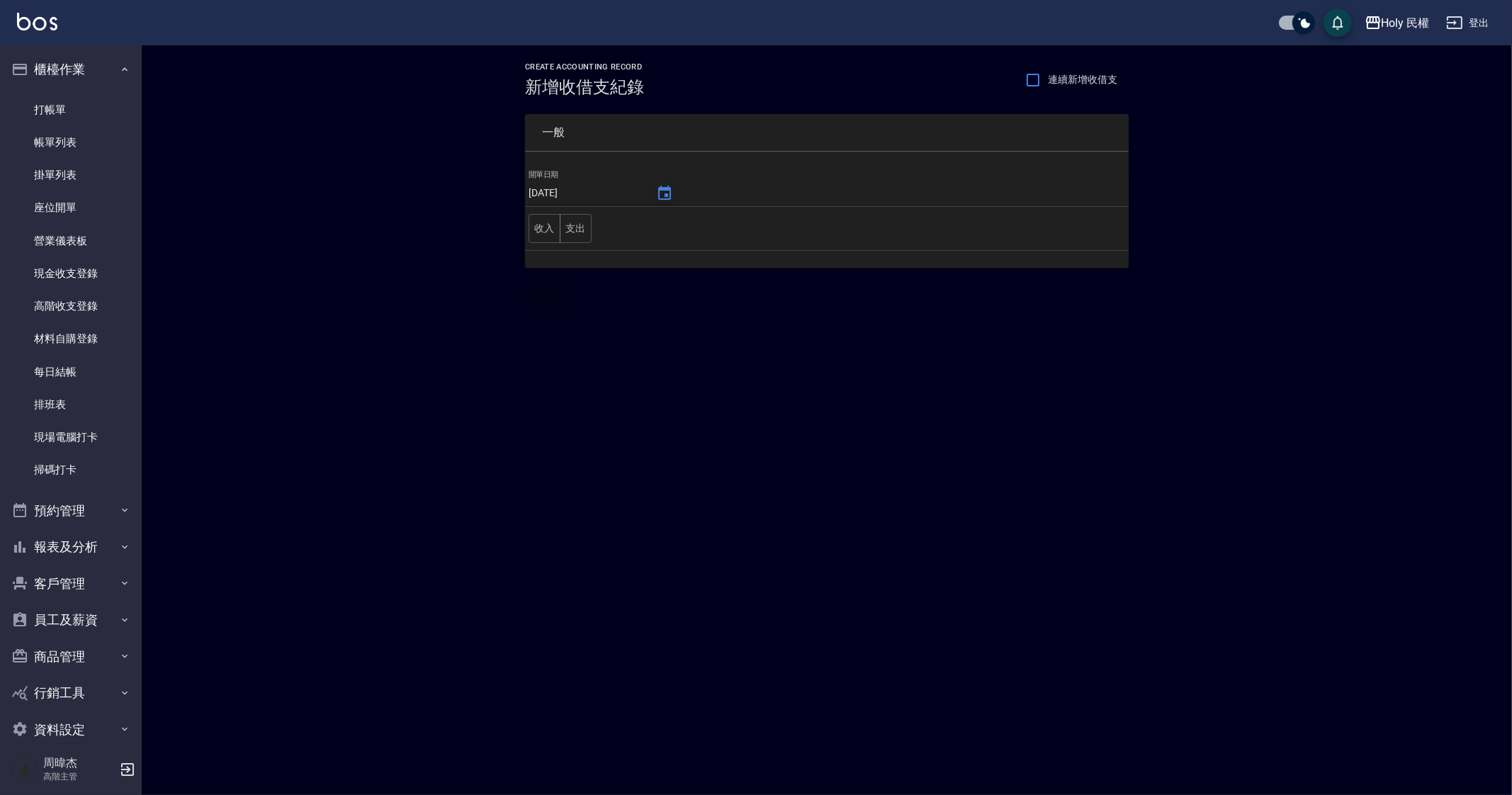
click at [662, 190] on icon "Choose date, selected date is 2025-09-14" at bounding box center [664, 193] width 17 height 17
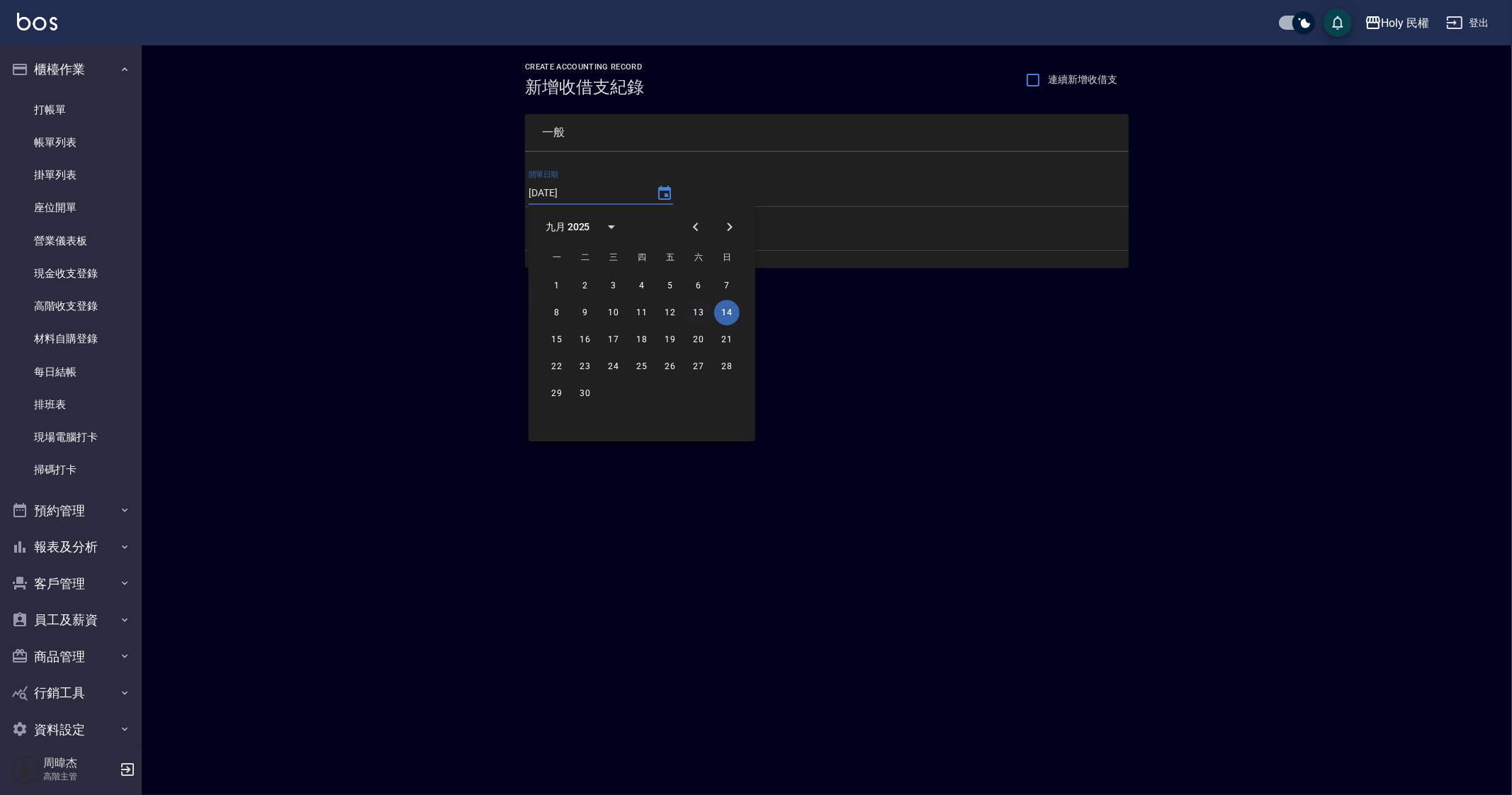
click at [705, 316] on button "13" at bounding box center [699, 312] width 26 height 26
type input "[DATE]"
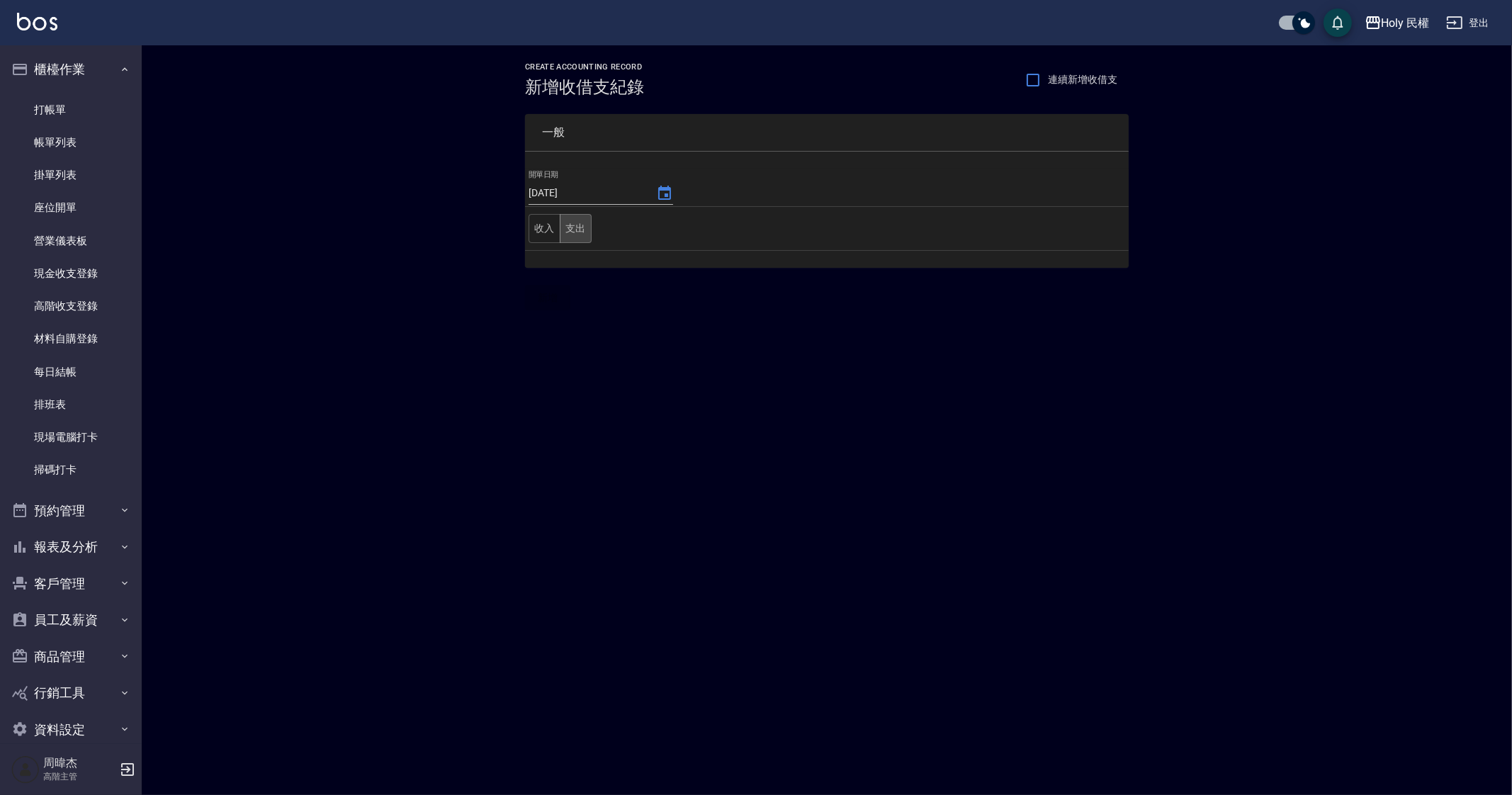
click at [576, 231] on button "支出" at bounding box center [576, 228] width 32 height 29
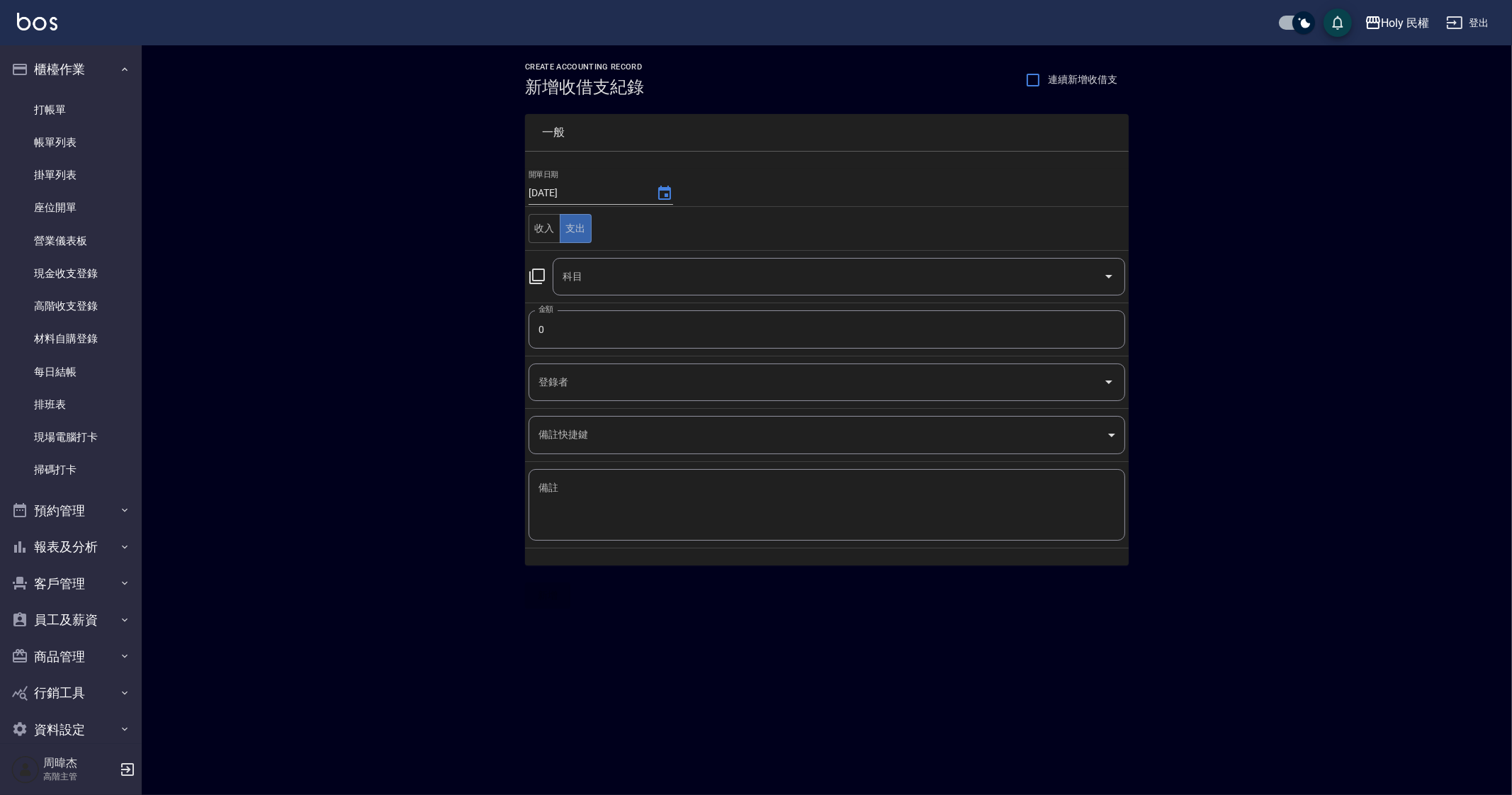
click at [642, 336] on input "0" at bounding box center [826, 330] width 597 height 38
click at [652, 260] on div "科目" at bounding box center [838, 276] width 573 height 38
type input "3500"
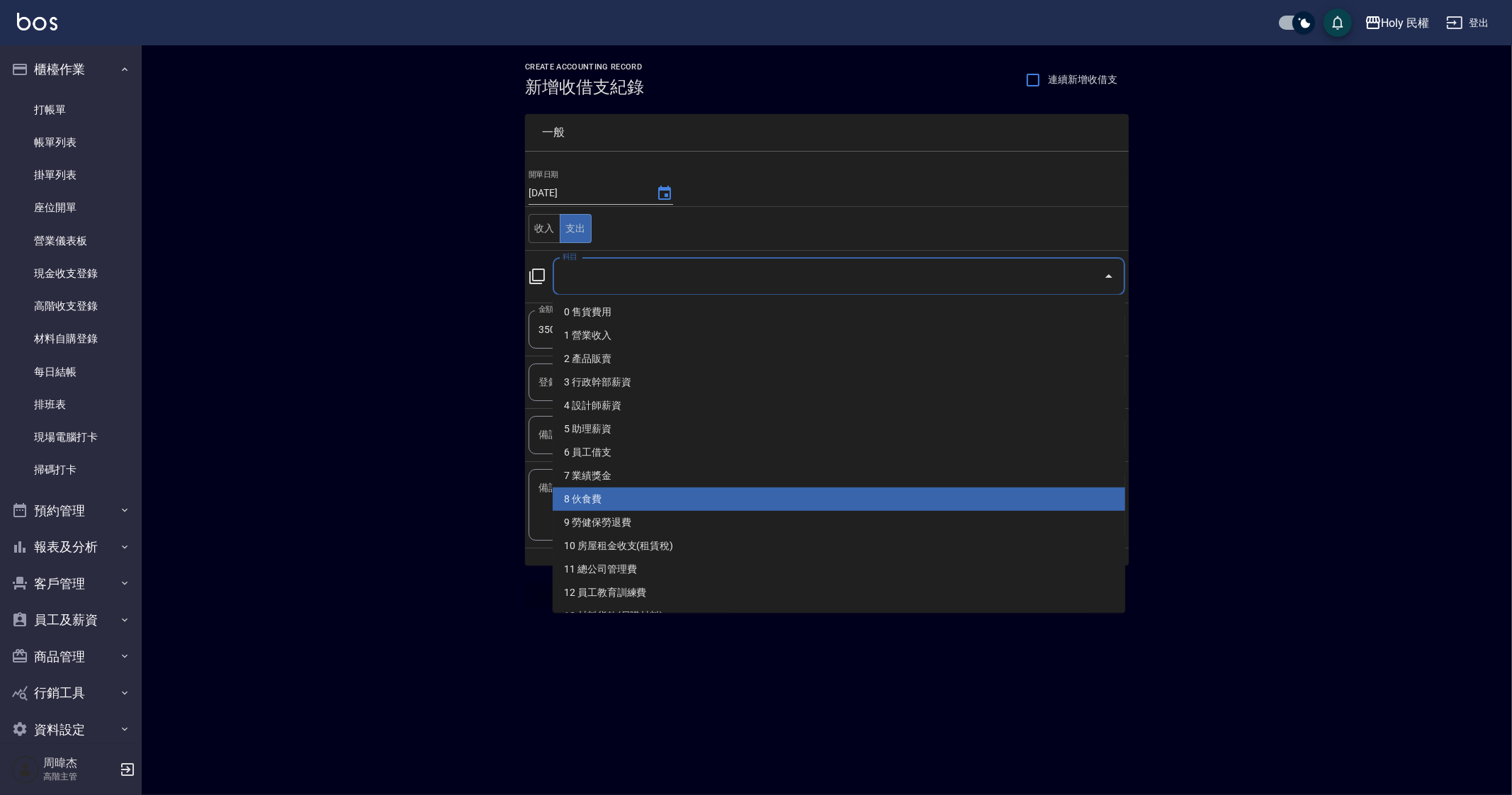
click at [710, 477] on li "7 業績獎金" at bounding box center [838, 476] width 573 height 23
type input "7 業績獎金"
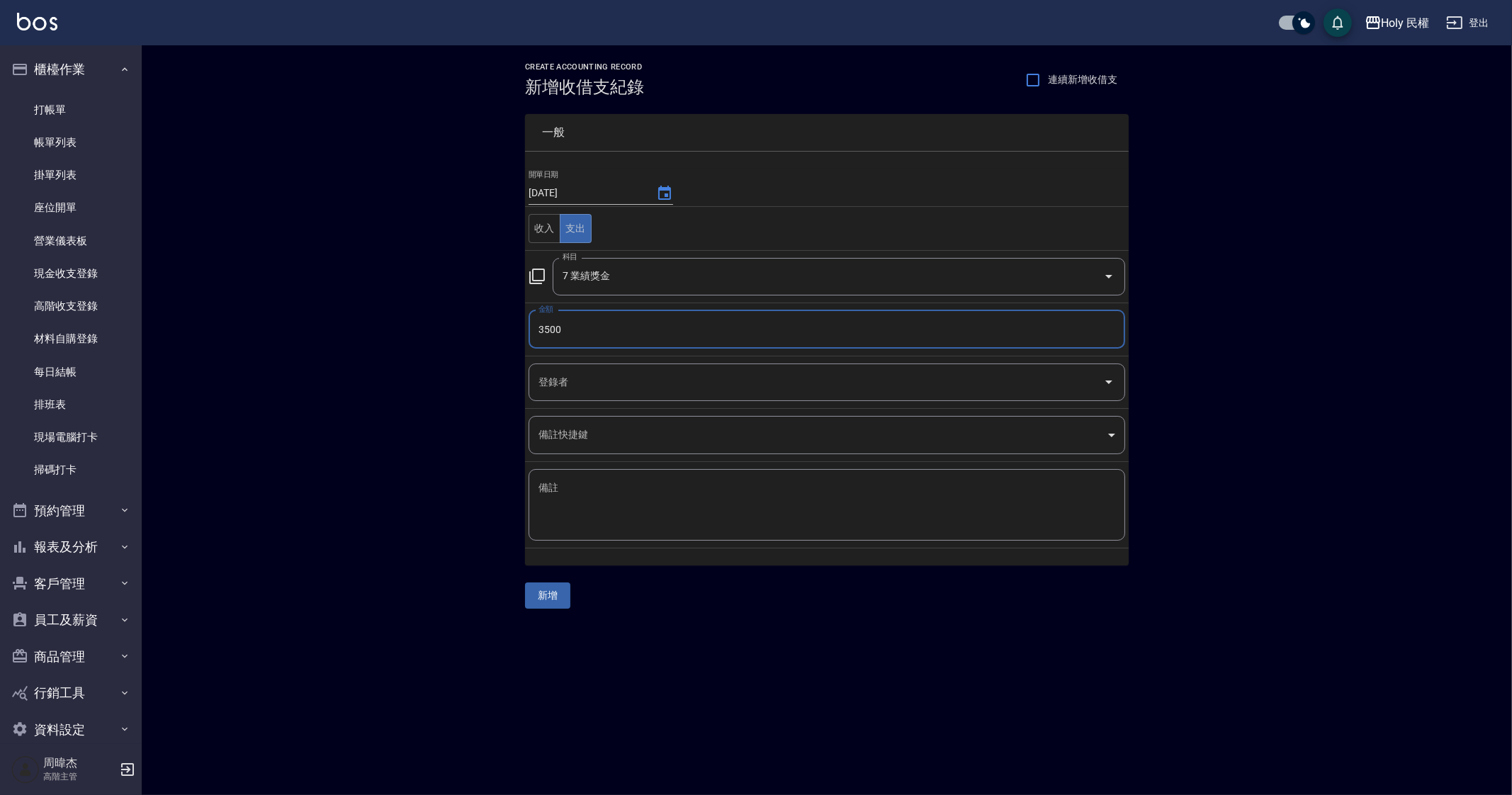
click at [706, 499] on textarea "備註" at bounding box center [826, 505] width 577 height 48
type textarea "u"
type textarea "業績獎金"
click at [662, 700] on div "CREATE ACCOUNTING RECORD 新增收借支紀錄 連續新增收借支 一般 開單日期 2025/09/13 收入 支出 科目 7 業績獎金 科目 …" at bounding box center [756, 397] width 1512 height 795
drag, startPoint x: 535, startPoint y: 593, endPoint x: 557, endPoint y: 579, distance: 26.1
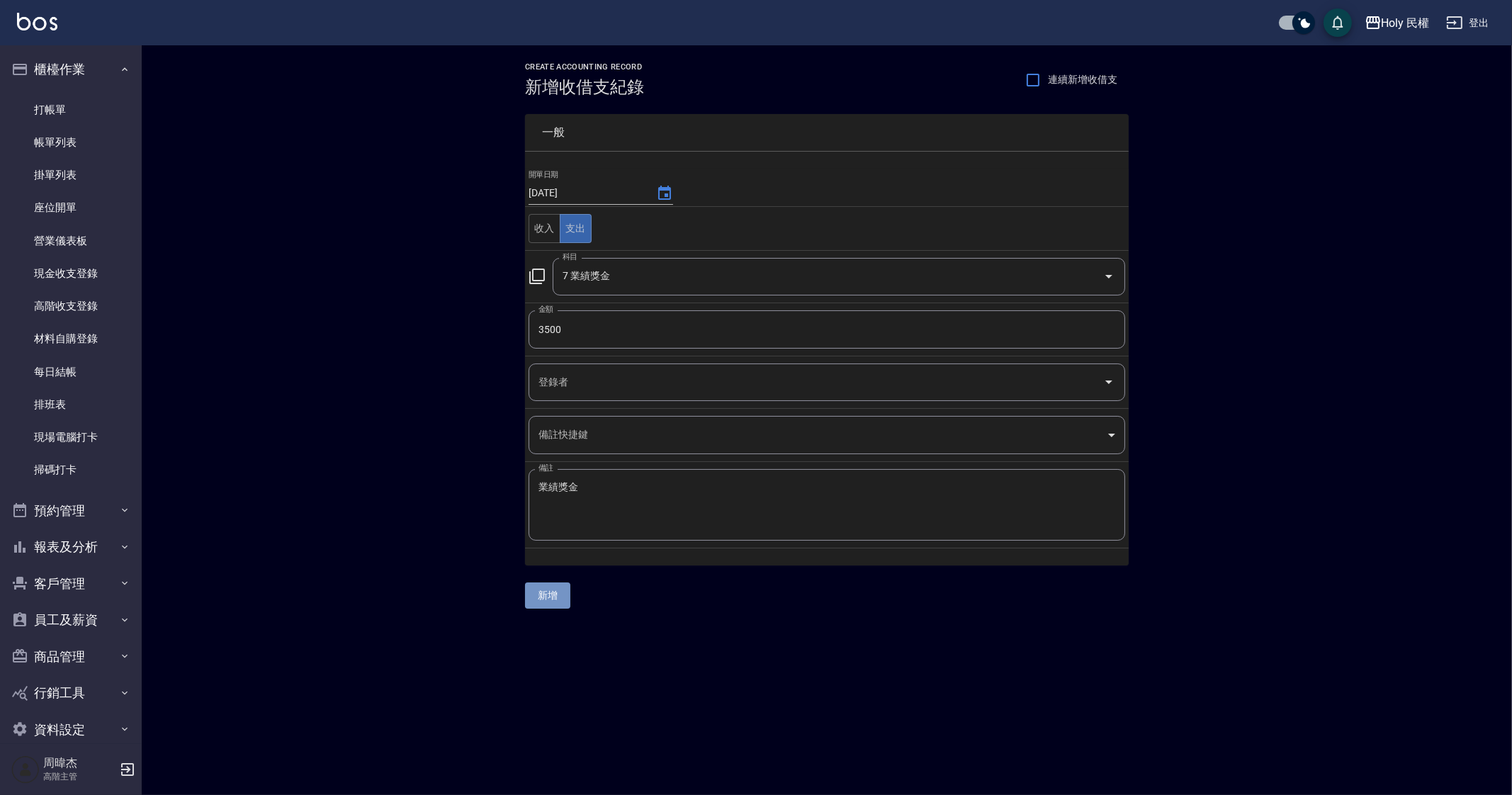
click at [535, 594] on button "新增" at bounding box center [548, 595] width 46 height 26
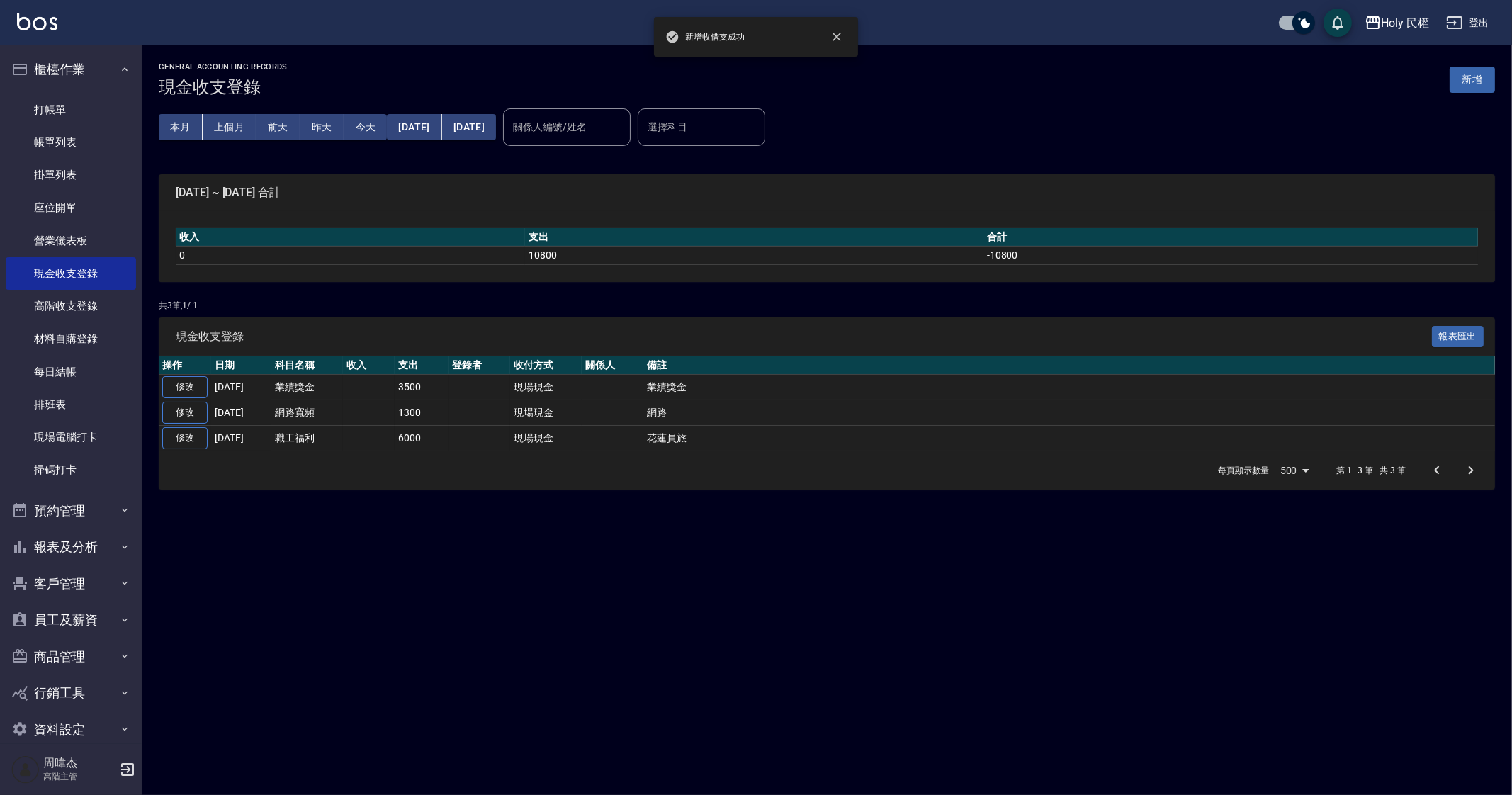
click at [606, 640] on div "GENERAL ACCOUNTING RECORDS 現金收支登錄 新增 本月 上個月 前天 昨天 今天 2025/09/01 2025/09/14 關係人編…" at bounding box center [756, 397] width 1512 height 795
click at [231, 136] on button "上個月" at bounding box center [229, 126] width 54 height 26
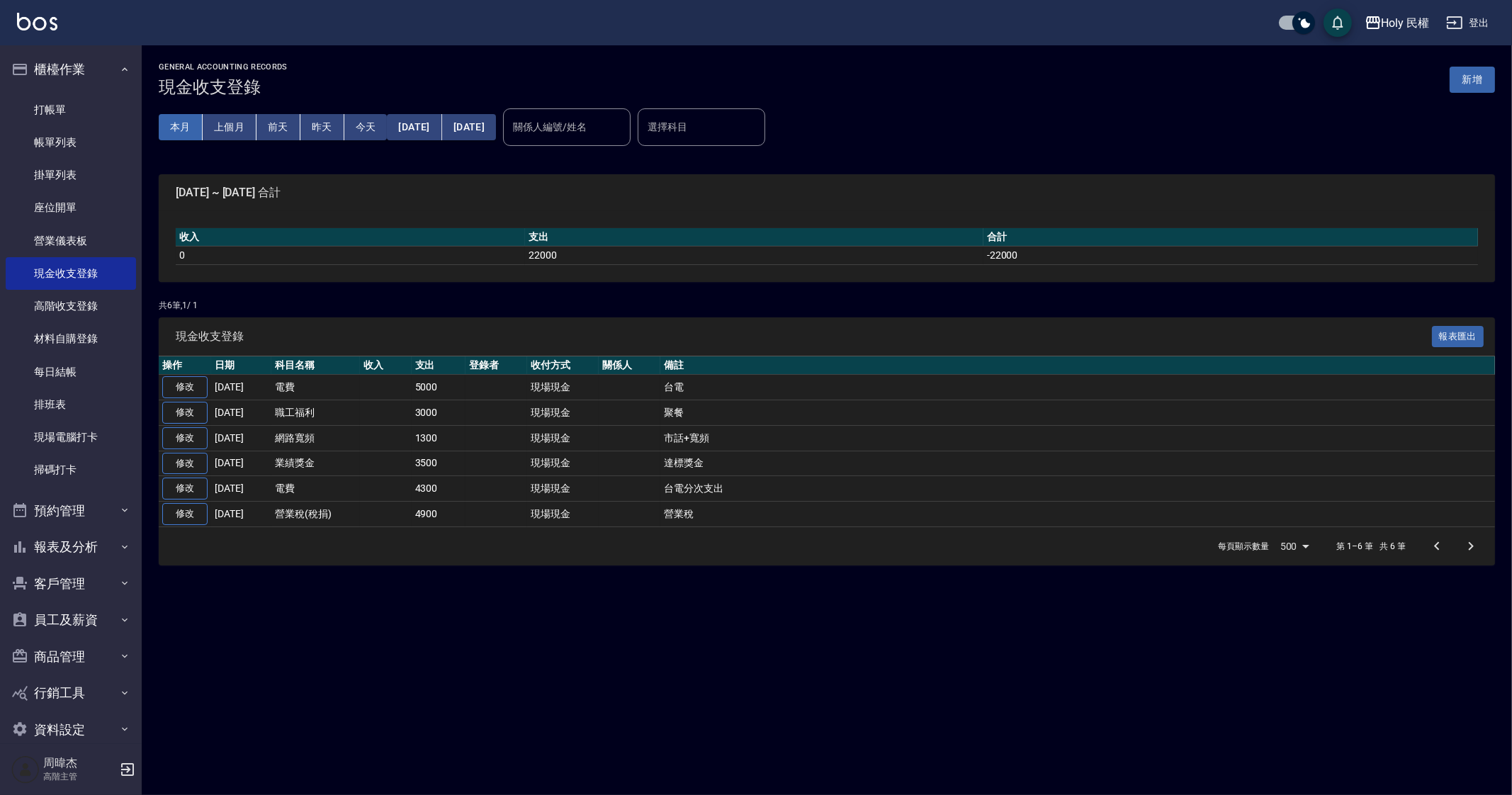
click at [190, 133] on button "本月" at bounding box center [180, 126] width 44 height 26
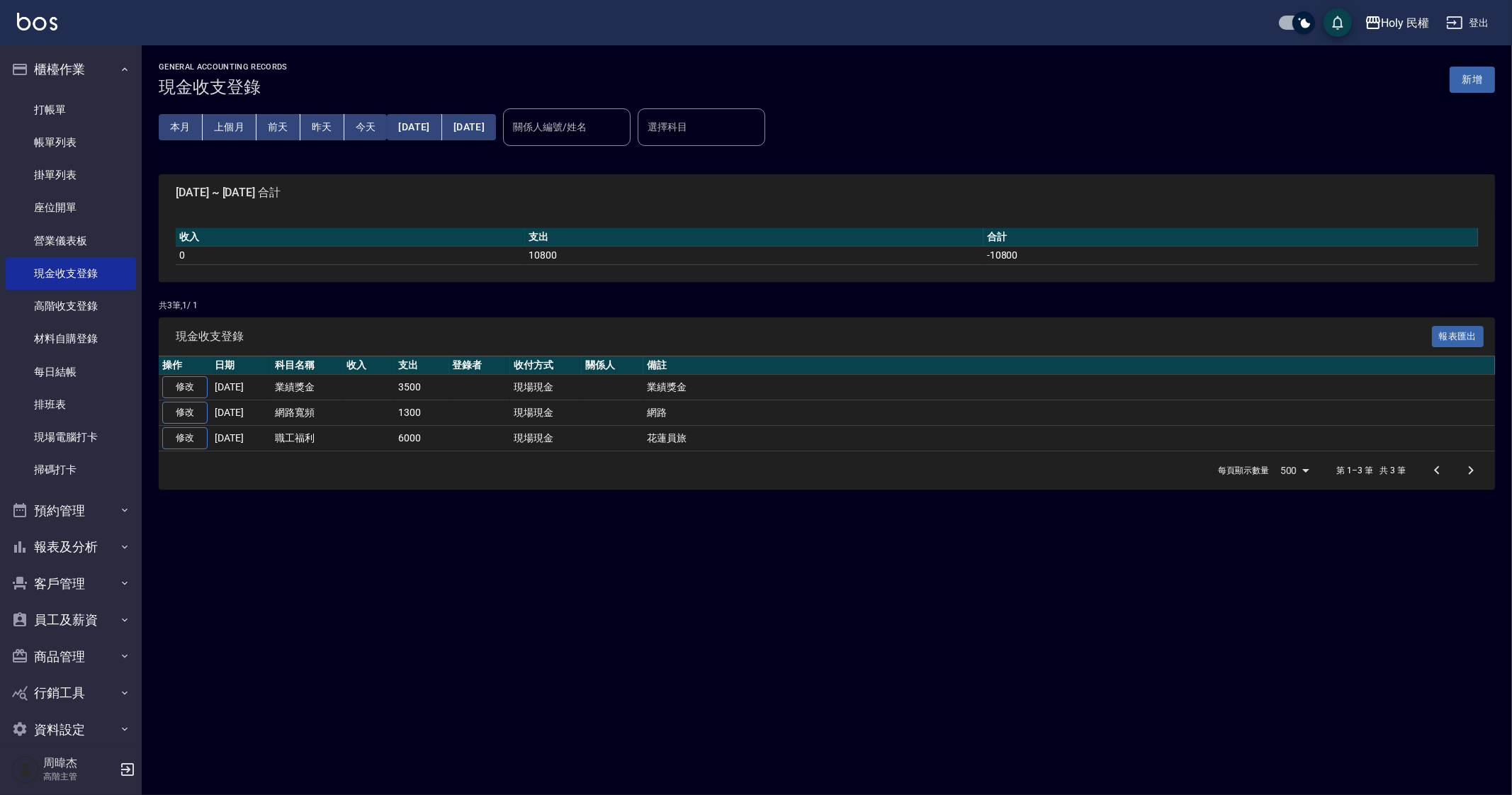
click at [1469, 89] on button "新增" at bounding box center [1472, 79] width 46 height 26
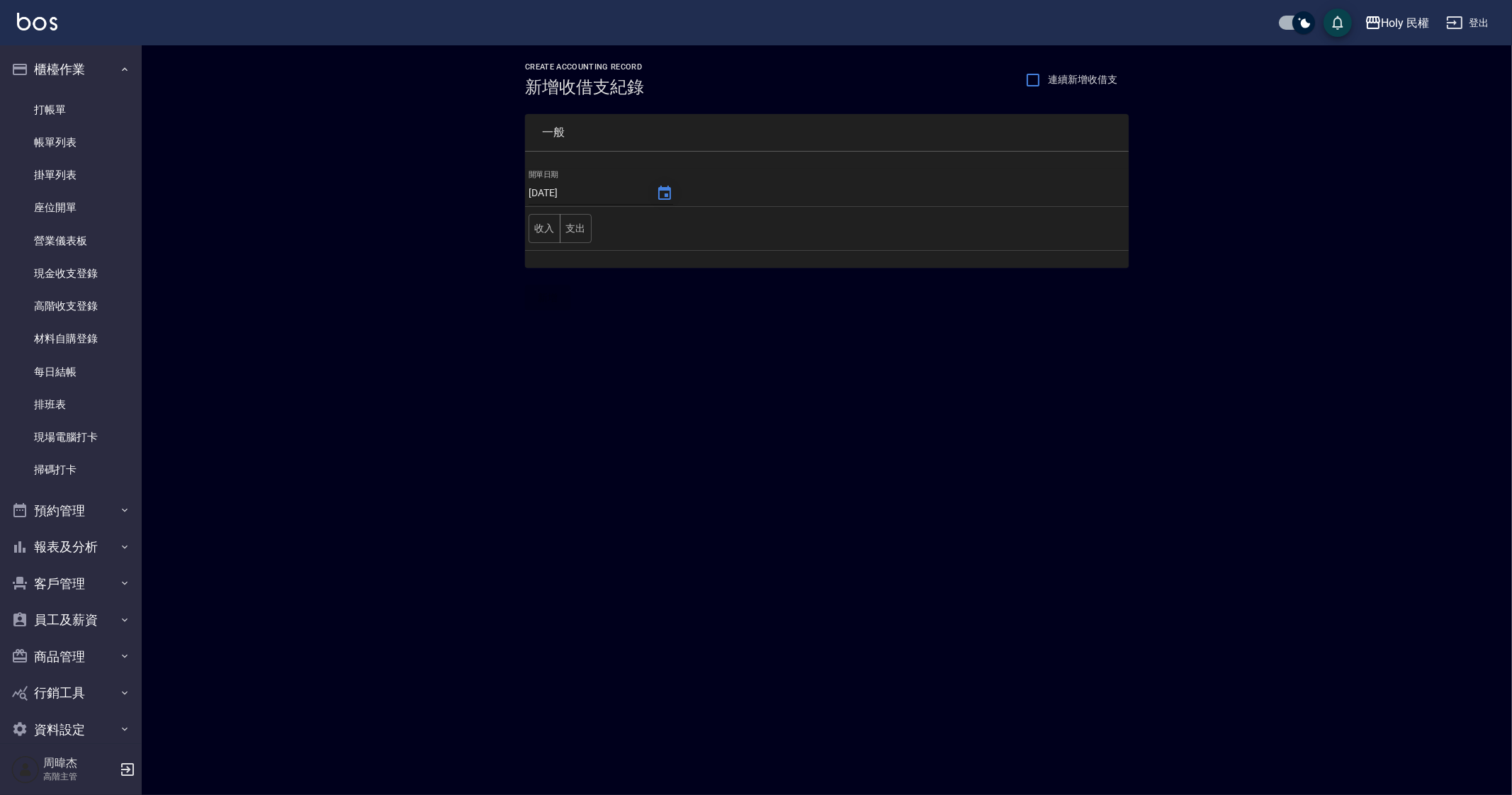
click at [663, 200] on icon "Choose date, selected date is 2025-09-14" at bounding box center [664, 193] width 17 height 17
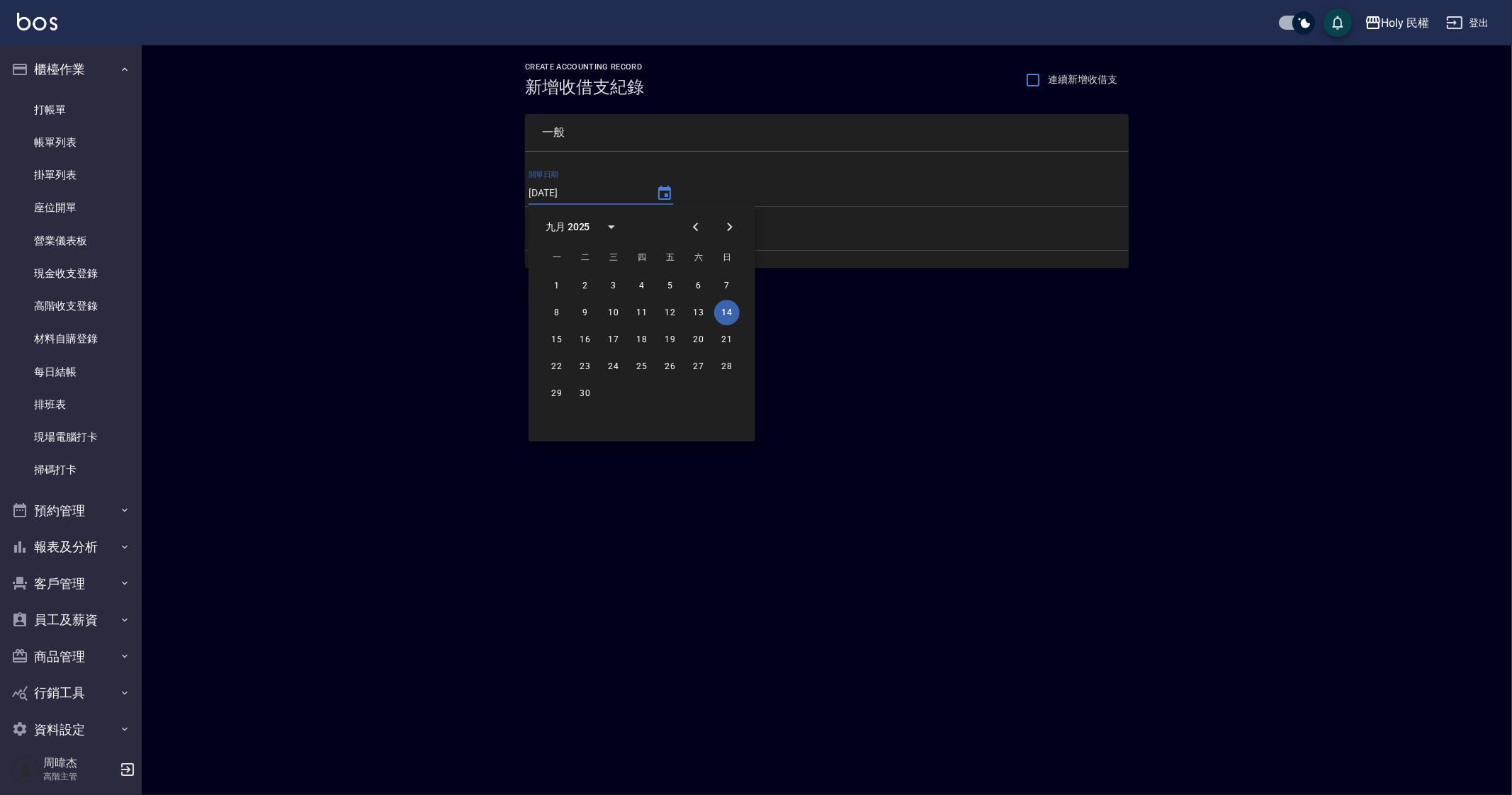
click at [540, 573] on div "CREATE ACCOUNTING RECORD 新增收借支紀錄 連續新增收借支 一般 開單日期 2025/09/14 收入 支出 新增" at bounding box center [756, 397] width 1512 height 795
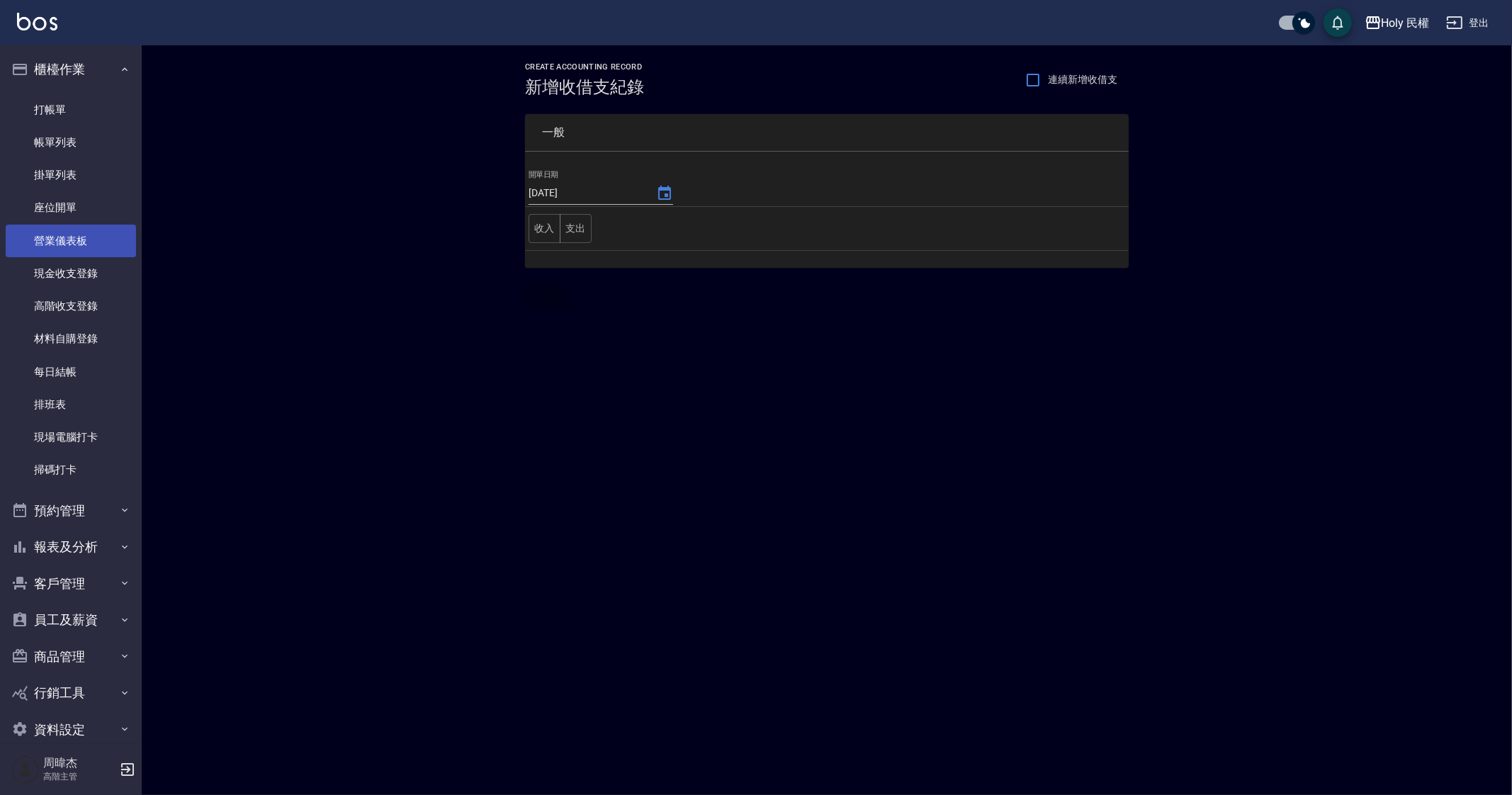
click at [88, 239] on link "營業儀表板" at bounding box center [70, 240] width 131 height 33
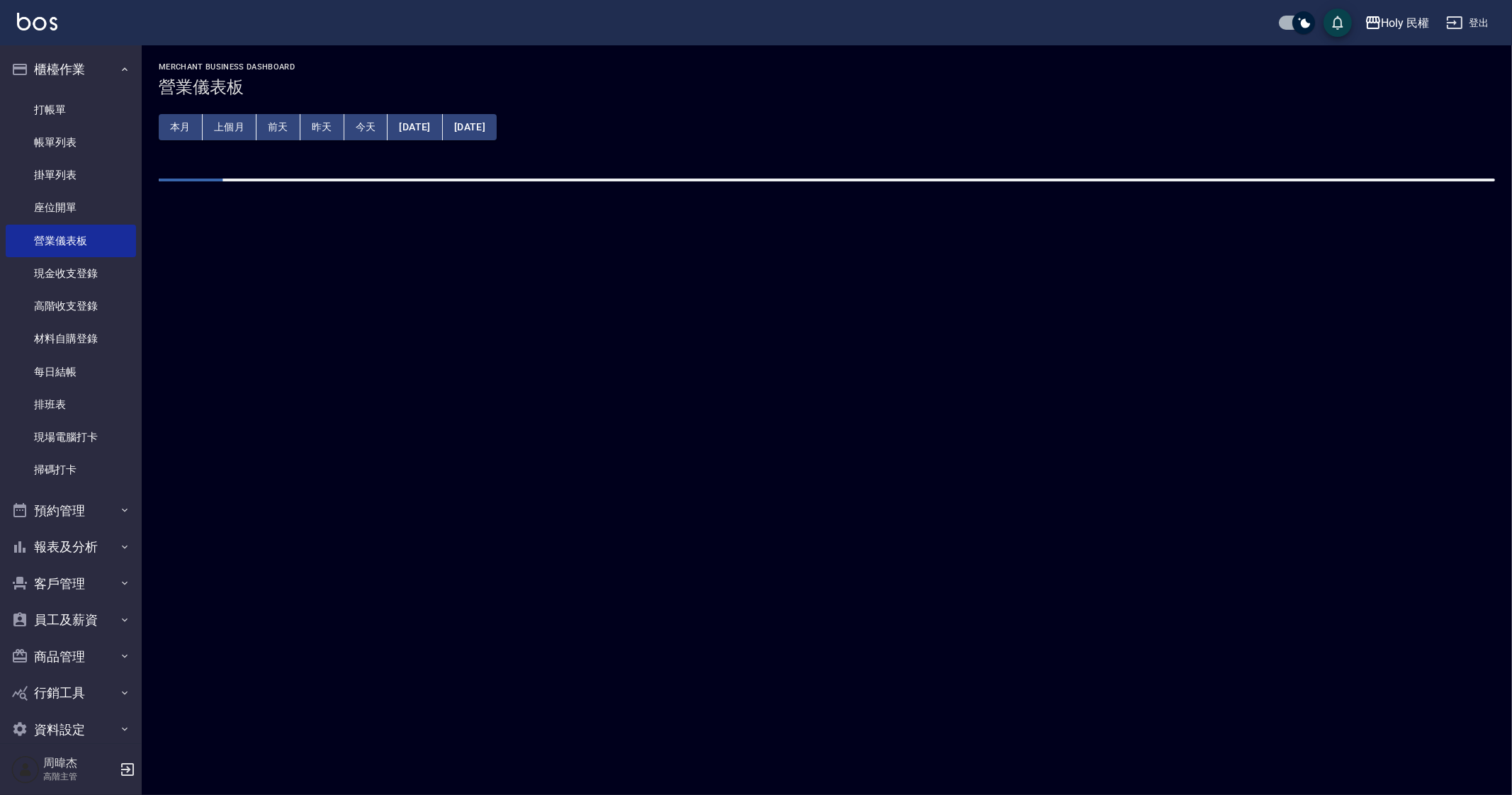
click at [331, 128] on button "昨天" at bounding box center [322, 126] width 44 height 26
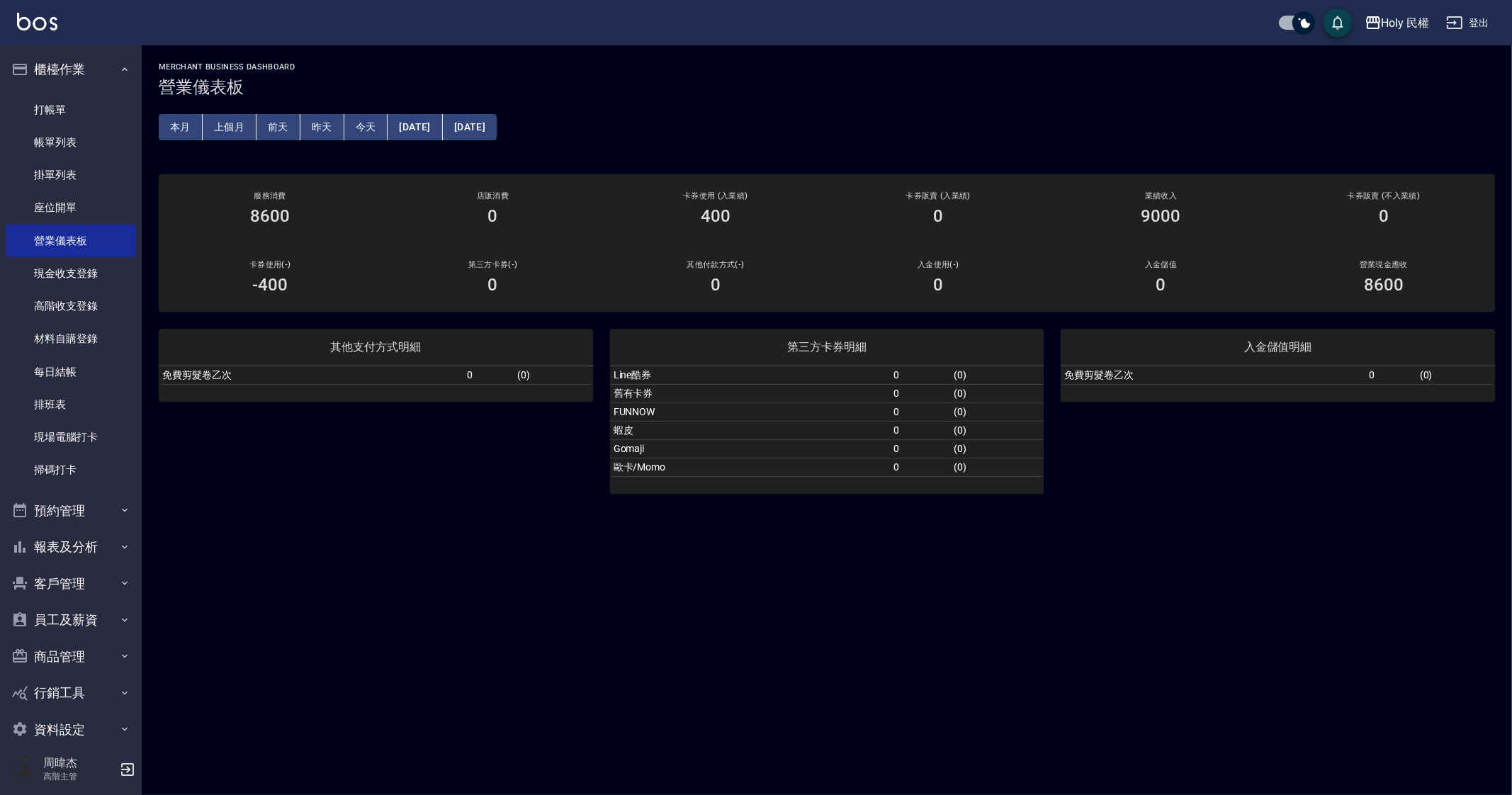
click at [274, 546] on div "MERCHANT BUSINESS DASHBOARD 營業儀表板 本月 上個月 前天 昨天 今天 2025/09/13 2025/09/13 服務消費 86…" at bounding box center [756, 397] width 1512 height 795
click at [70, 357] on link "每日結帳" at bounding box center [70, 371] width 131 height 33
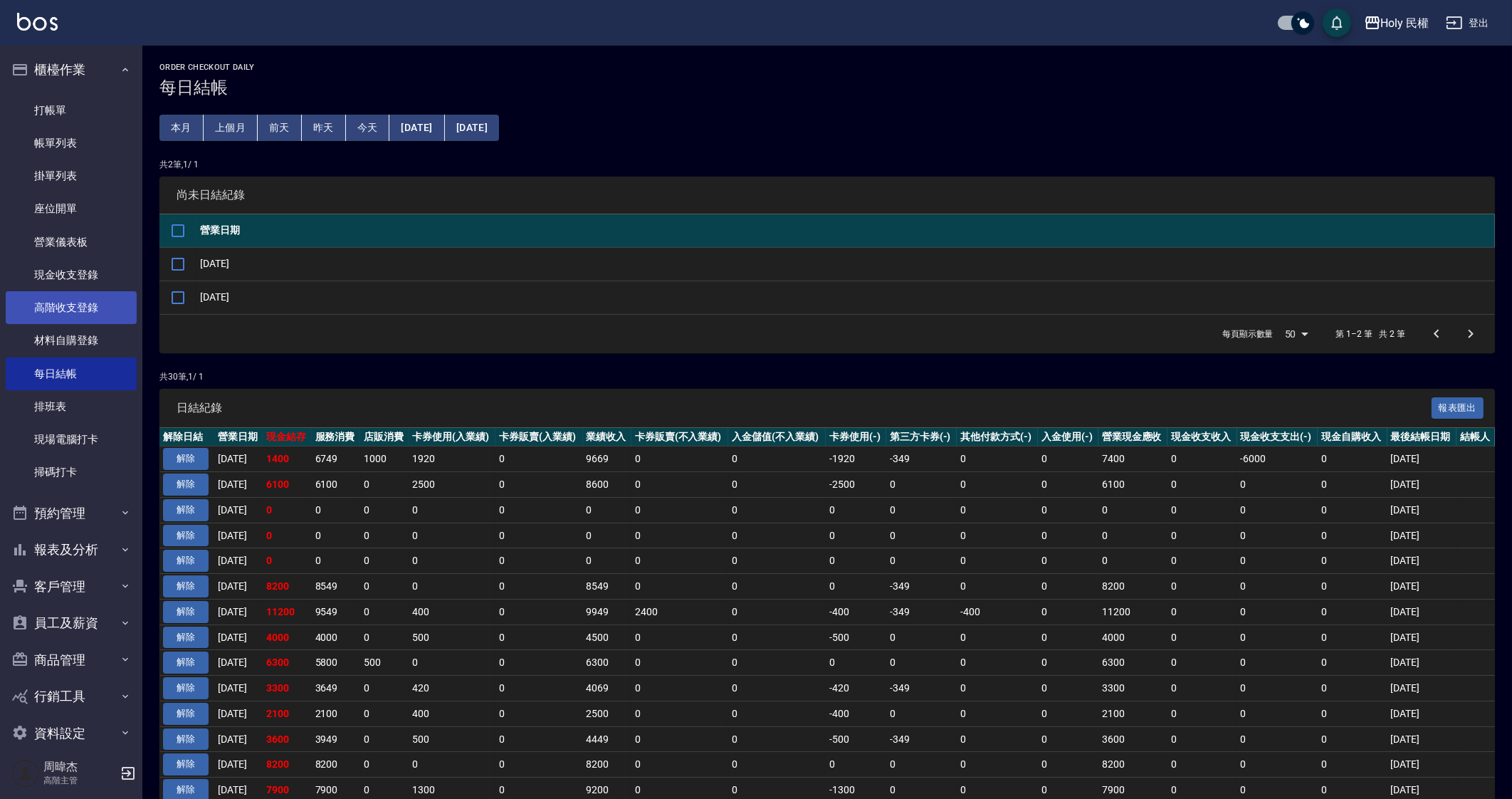
click at [84, 310] on link "高階收支登錄" at bounding box center [71, 307] width 131 height 33
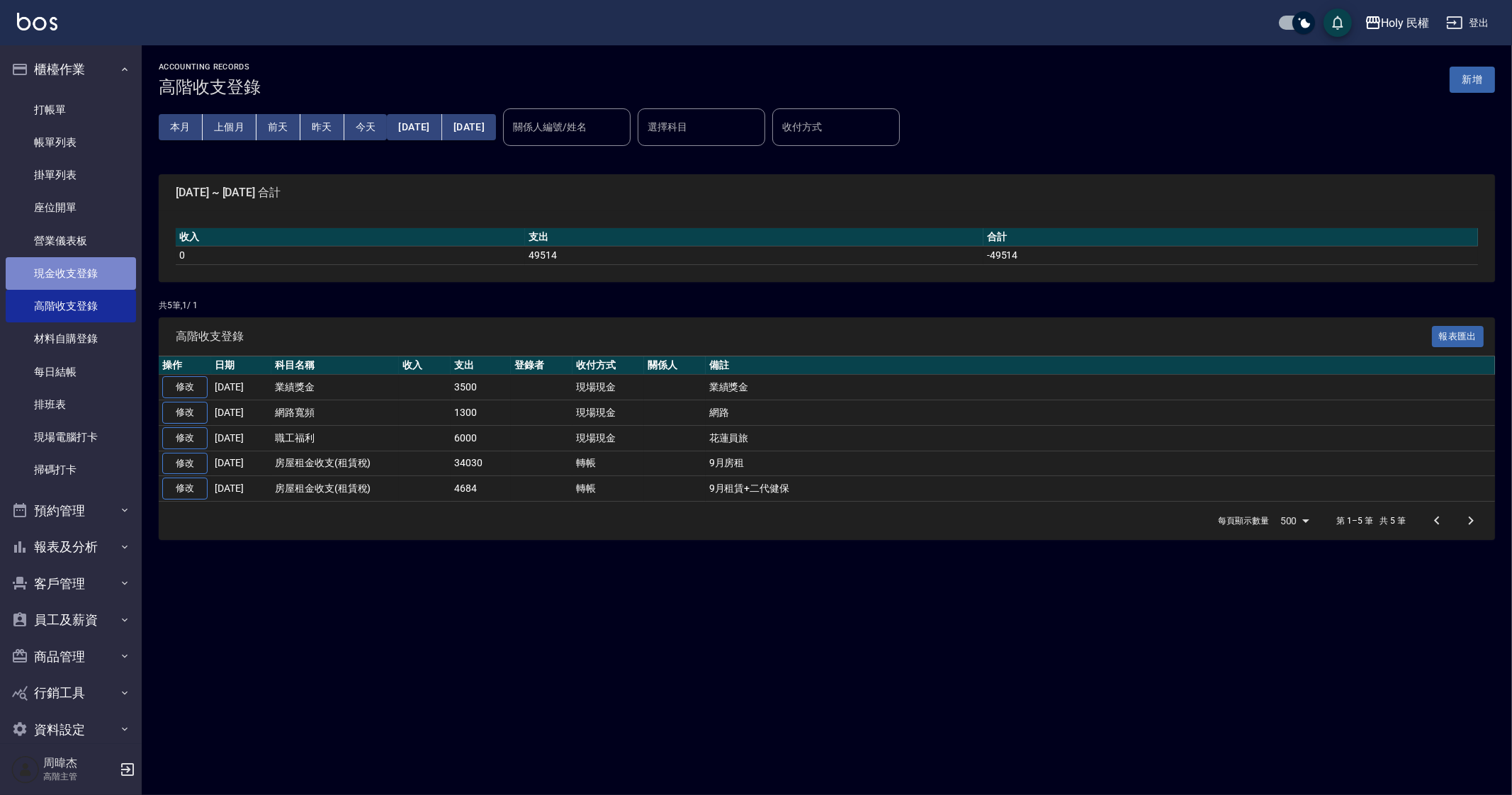
click at [95, 275] on link "現金收支登錄" at bounding box center [70, 273] width 131 height 33
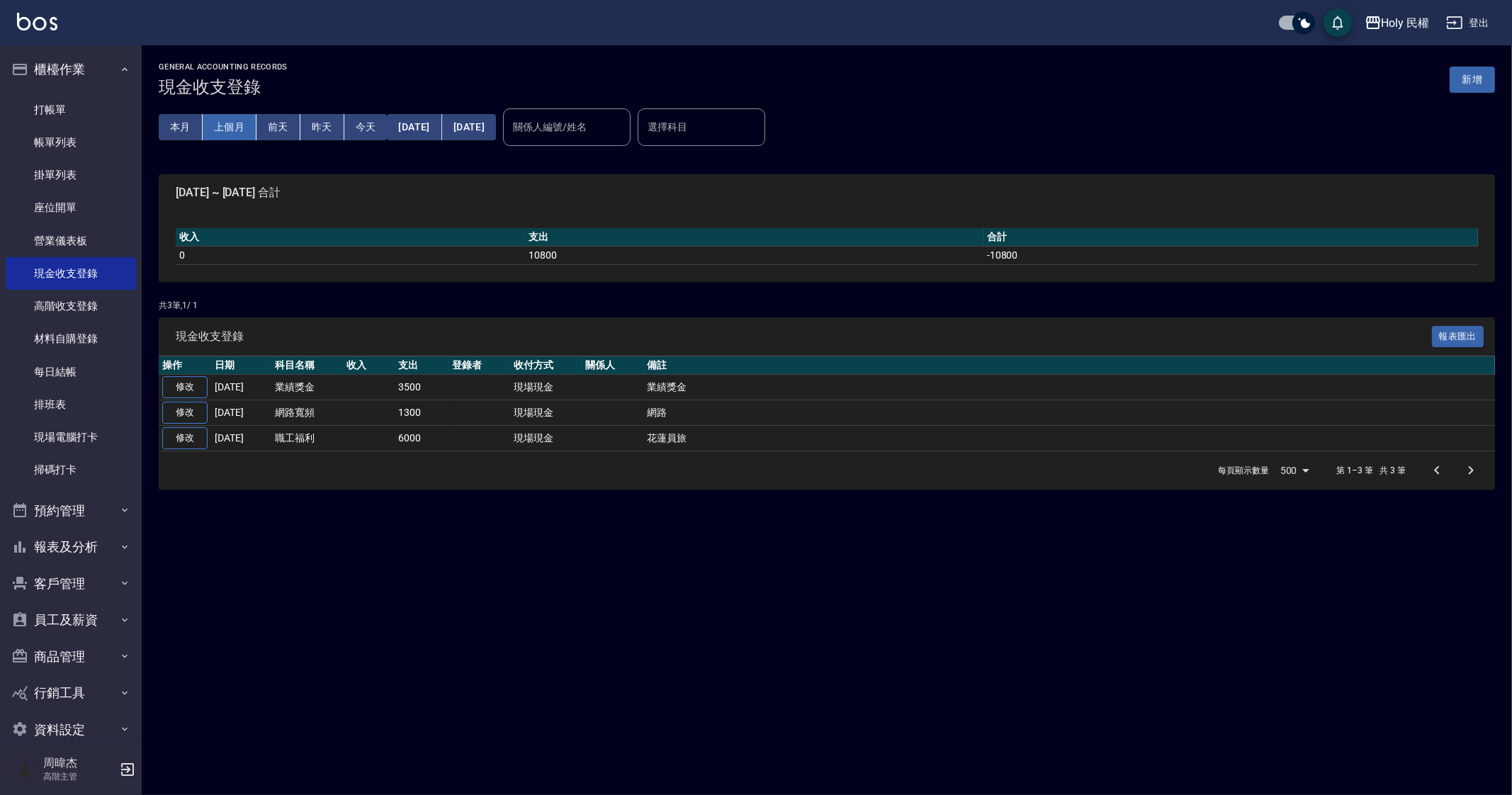
click at [227, 132] on button "上個月" at bounding box center [229, 126] width 54 height 26
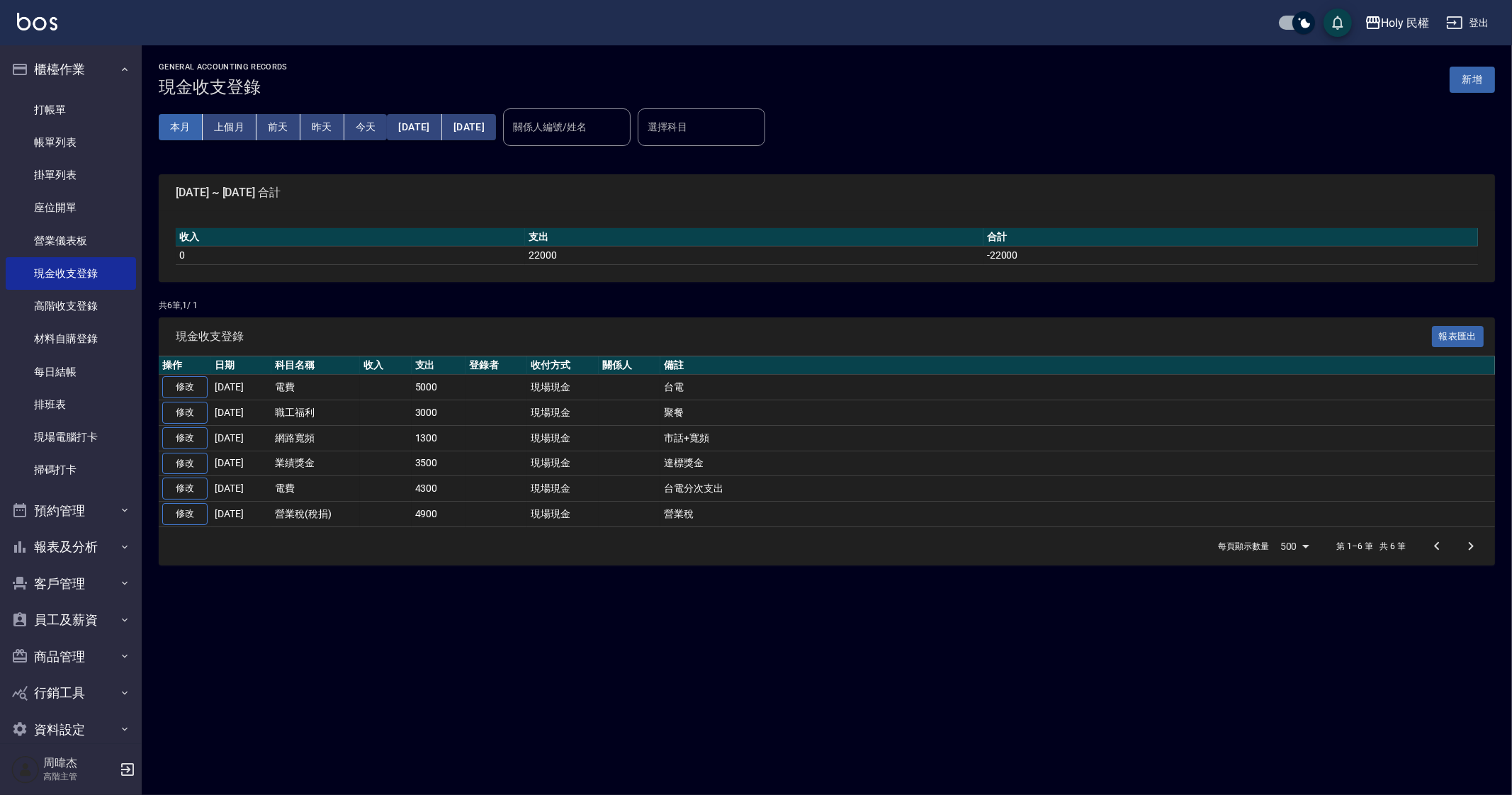
click at [166, 121] on button "本月" at bounding box center [180, 126] width 44 height 26
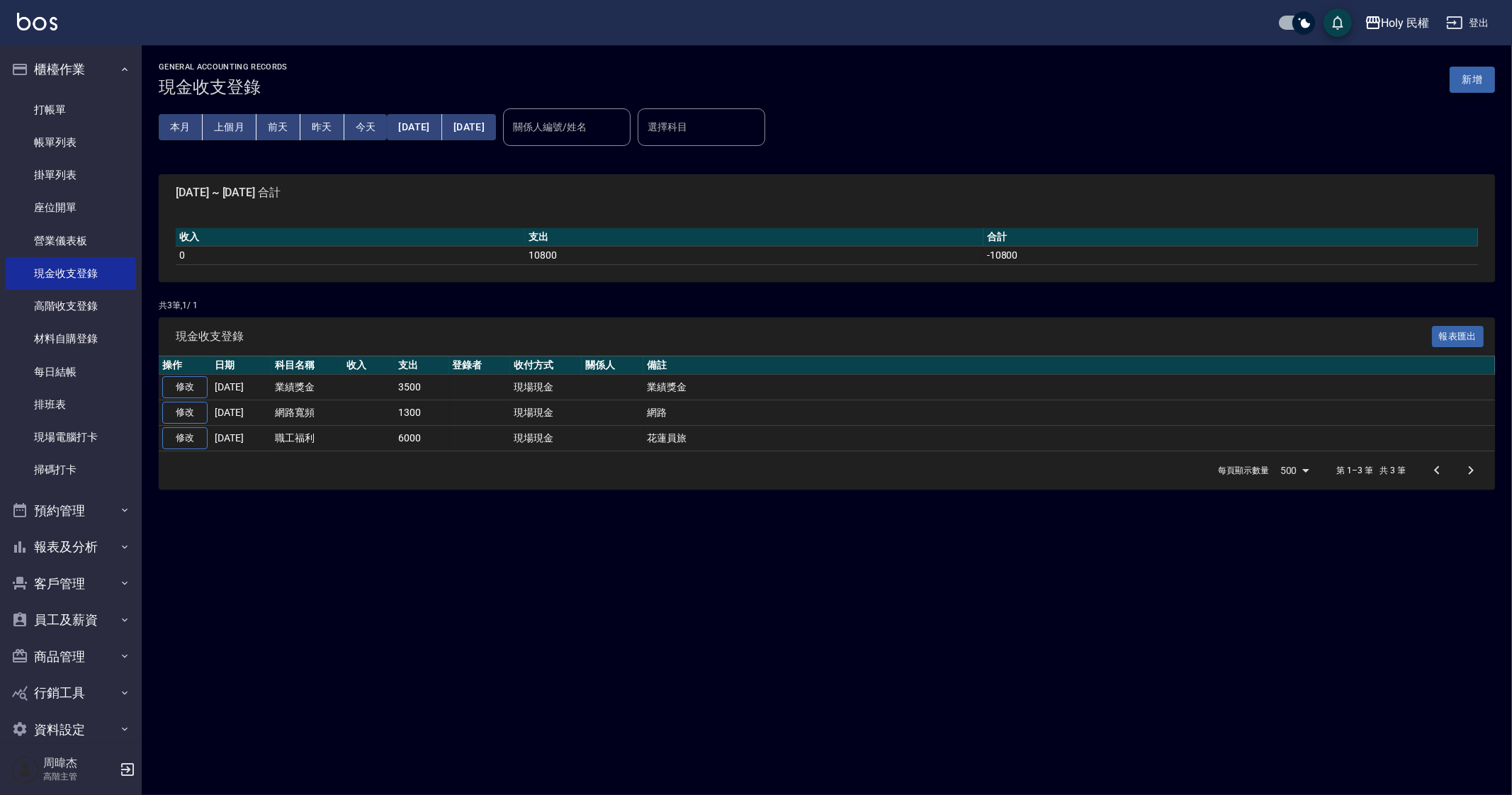
click at [1460, 83] on button "新增" at bounding box center [1472, 79] width 46 height 26
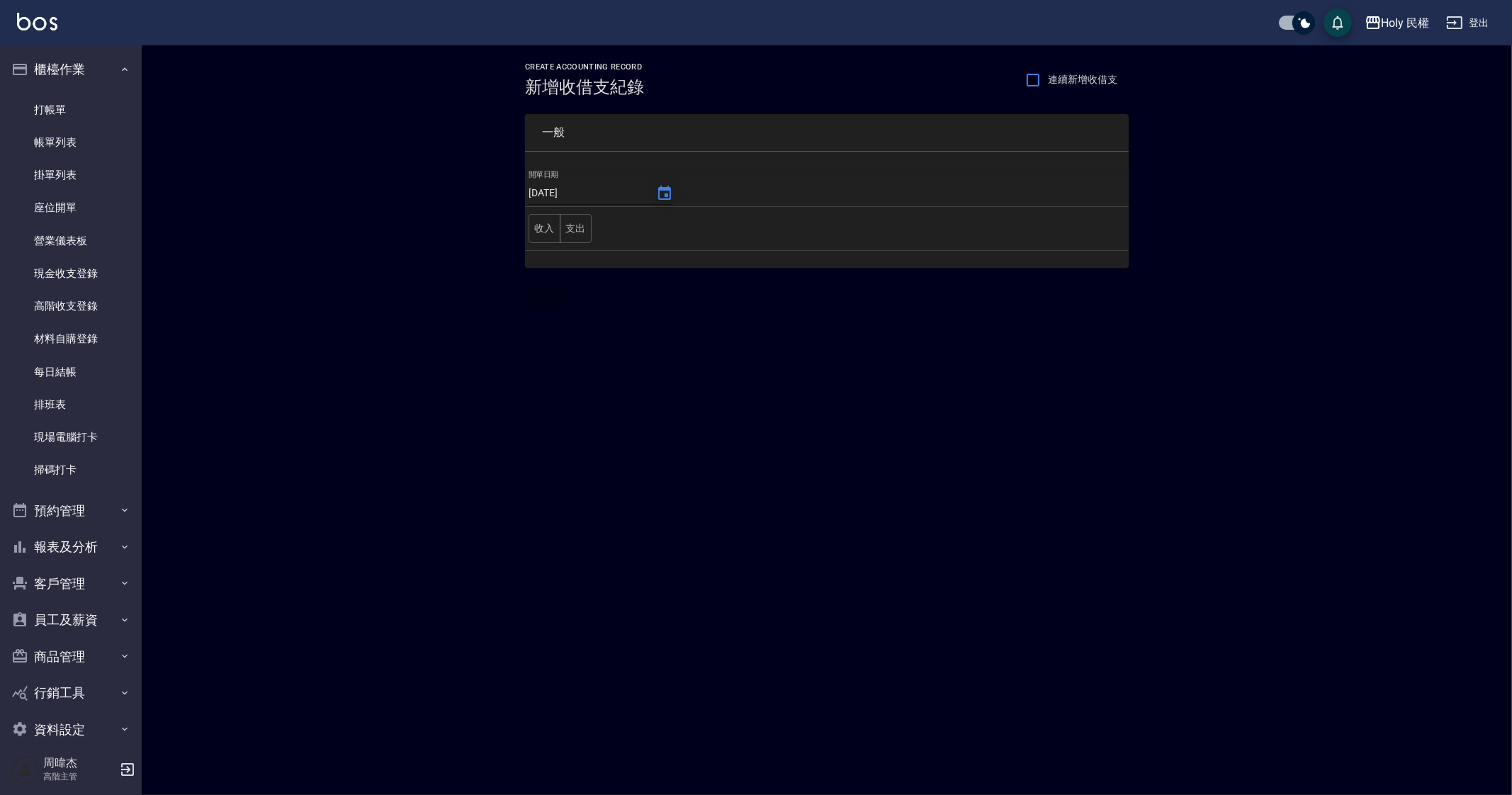
click at [656, 190] on icon "Choose date, selected date is 2025-09-14" at bounding box center [664, 193] width 17 height 17
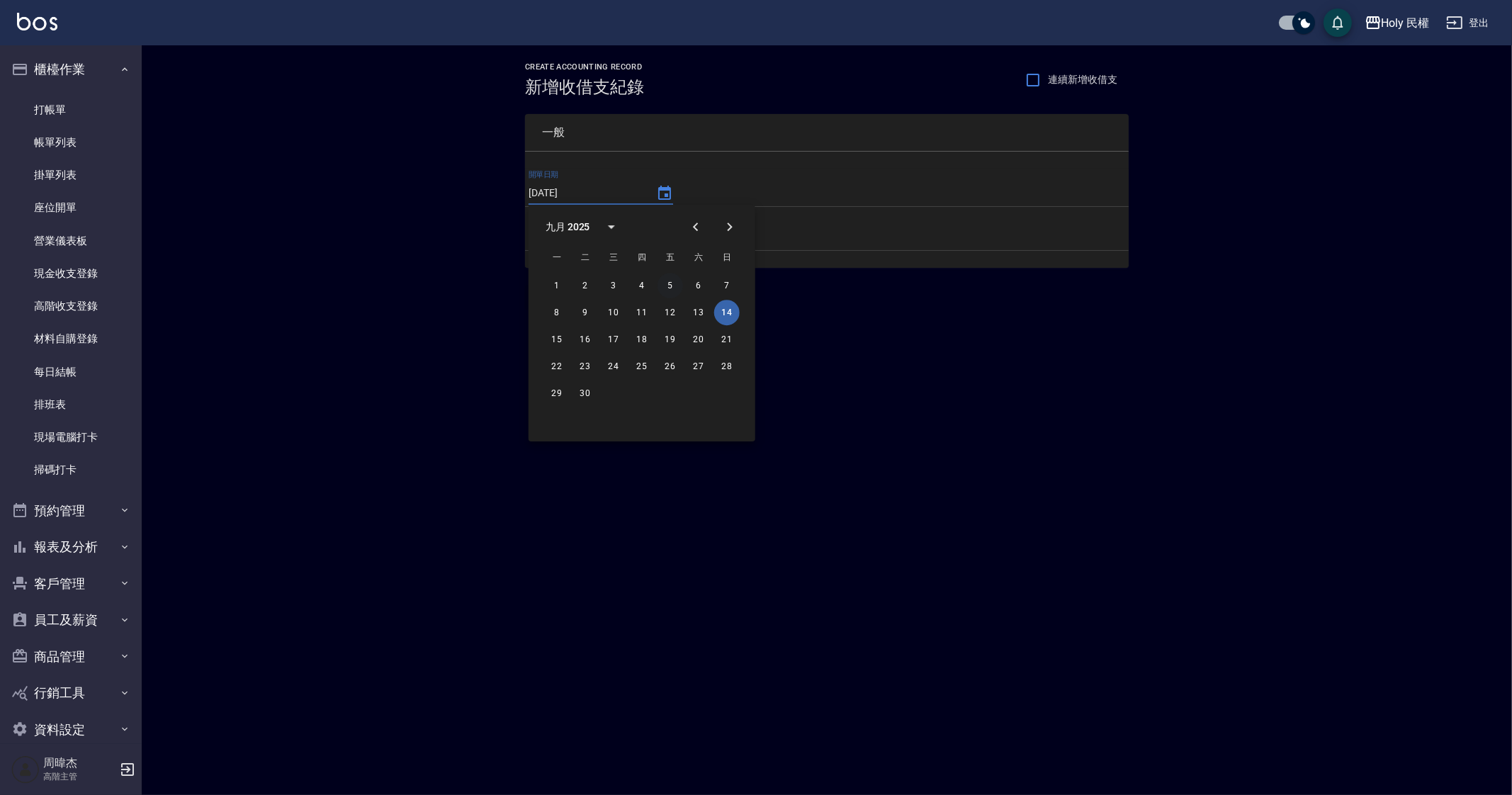
click at [670, 295] on button "5" at bounding box center [670, 286] width 26 height 26
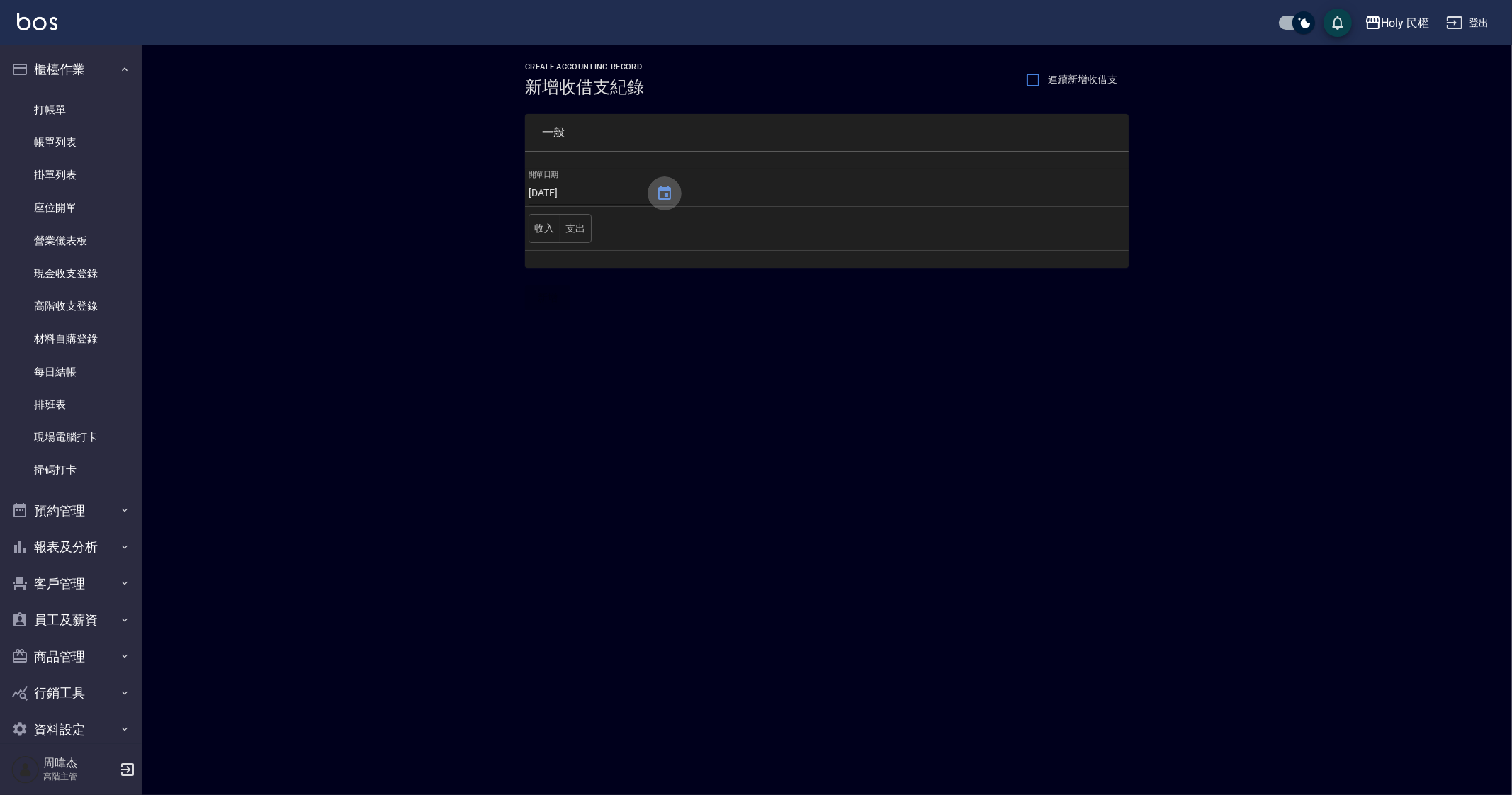
click at [656, 200] on icon "Choose date, selected date is 2025-09-05" at bounding box center [664, 193] width 17 height 17
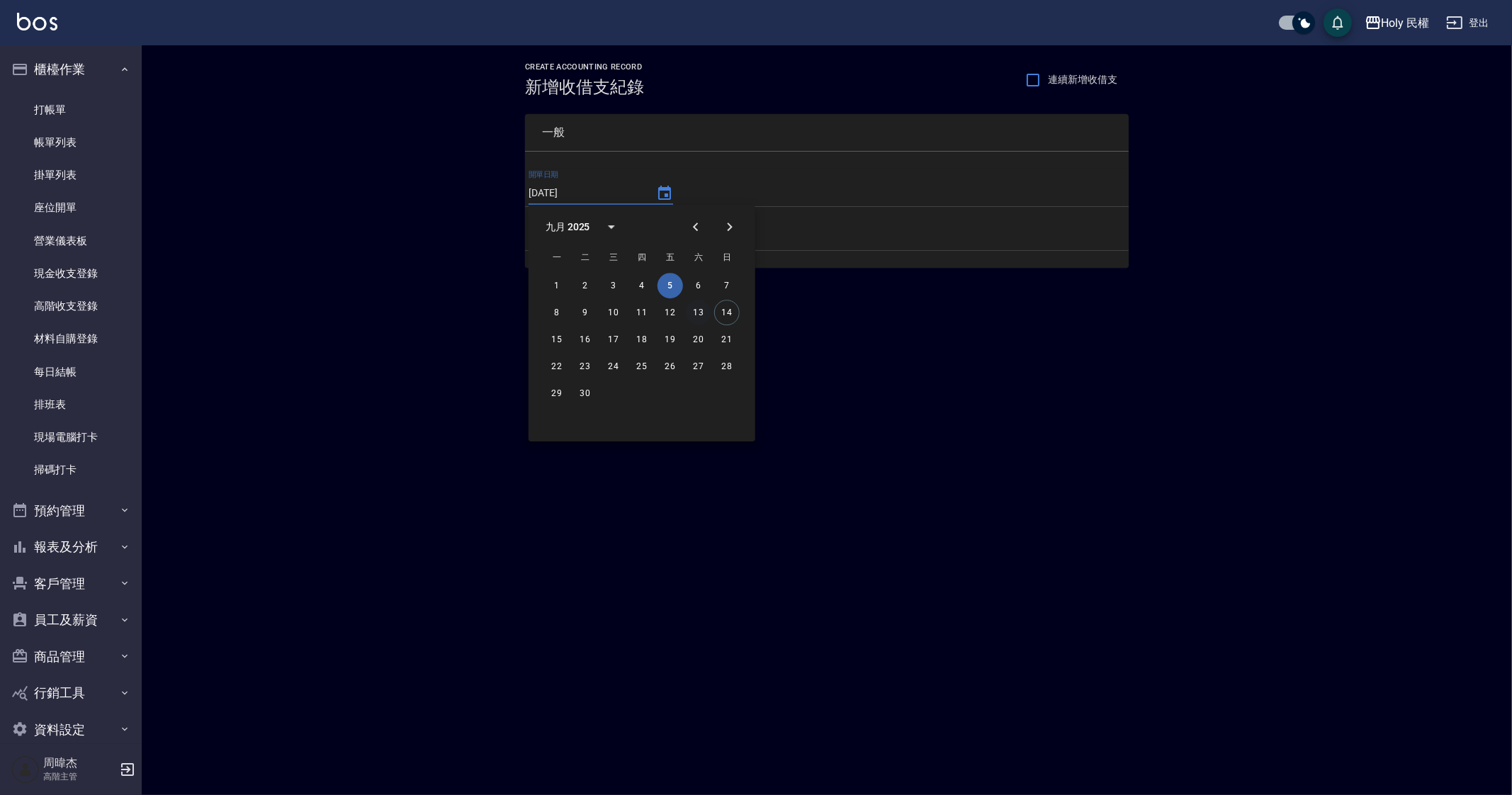
click at [694, 317] on button "13" at bounding box center [699, 312] width 26 height 26
type input "[DATE]"
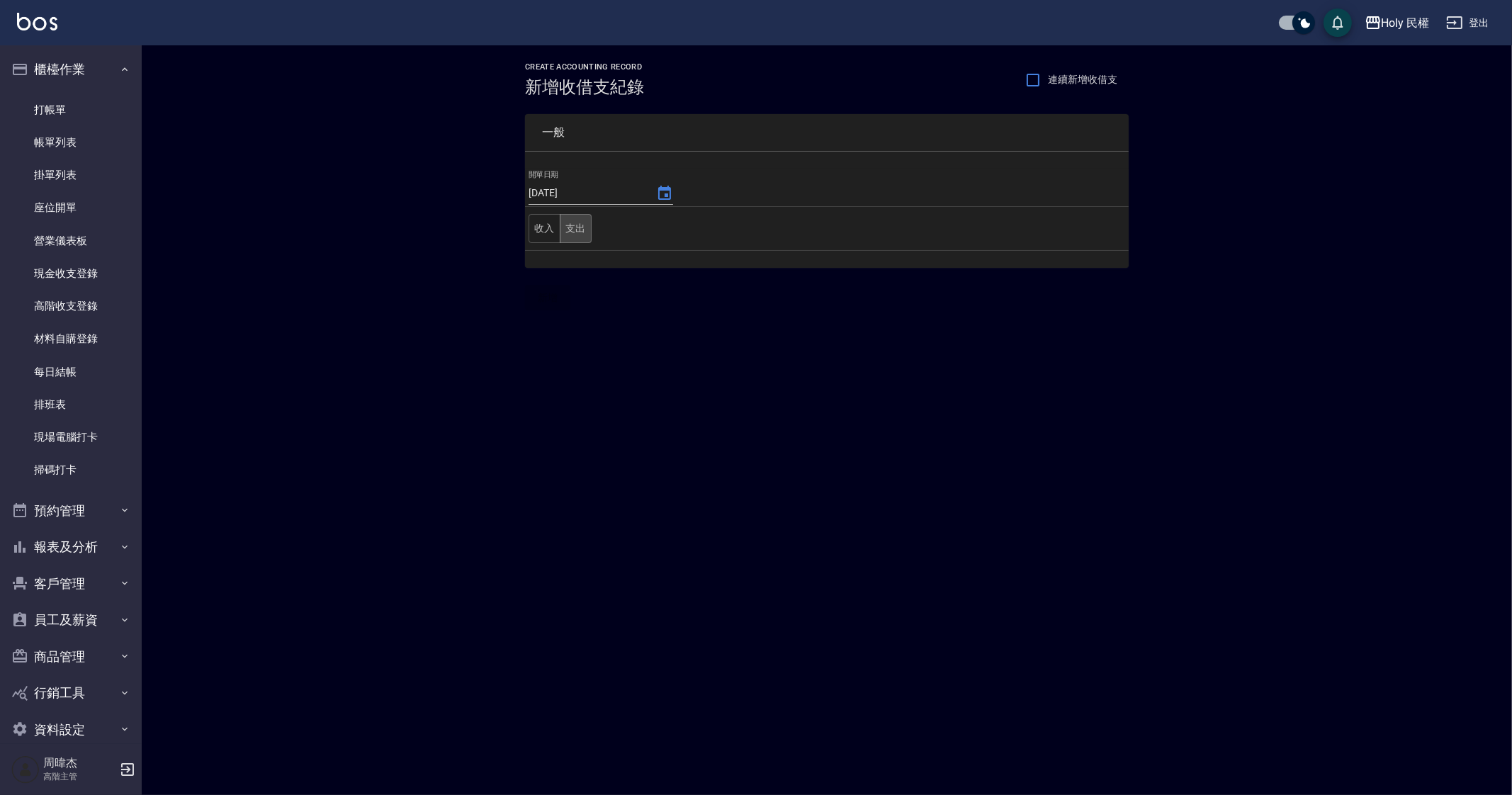
click at [576, 239] on button "支出" at bounding box center [576, 228] width 32 height 29
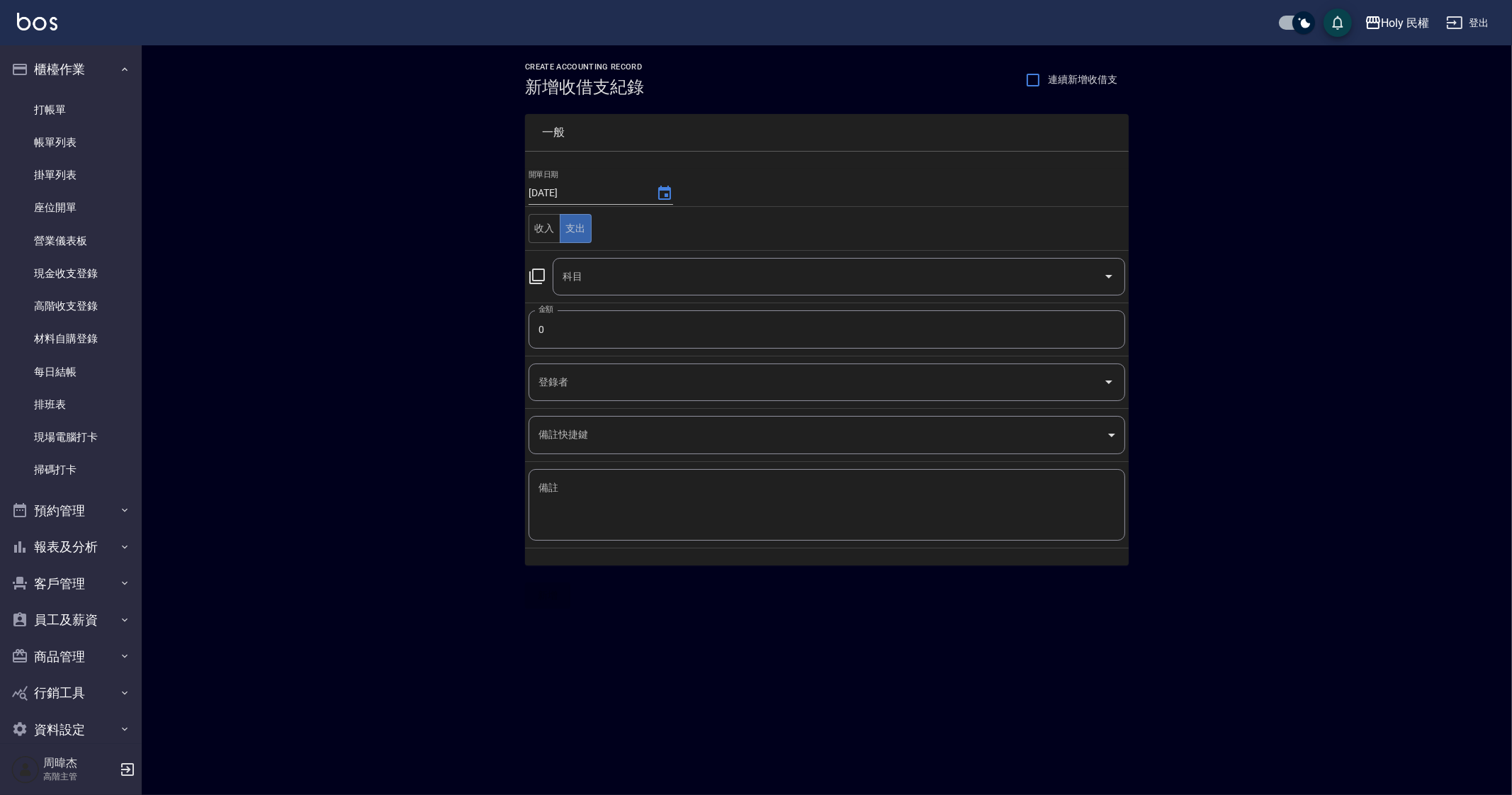
click at [620, 315] on input "0" at bounding box center [826, 330] width 597 height 38
type input "3500"
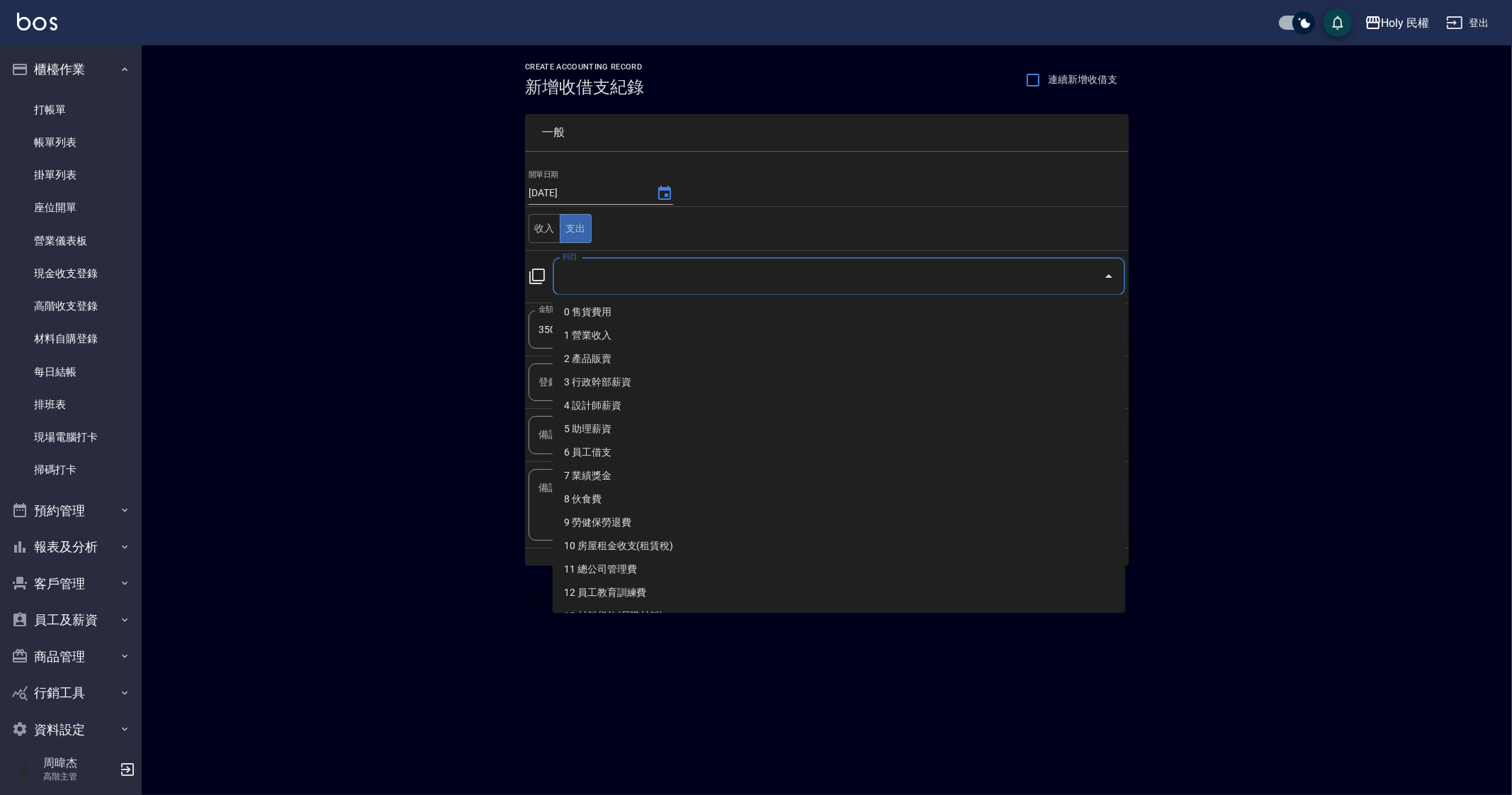
click at [645, 279] on input "科目" at bounding box center [828, 276] width 538 height 25
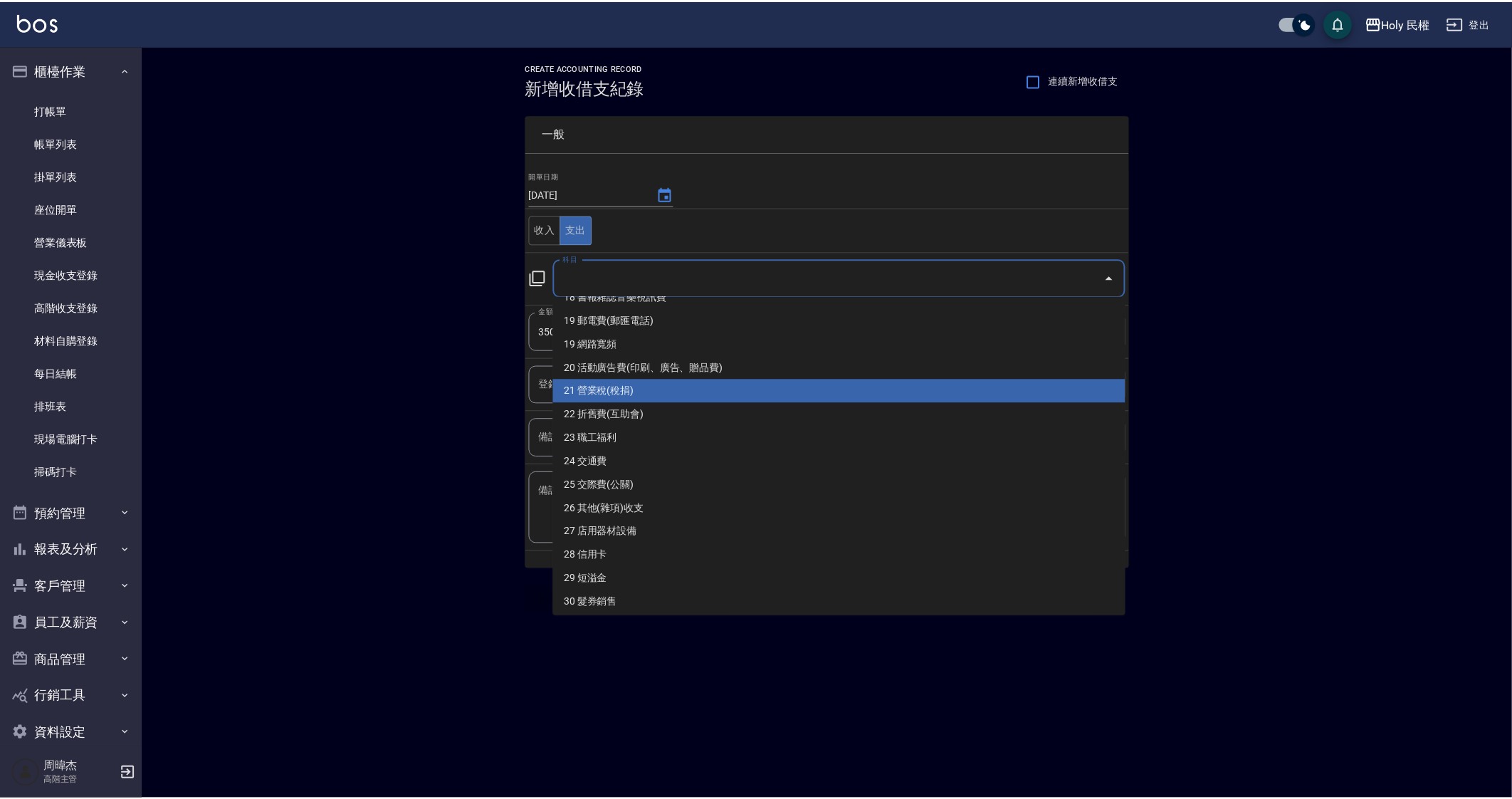
scroll to position [445, 0]
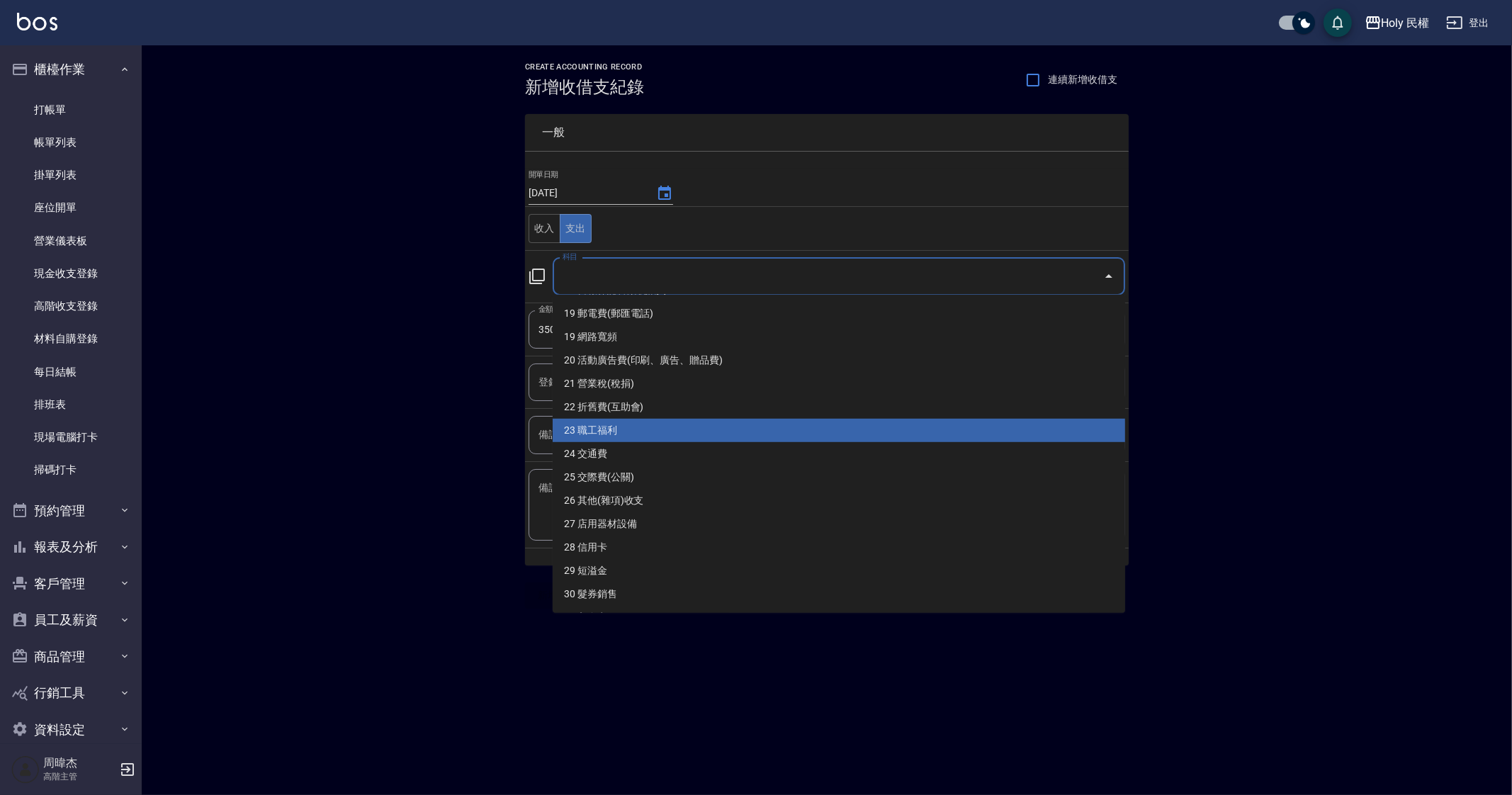
click at [692, 420] on li "23 職工福利" at bounding box center [838, 430] width 573 height 23
type input "23 職工福利"
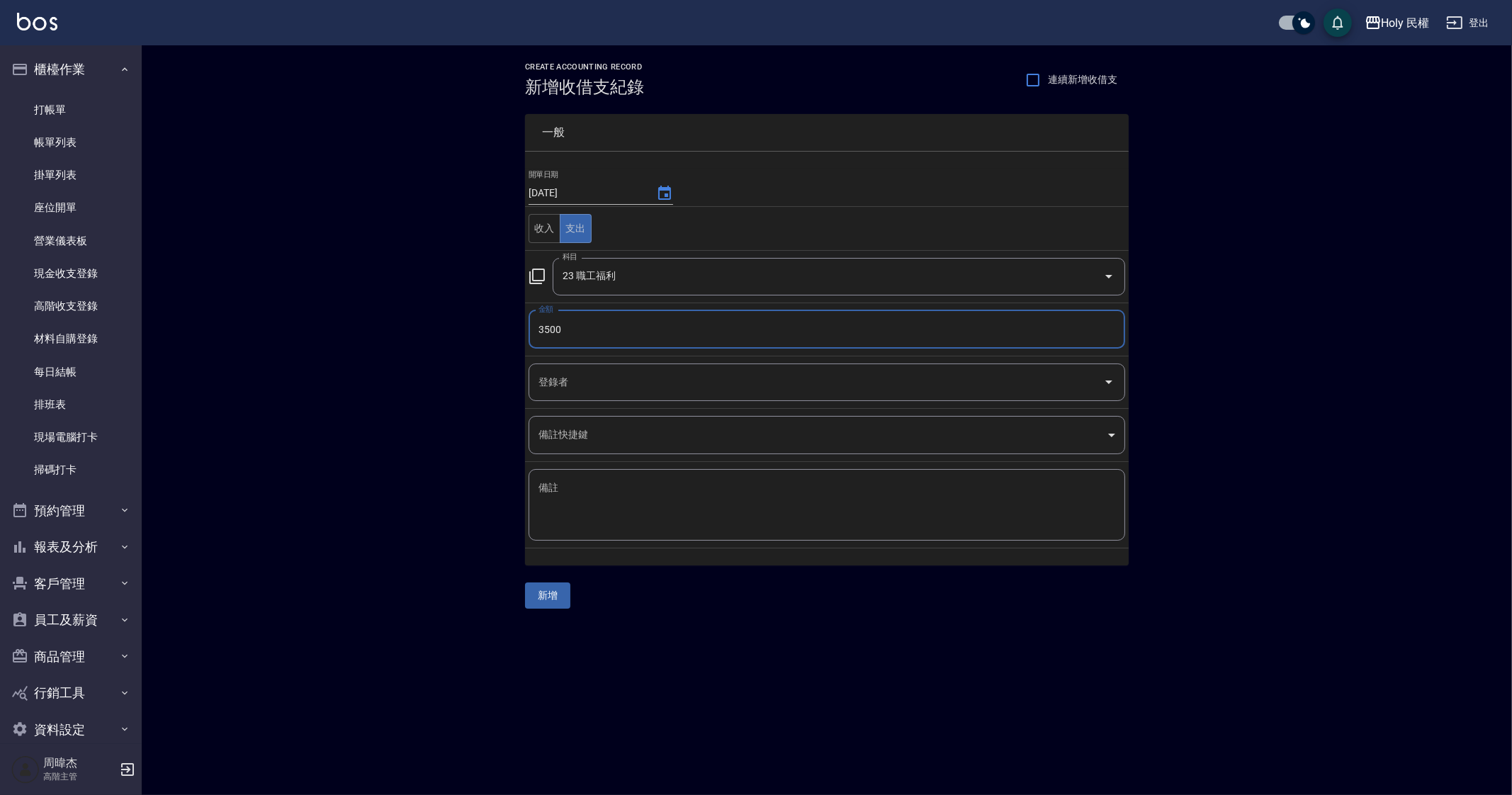
click at [714, 489] on textarea "備註" at bounding box center [826, 505] width 577 height 48
type textarea "r"
type textarea "聚餐"
click at [703, 630] on div "CREATE ACCOUNTING RECORD 新增收借支紀錄 連續新增收借支 一般 開單日期 2025/09/13 收入 支出 科目 23 職工福利 科目…" at bounding box center [756, 397] width 1512 height 795
click at [545, 584] on button "新增" at bounding box center [548, 595] width 46 height 26
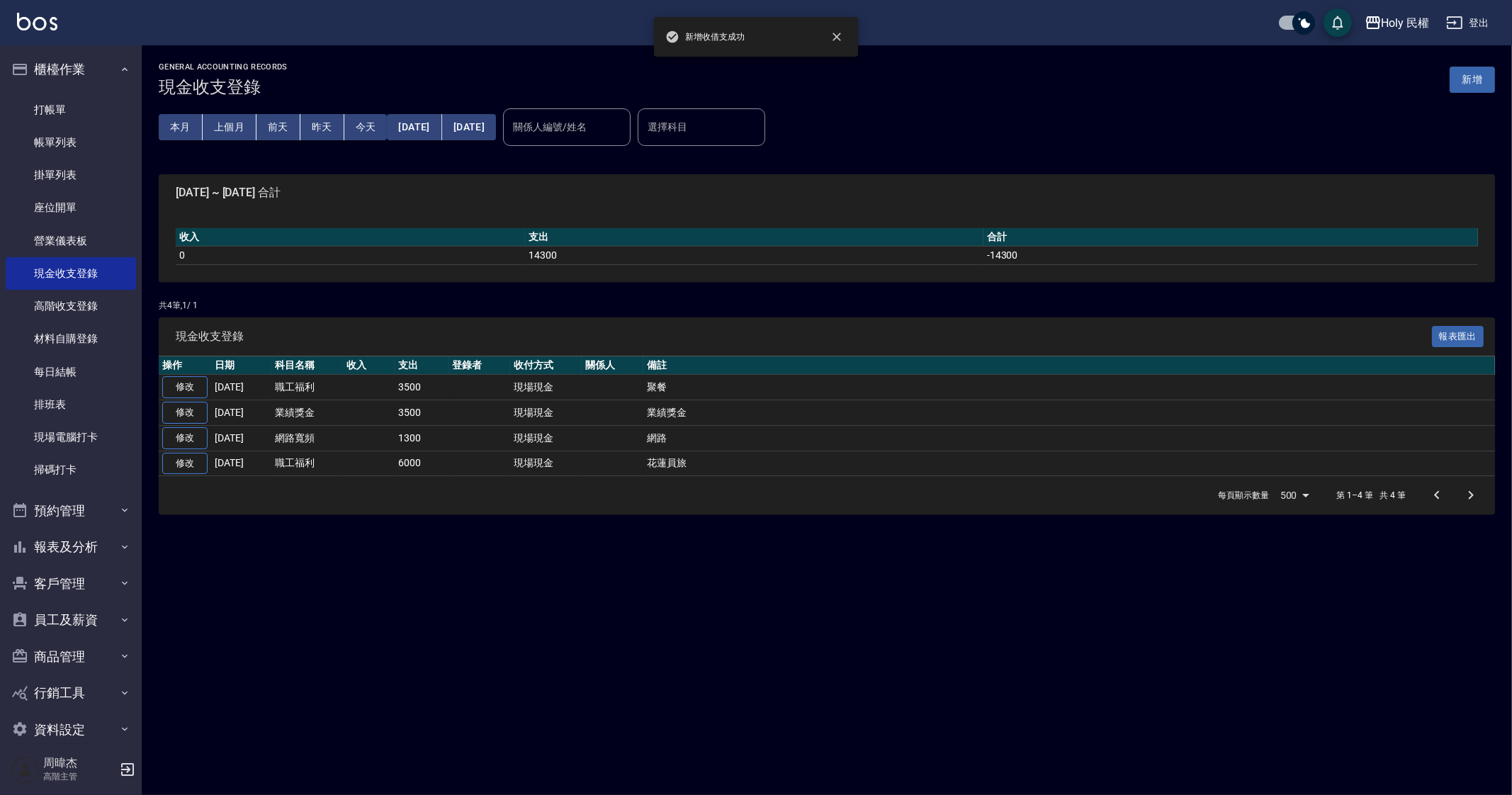
click at [316, 667] on div "GENERAL ACCOUNTING RECORDS 現金收支登錄 新增 本月 上個月 前天 昨天 今天 2025/09/01 2025/09/14 關係人編…" at bounding box center [756, 397] width 1512 height 795
drag, startPoint x: 107, startPoint y: 371, endPoint x: 118, endPoint y: 370, distance: 11.0
click at [107, 371] on link "每日結帳" at bounding box center [70, 371] width 131 height 33
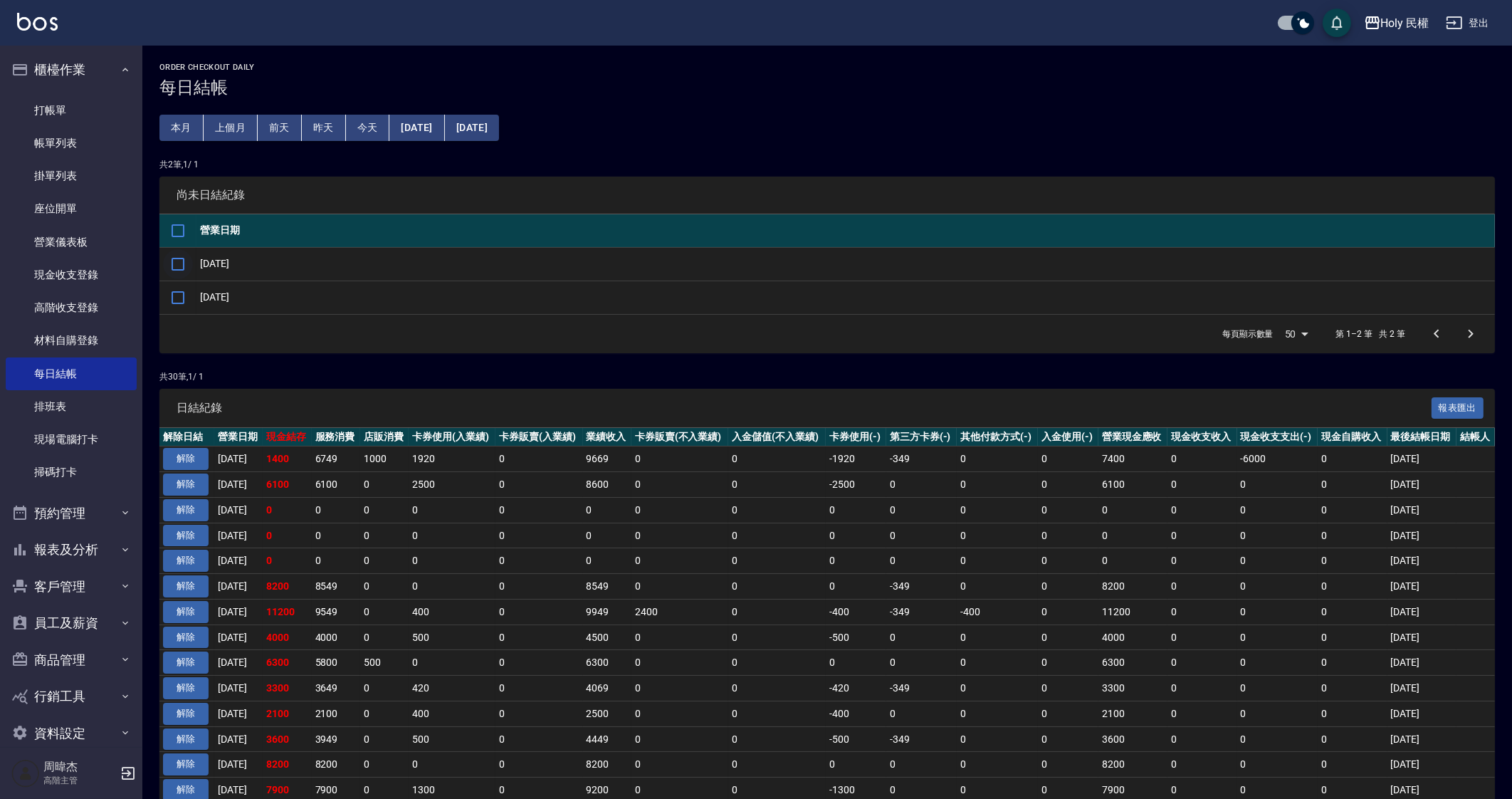
click at [178, 265] on input "checkbox" at bounding box center [178, 264] width 30 height 30
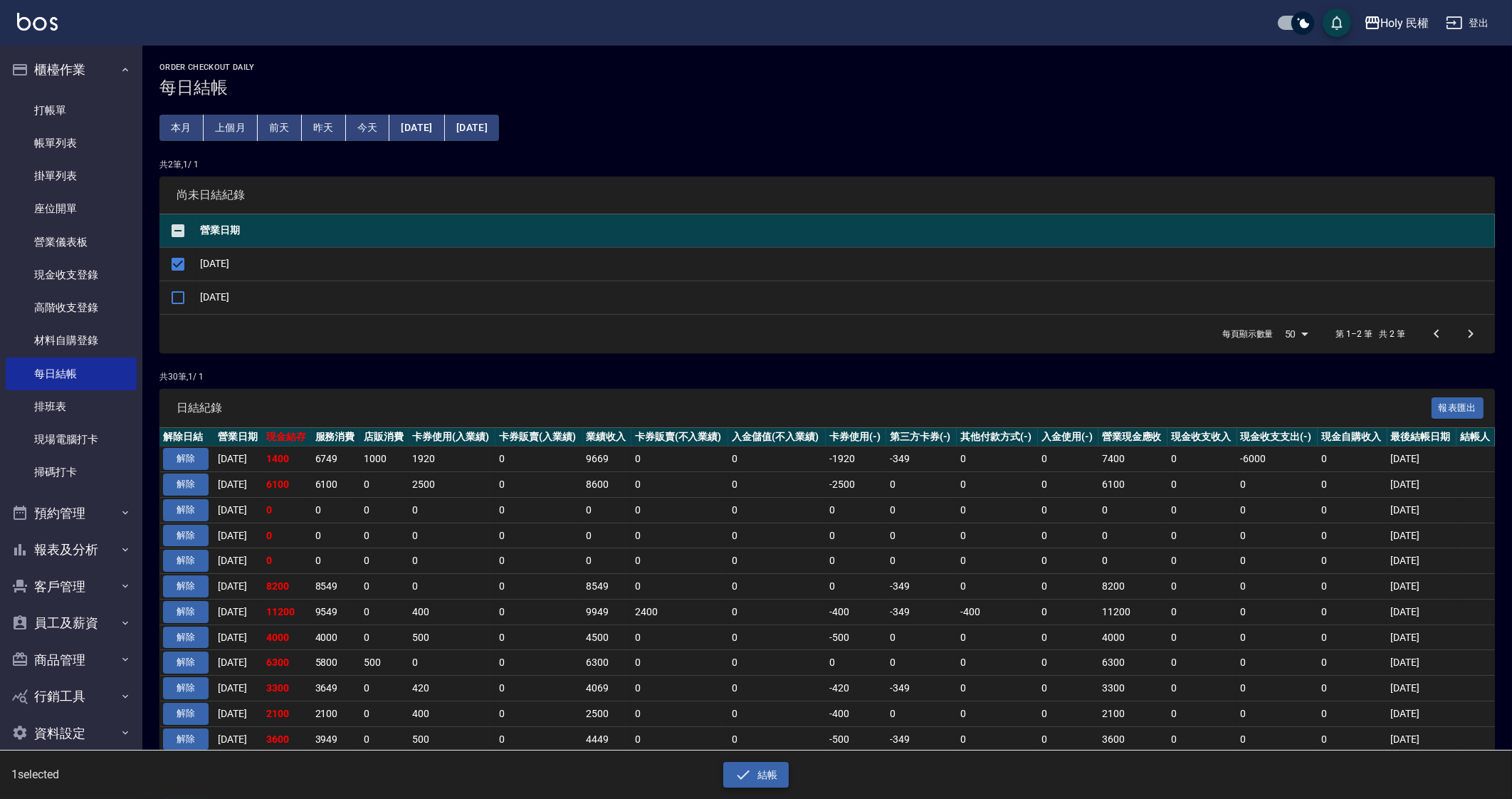
click at [756, 770] on button "結帳" at bounding box center [756, 775] width 66 height 27
click at [702, 62] on button "確定" at bounding box center [705, 57] width 46 height 22
checkbox input "false"
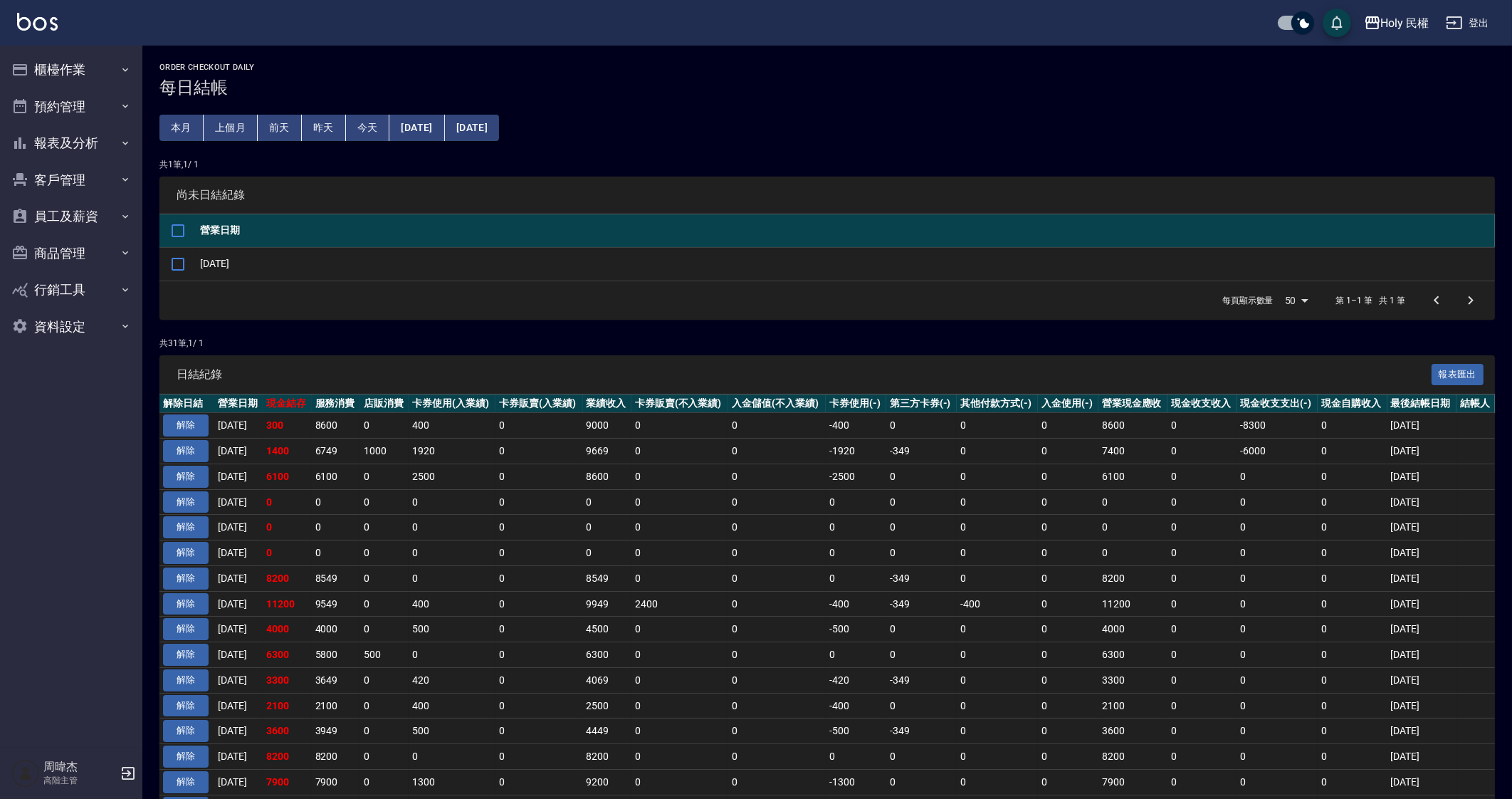
click at [820, 685] on td "0" at bounding box center [777, 680] width 97 height 26
click at [657, 610] on td "2400" at bounding box center [680, 603] width 97 height 26
click at [652, 498] on td "0" at bounding box center [680, 502] width 97 height 26
click at [60, 72] on button "櫃檯作業" at bounding box center [71, 70] width 131 height 37
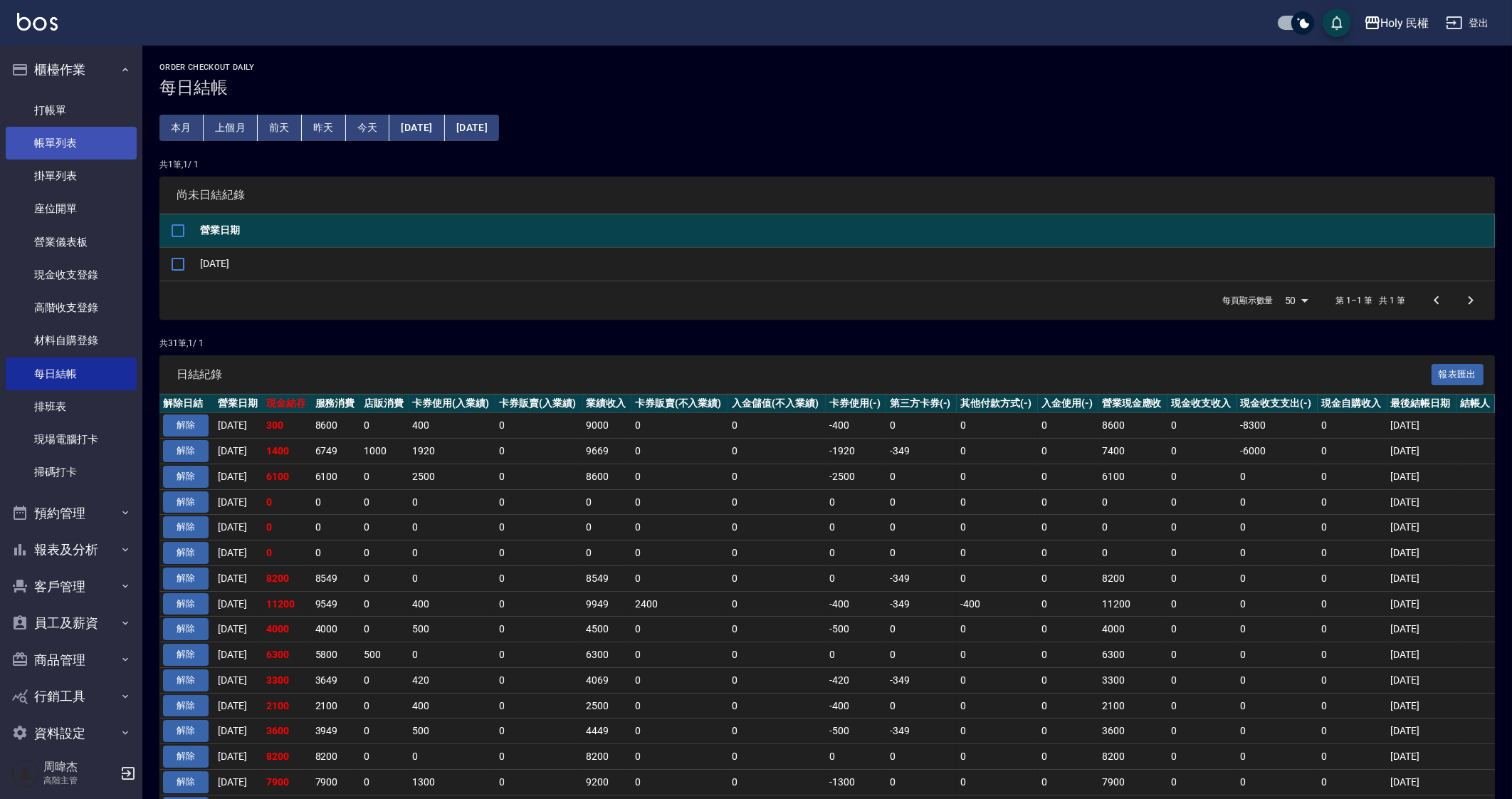
click at [92, 137] on link "帳單列表" at bounding box center [71, 143] width 131 height 33
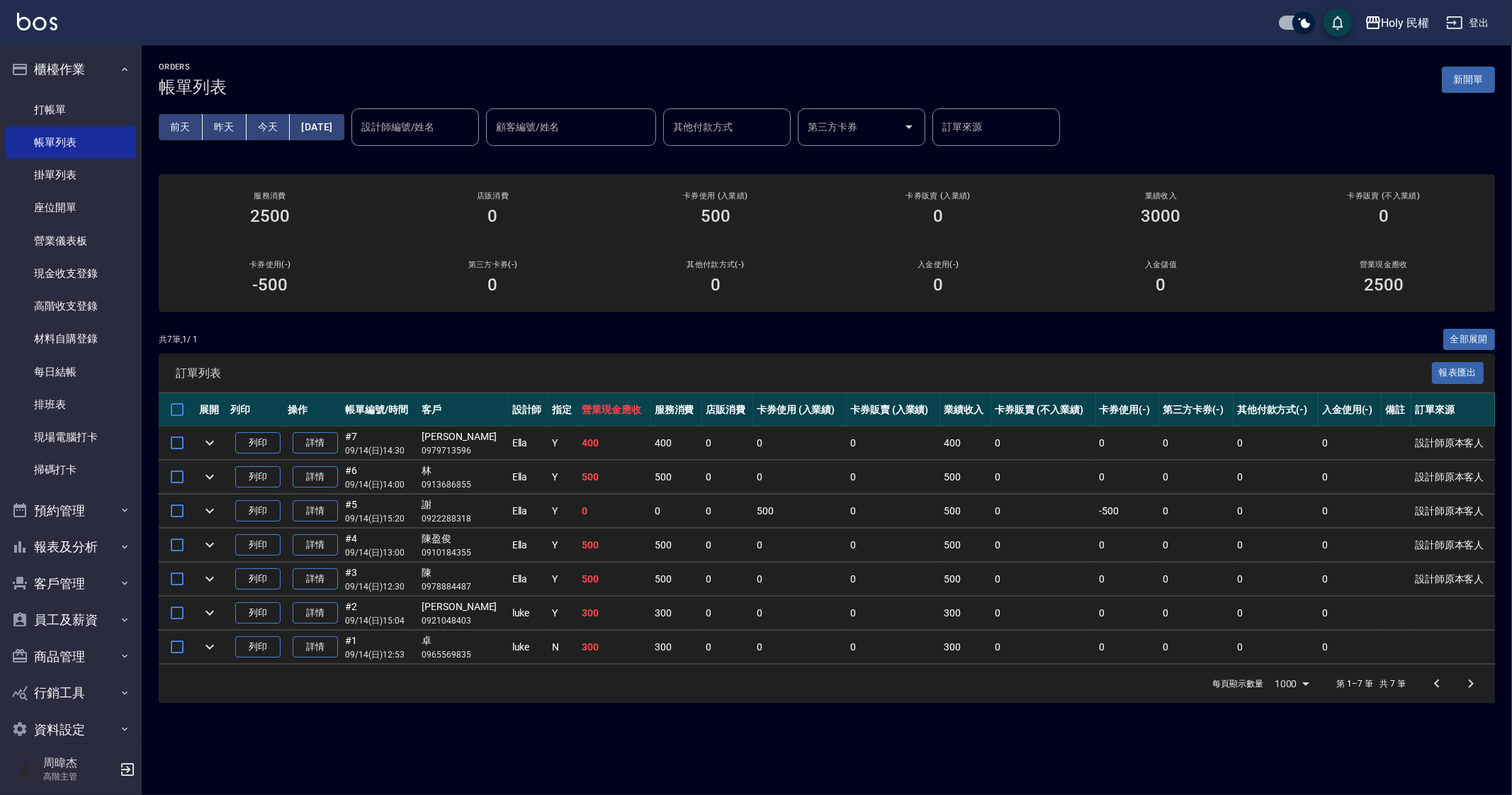
click at [670, 559] on td "500" at bounding box center [677, 545] width 51 height 34
click at [1398, 42] on div "Holy 民權 登出" at bounding box center [756, 22] width 1512 height 46
click at [1389, 33] on button "Holy 民權" at bounding box center [1397, 23] width 77 height 29
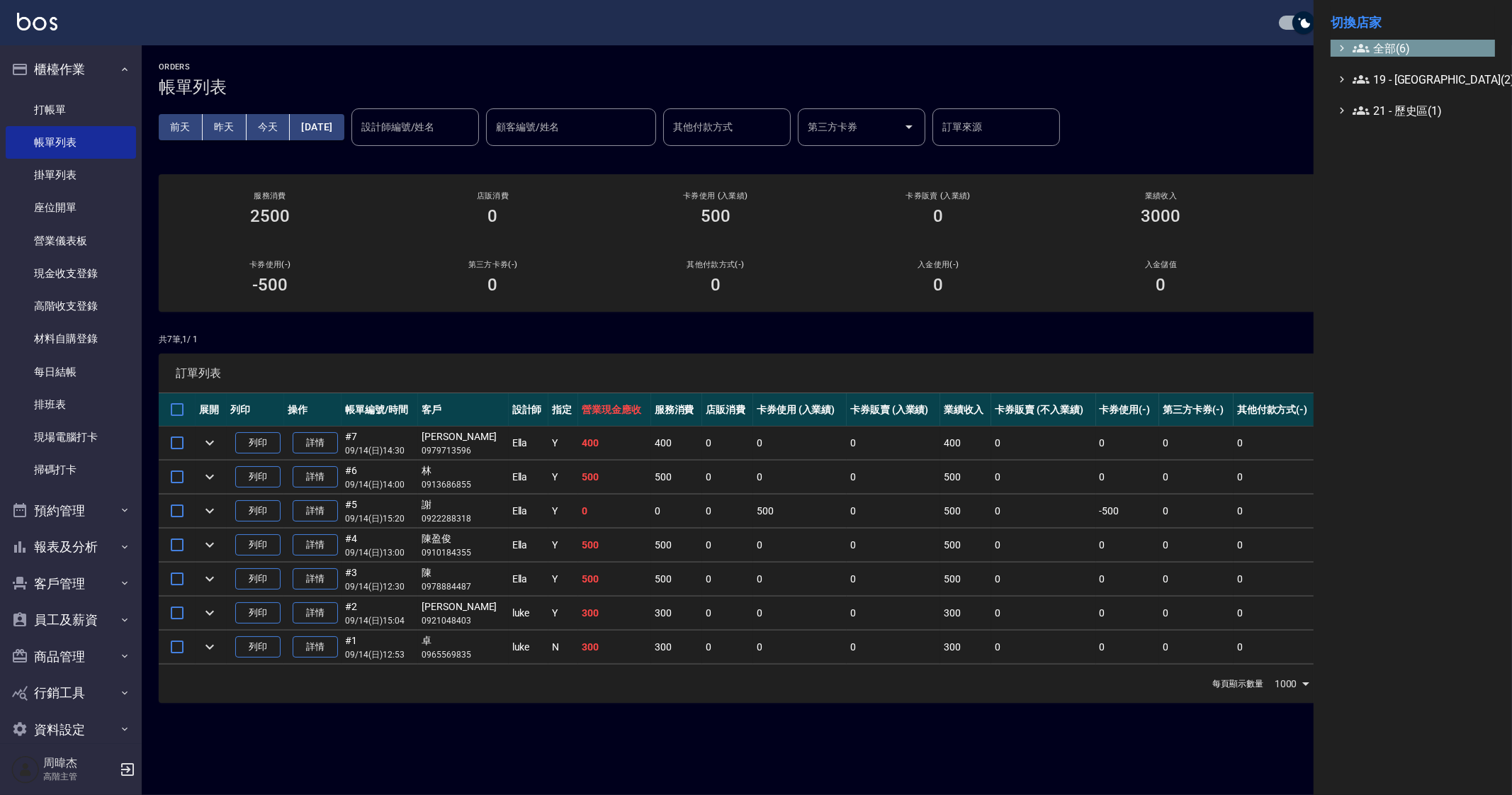
click at [1387, 47] on span "全部(6)" at bounding box center [1421, 48] width 137 height 17
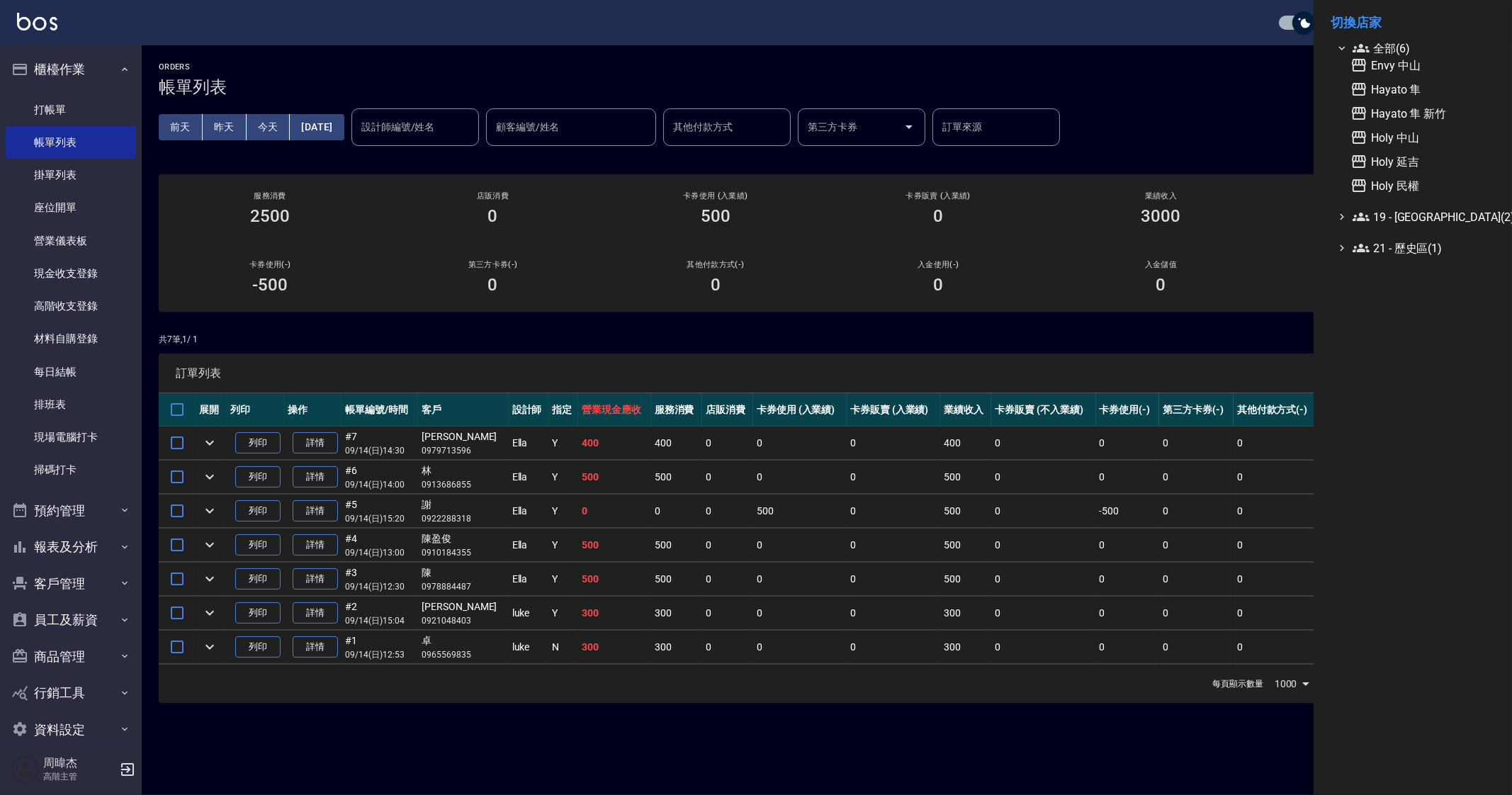
click at [757, 593] on div at bounding box center [756, 397] width 1512 height 795
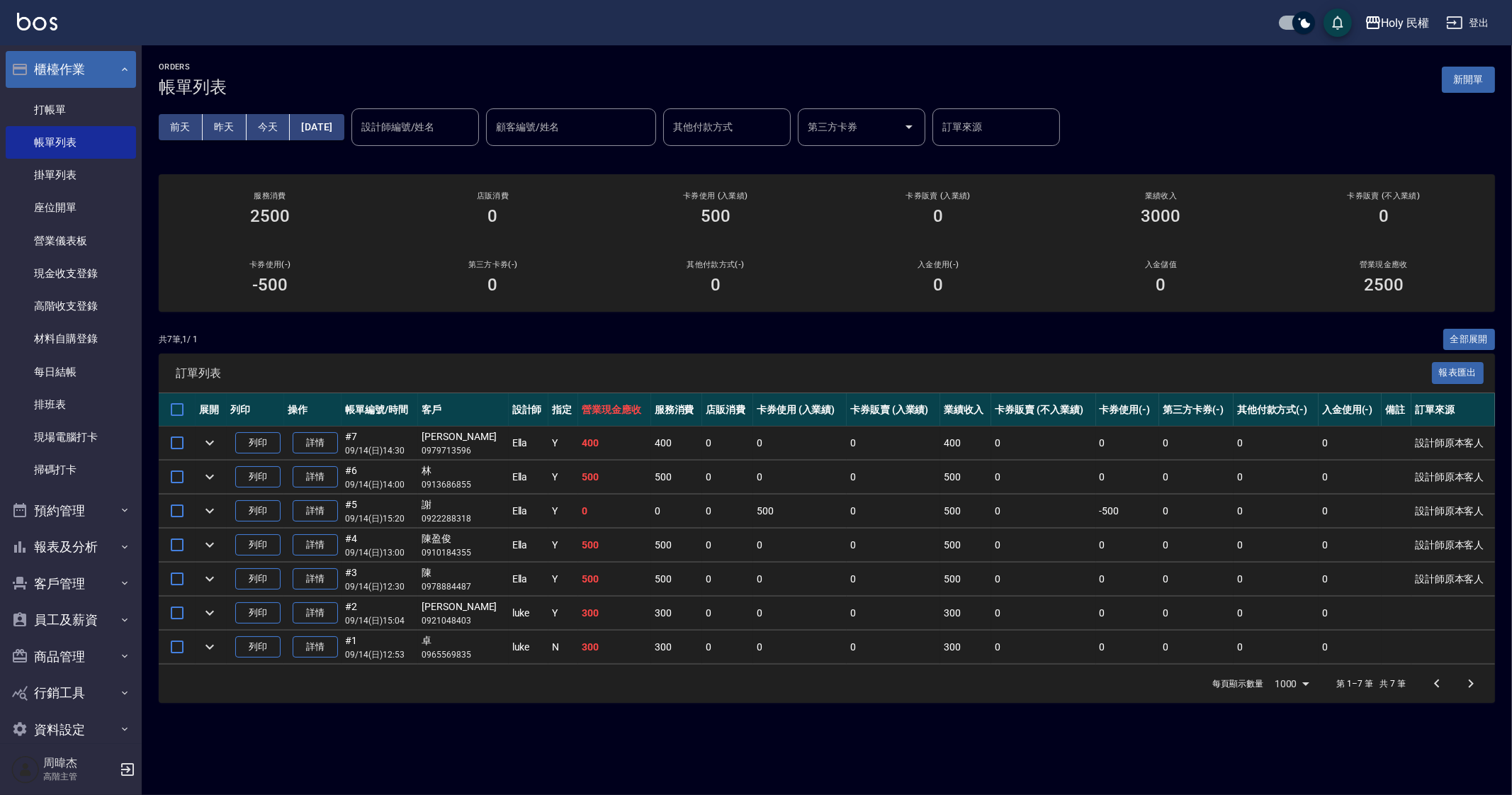
click at [54, 79] on button "櫃檯作業" at bounding box center [70, 70] width 131 height 37
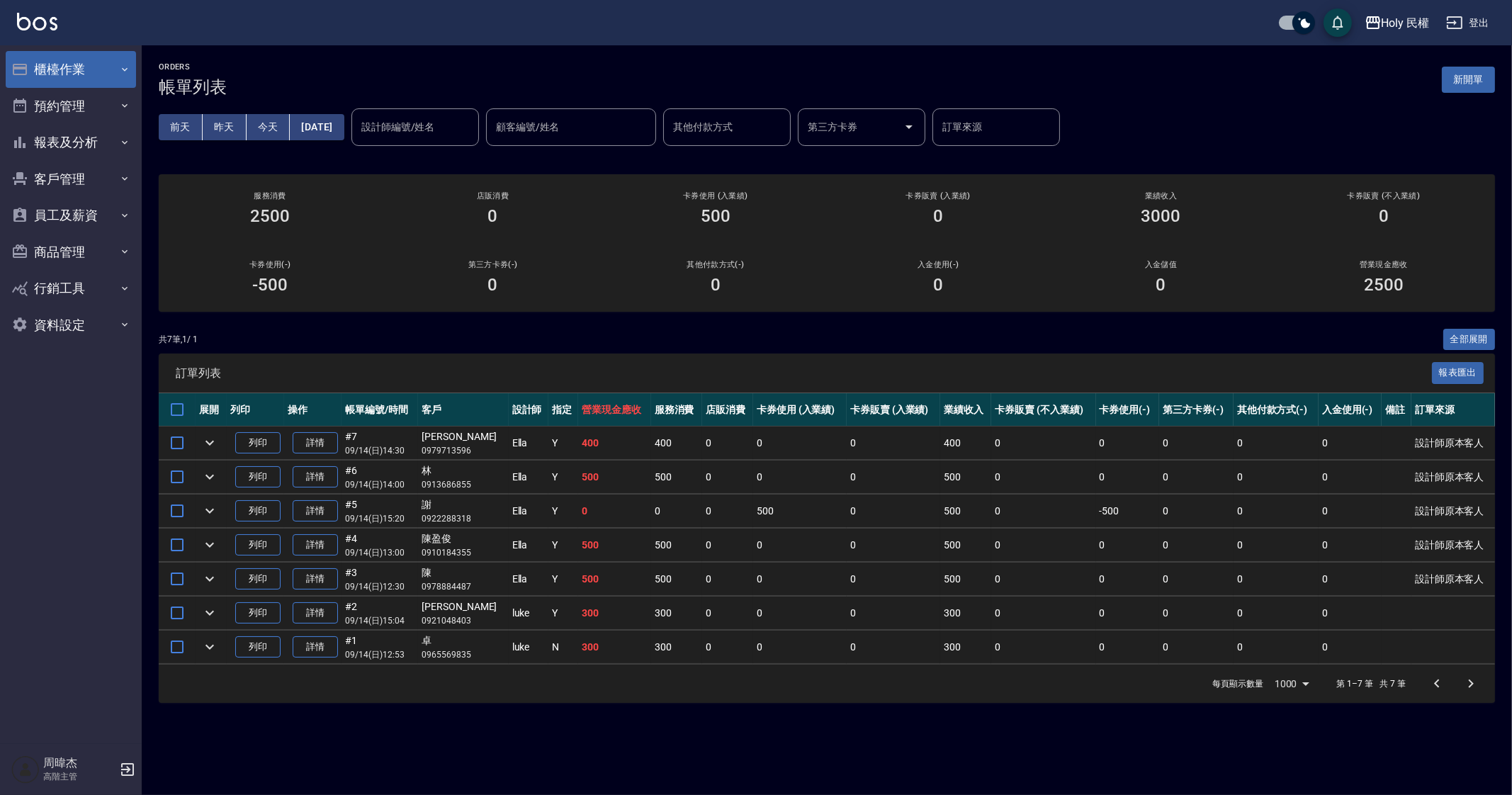
click at [54, 79] on button "櫃檯作業" at bounding box center [70, 70] width 131 height 37
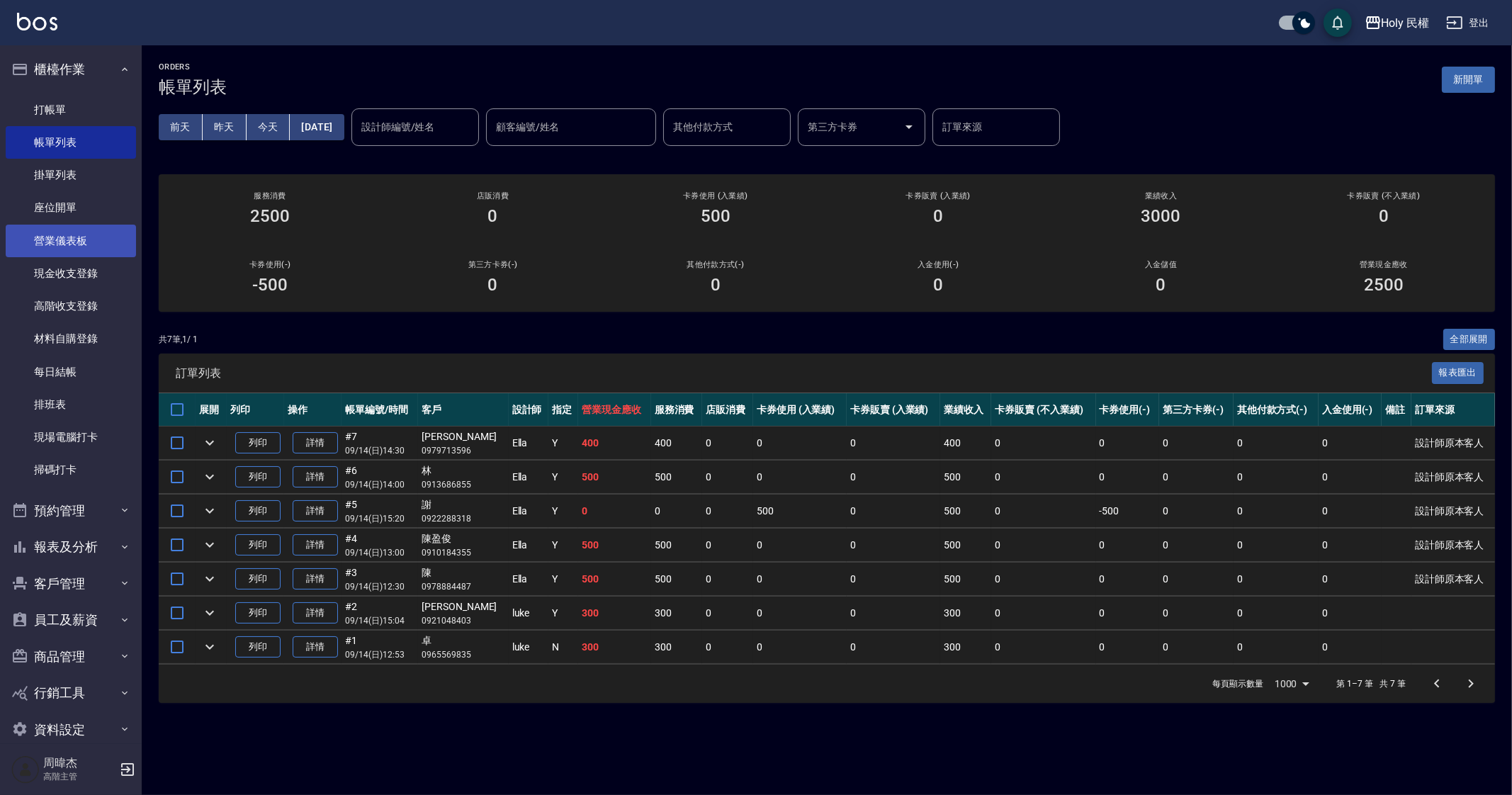
click at [85, 231] on link "營業儀表板" at bounding box center [70, 240] width 131 height 33
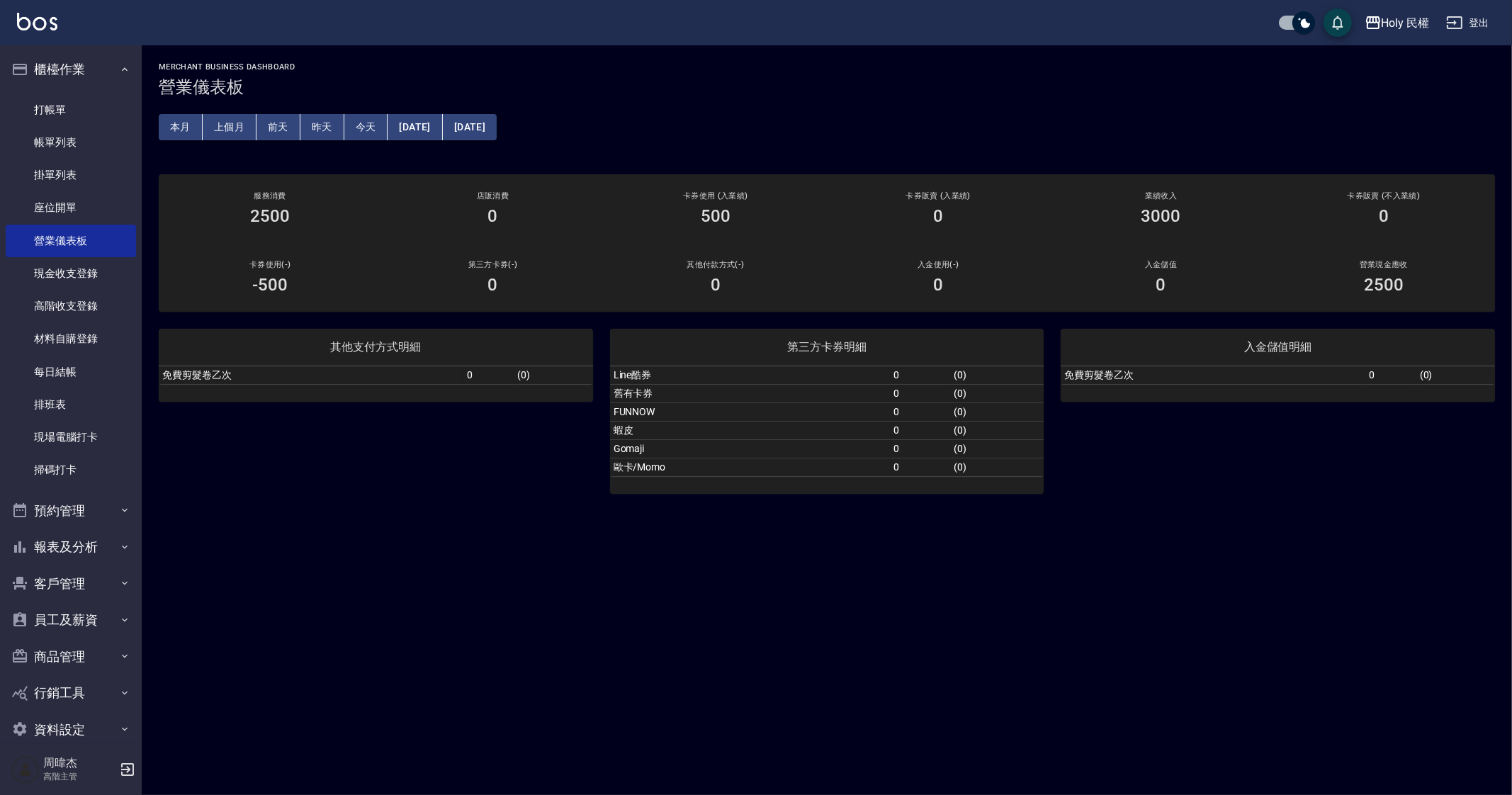
click at [760, 732] on div "MERCHANT BUSINESS DASHBOARD 營業儀表板 本月 上個月 前天 昨天 今天 2025/09/14 2025/09/14 服務消費 25…" at bounding box center [756, 397] width 1512 height 795
click at [90, 383] on link "每日結帳" at bounding box center [70, 371] width 131 height 33
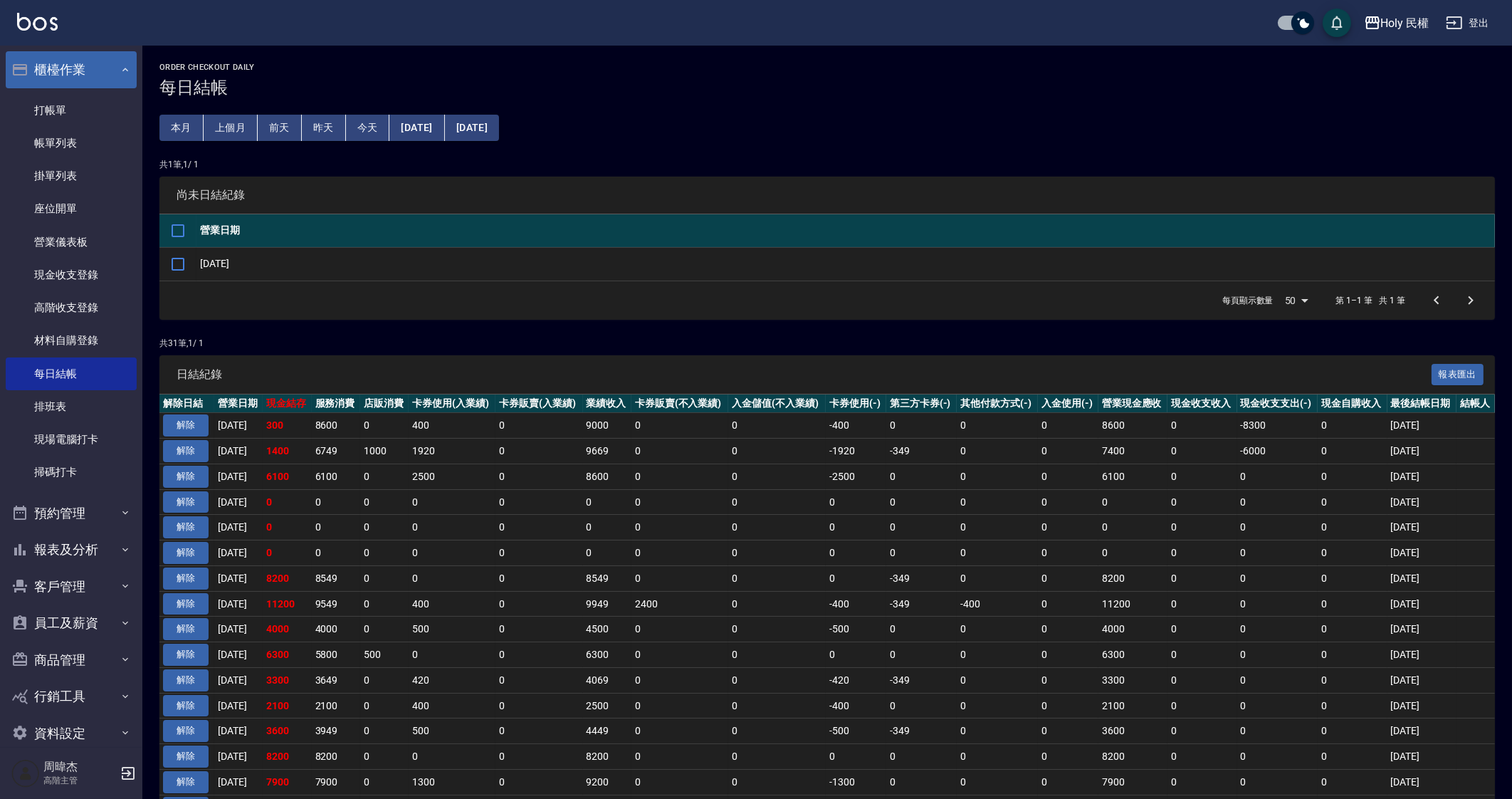
click at [82, 63] on button "櫃檯作業" at bounding box center [71, 70] width 131 height 37
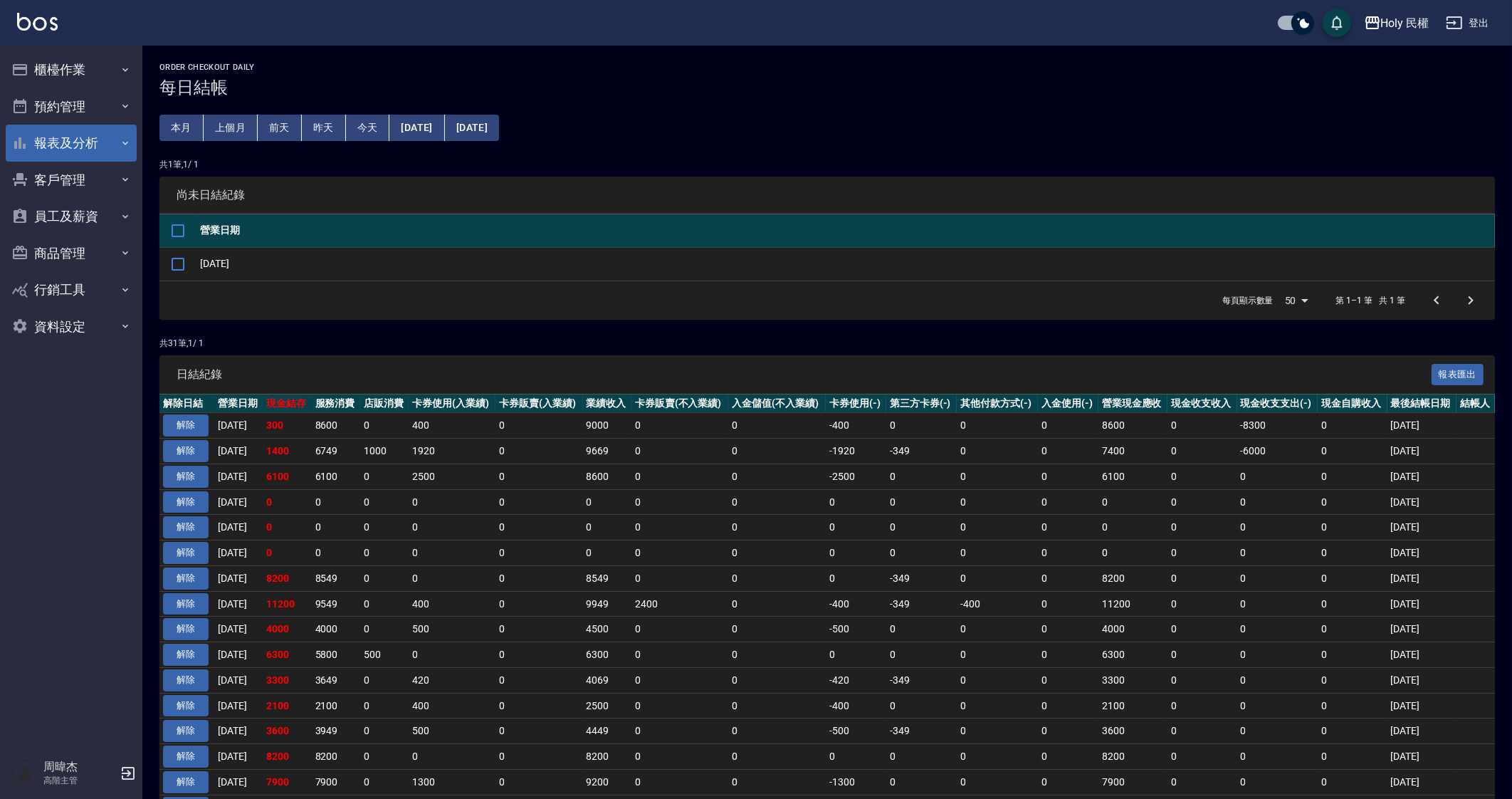
click at [82, 127] on button "報表及分析" at bounding box center [71, 143] width 131 height 37
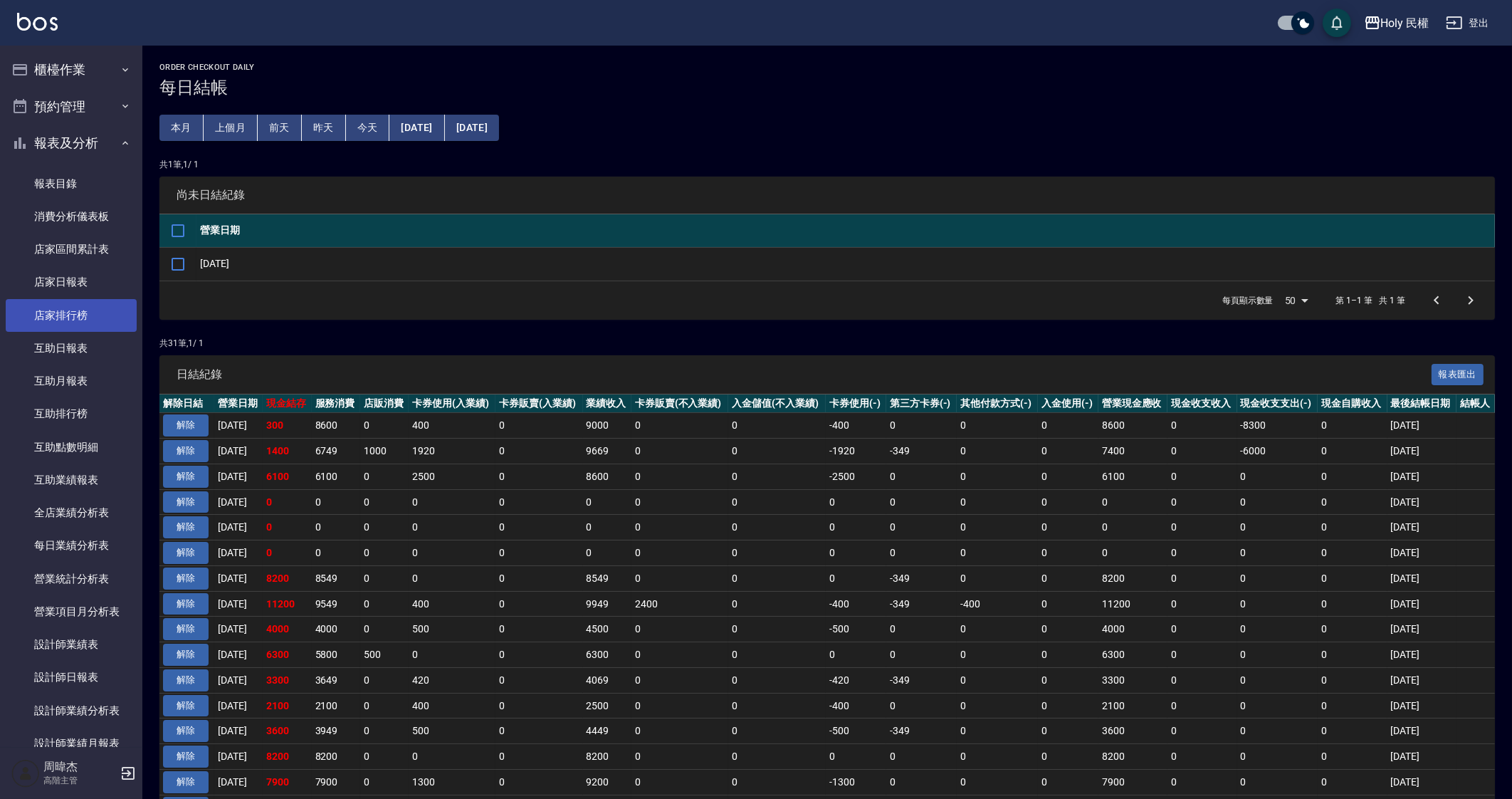
click at [103, 315] on link "店家排行榜" at bounding box center [71, 315] width 131 height 33
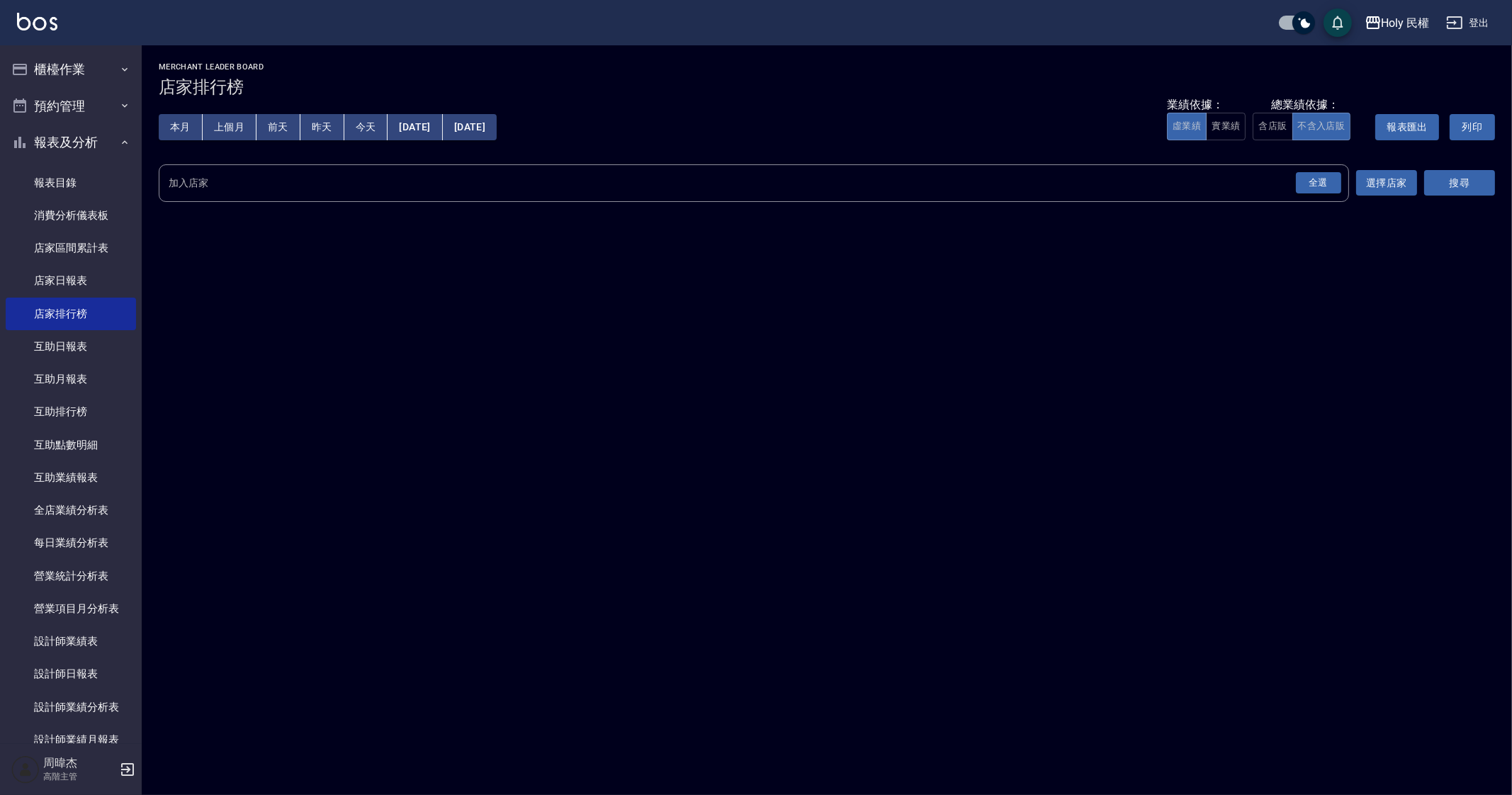
click at [1338, 184] on div "全選" at bounding box center [1318, 183] width 46 height 22
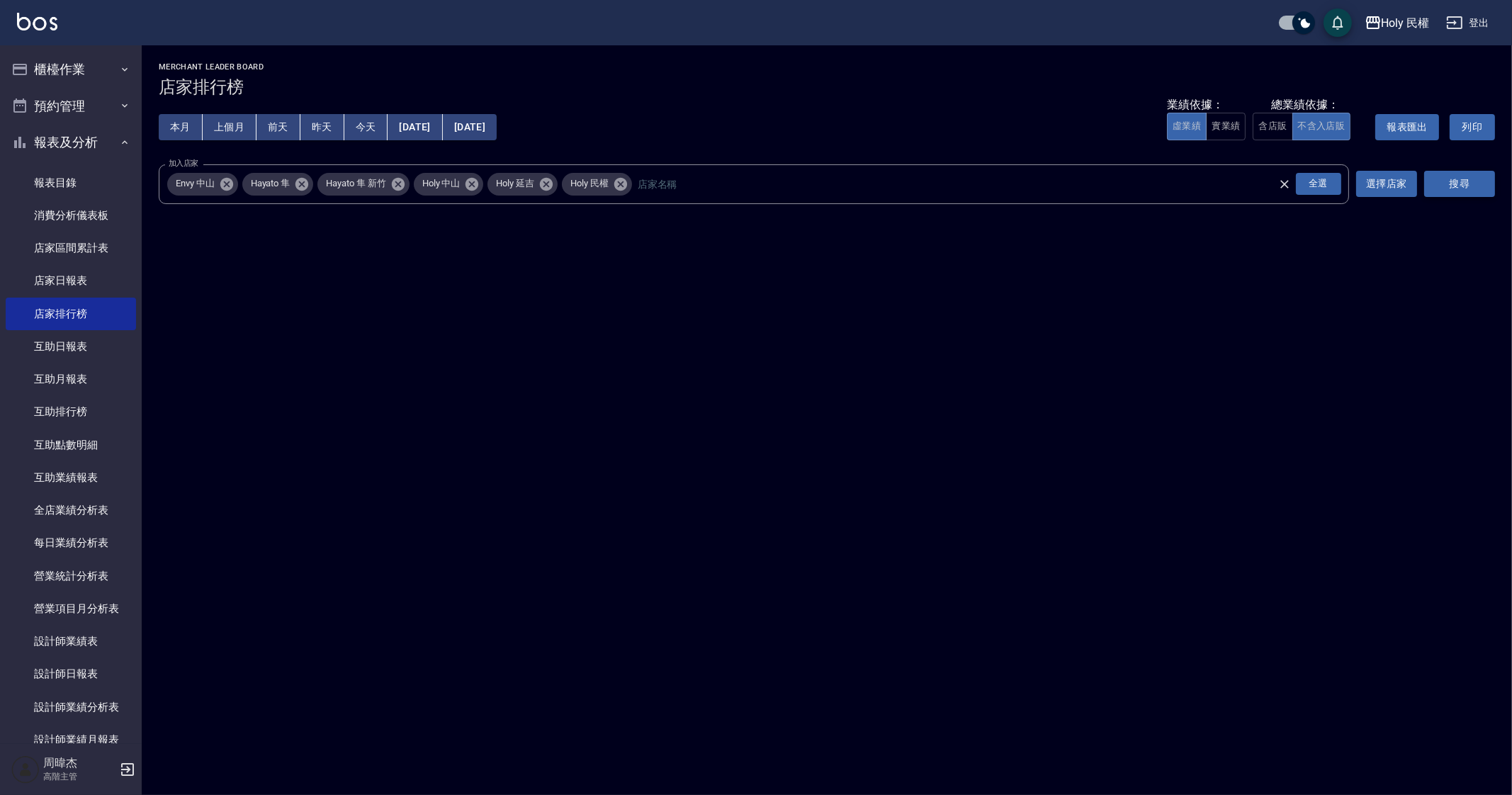
click at [1489, 191] on button "搜尋" at bounding box center [1460, 183] width 70 height 26
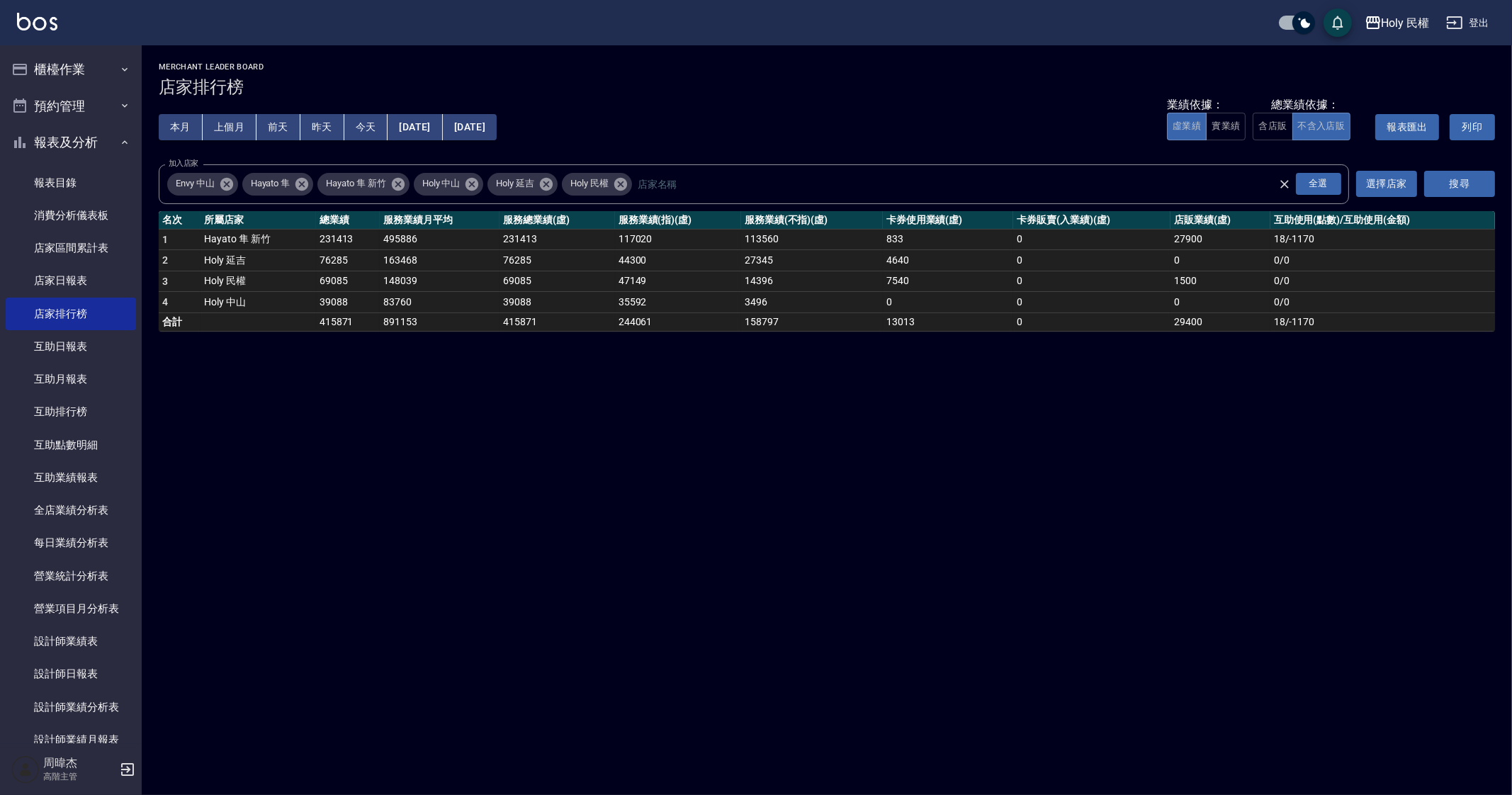
click at [906, 674] on div "Holy 民權 2025-09-01 - 2025-09-14 店家排行榜 列印時間： 2025-09-14-16:19 Merchant Leader Bo…" at bounding box center [756, 397] width 1512 height 795
click at [231, 128] on button "上個月" at bounding box center [229, 126] width 54 height 26
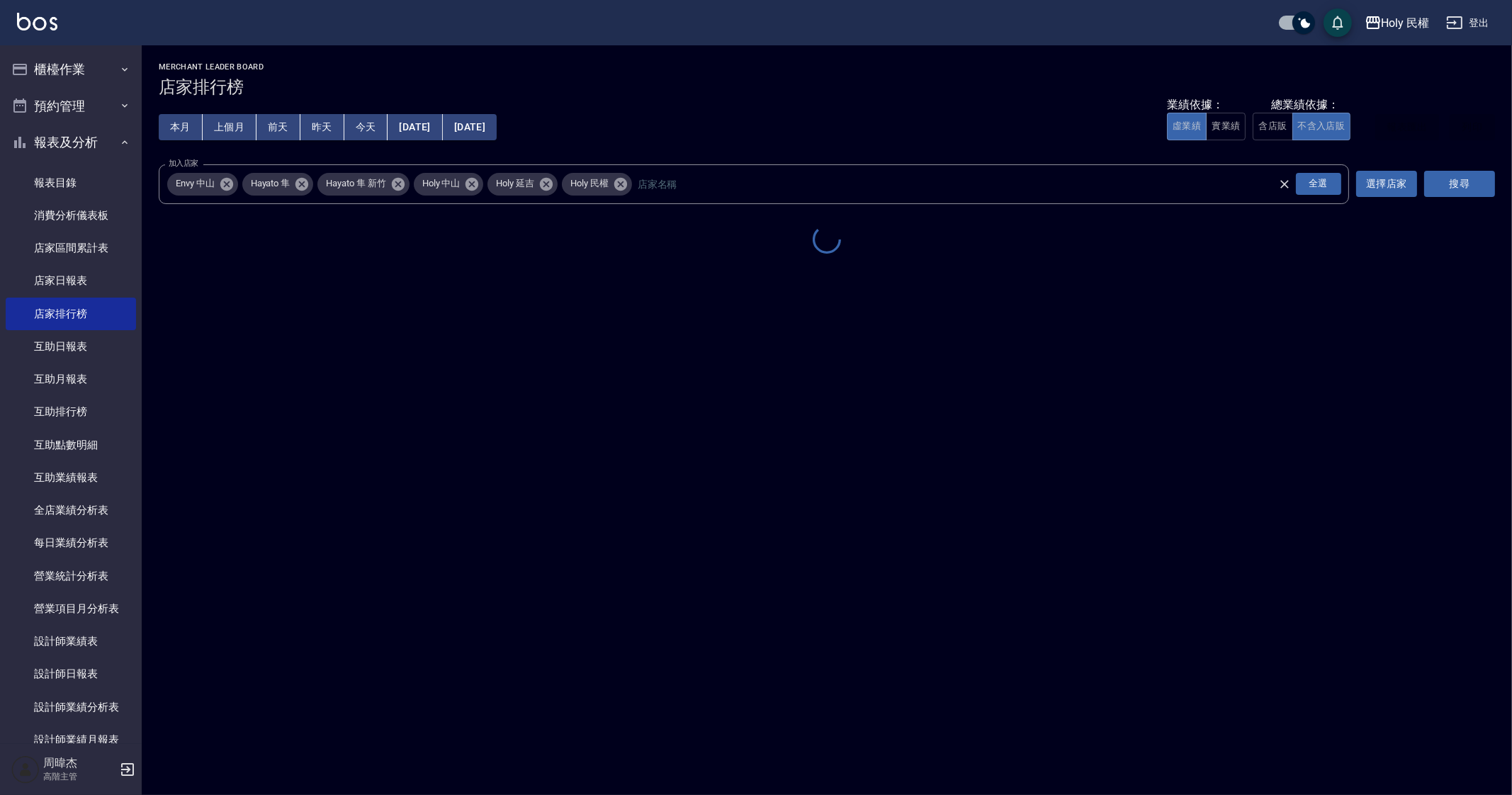
click at [442, 129] on button "2025/08/01" at bounding box center [415, 126] width 54 height 26
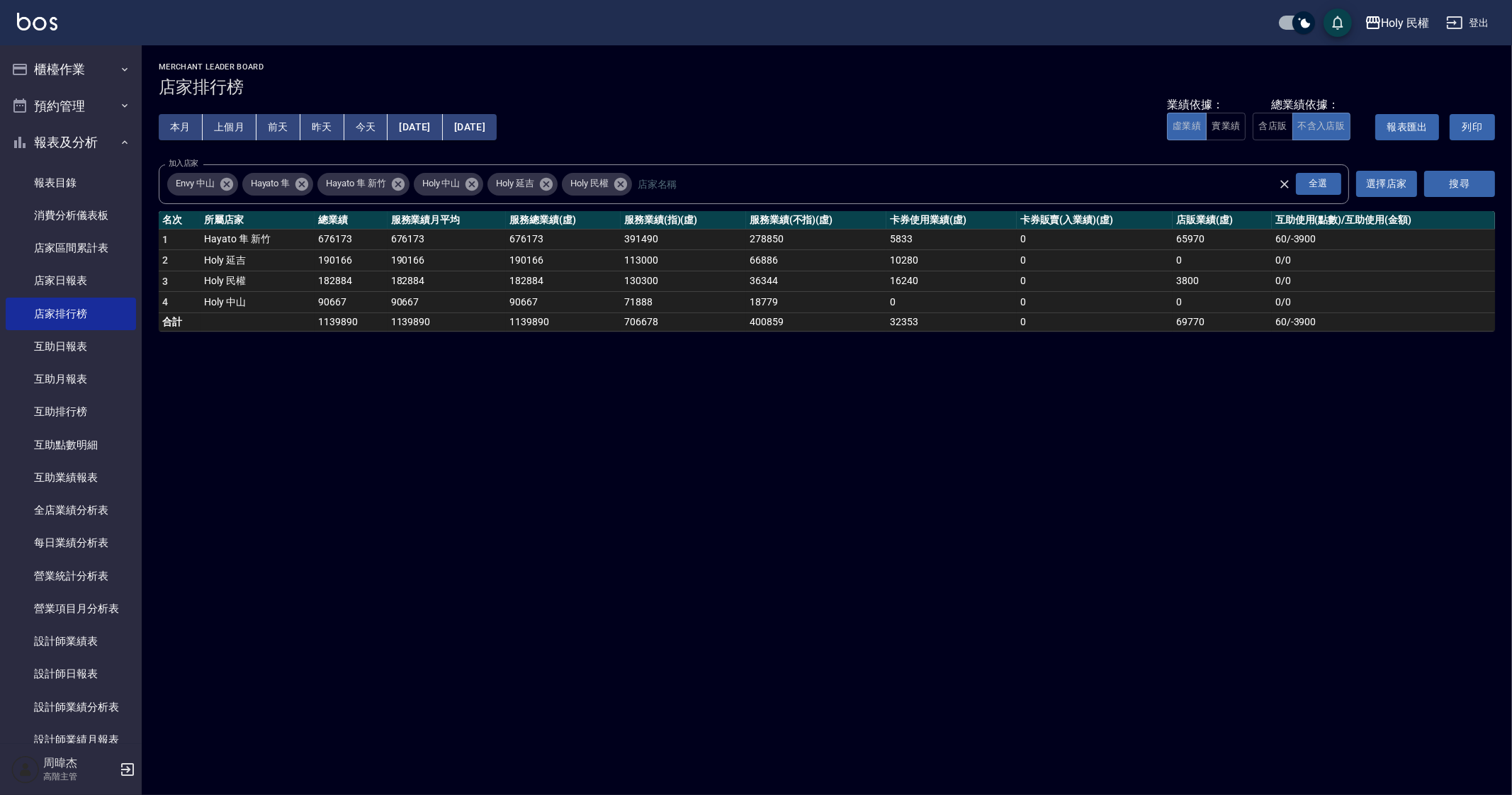
click at [497, 113] on div "本月 上個月 前天 昨天 今天 2025/08/01 2025/08/31" at bounding box center [328, 126] width 338 height 60
click at [497, 127] on button "[DATE]" at bounding box center [469, 126] width 54 height 26
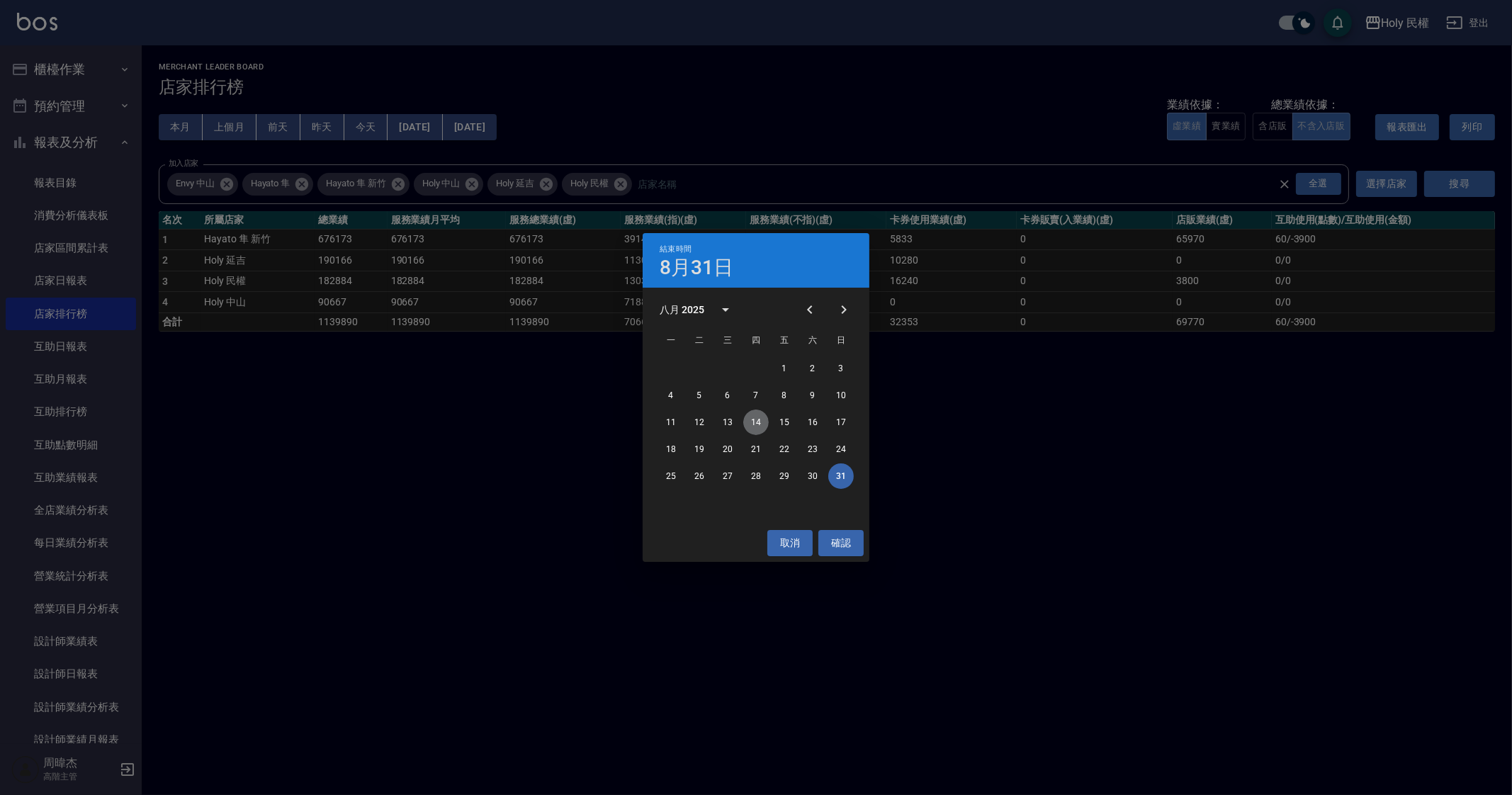
click at [750, 420] on button "14" at bounding box center [756, 422] width 26 height 26
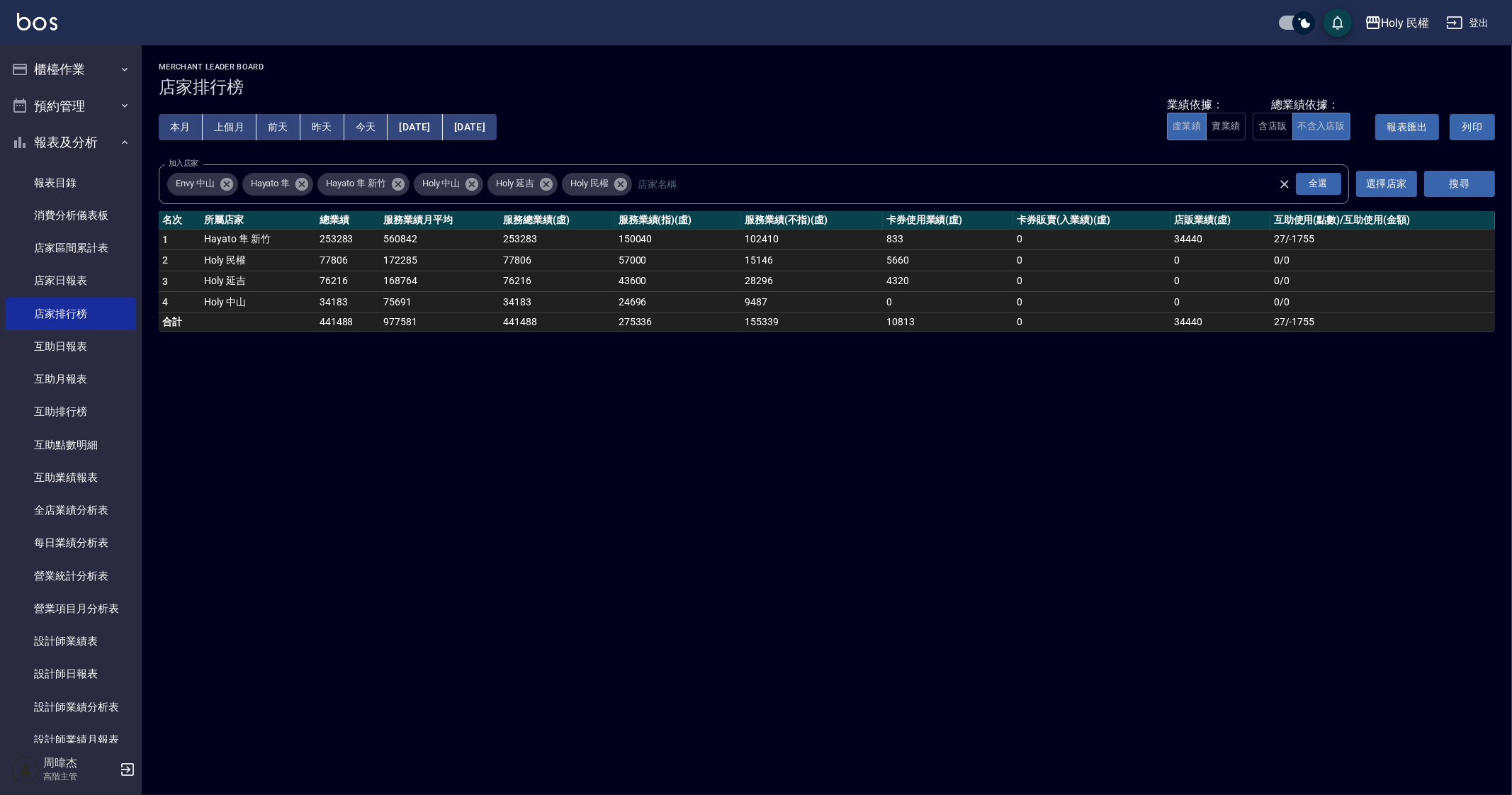
click at [702, 567] on div "Holy 民權 2025-08-01 - 2025-08-14 店家排行榜 列印時間： 2025-09-14-16:19 Merchant Leader Bo…" at bounding box center [756, 397] width 1512 height 795
click at [174, 129] on button "本月" at bounding box center [180, 126] width 44 height 26
click at [1088, 546] on div "Holy 民權 2025-09-01 - 2025-09-30 店家排行榜 列印時間： 2025-09-14-16:20 Merchant Leader Bo…" at bounding box center [756, 397] width 1512 height 795
click at [1289, 669] on div "Holy 民權 2025-09-01 - 2025-09-30 店家排行榜 列印時間： 2025-09-14-16:20 Merchant Leader Bo…" at bounding box center [756, 397] width 1512 height 795
drag, startPoint x: 1283, startPoint y: 687, endPoint x: 1283, endPoint y: 725, distance: 38.0
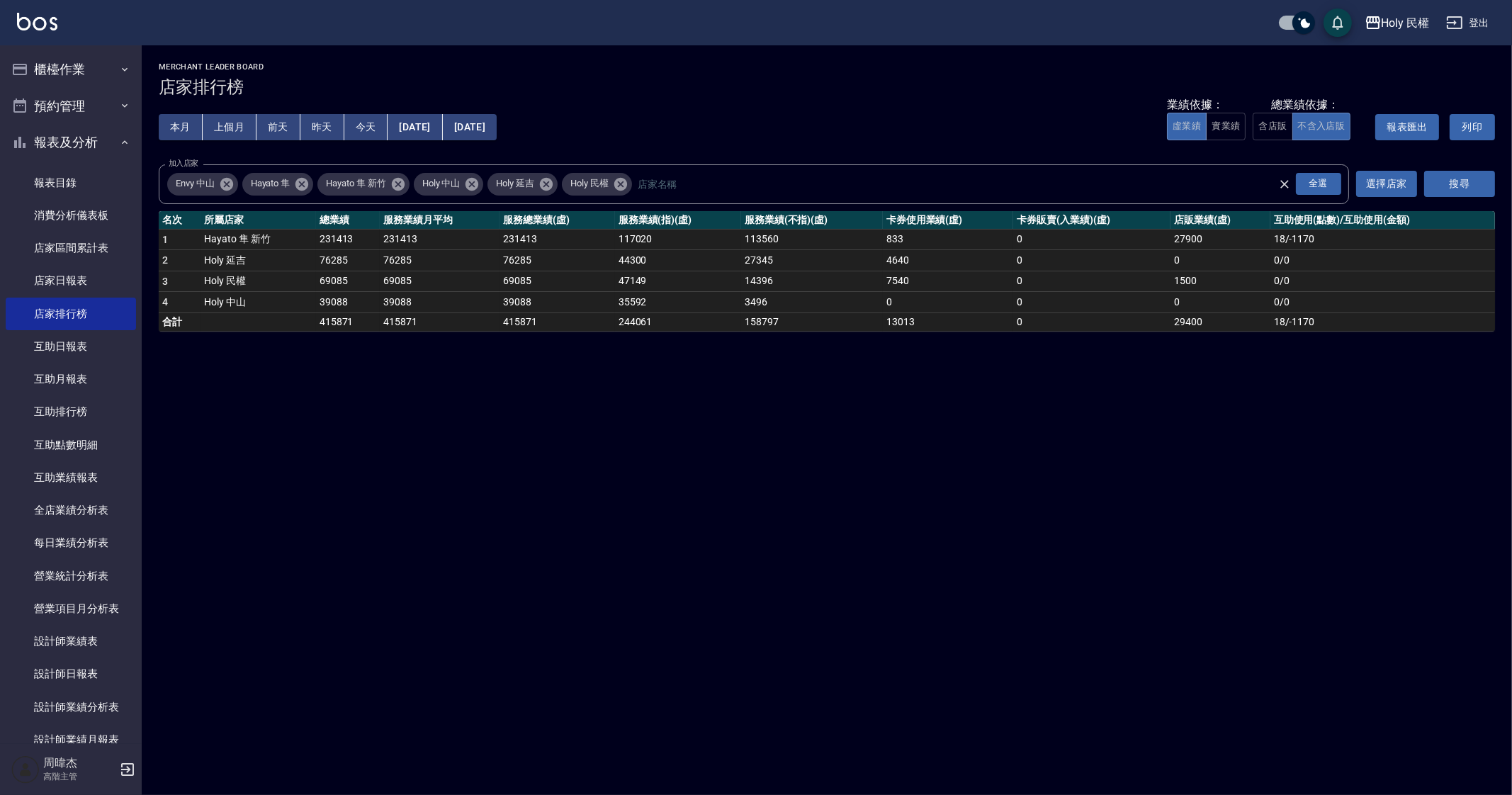
click at [1283, 687] on div "Holy 民權 2025-09-01 - 2025-09-30 店家排行榜 列印時間： 2025-09-14-16:20 Merchant Leader Bo…" at bounding box center [756, 397] width 1512 height 795
click at [1116, 656] on div "Holy 民權 2025-09-01 - 2025-09-30 店家排行榜 列印時間： 2025-09-14-16:20 Merchant Leader Bo…" at bounding box center [756, 397] width 1512 height 795
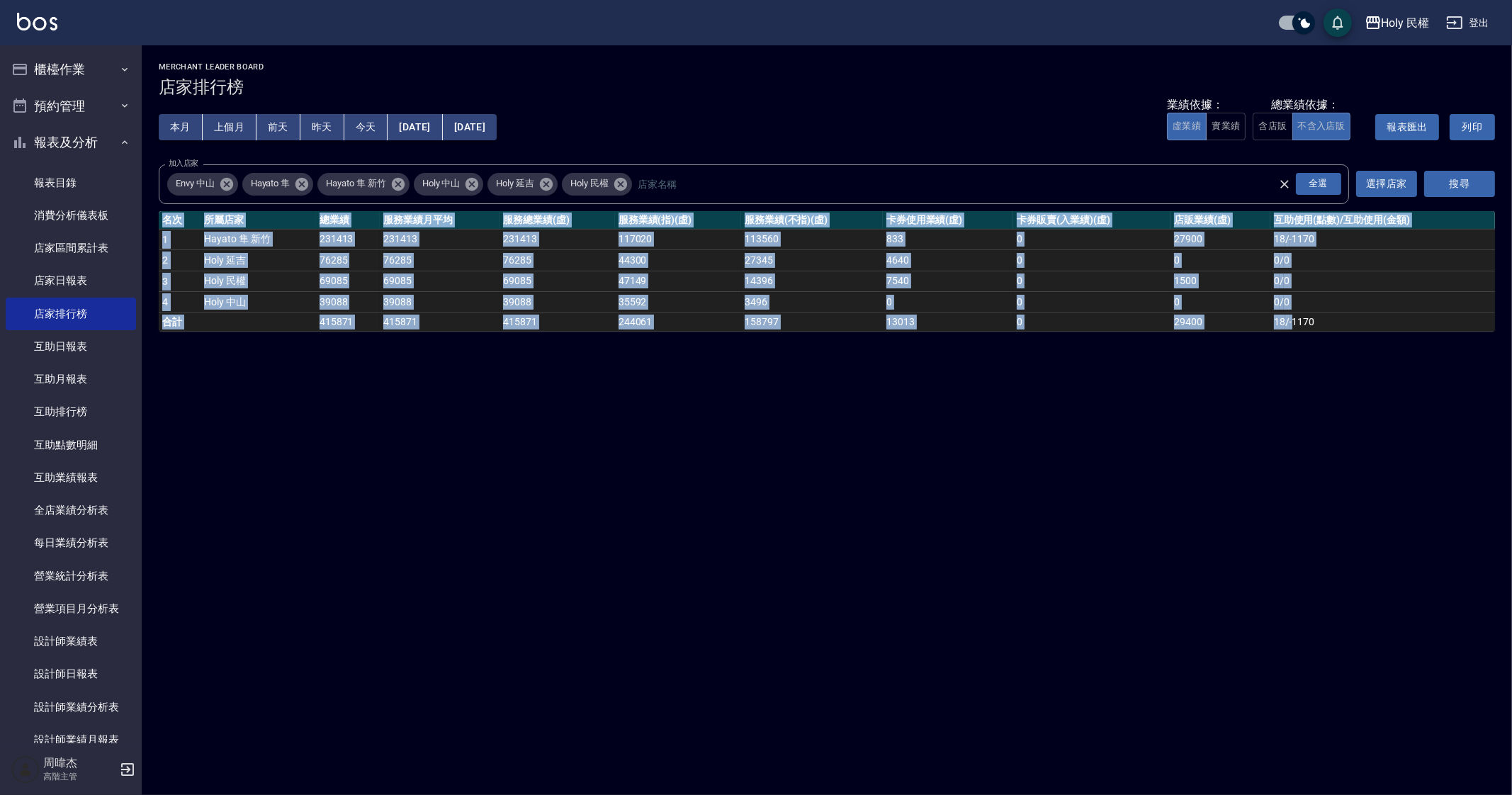
click at [1116, 656] on div "Holy 民權 2025-09-01 - 2025-09-30 店家排行榜 列印時間： 2025-09-14-16:20 Merchant Leader Bo…" at bounding box center [756, 397] width 1512 height 795
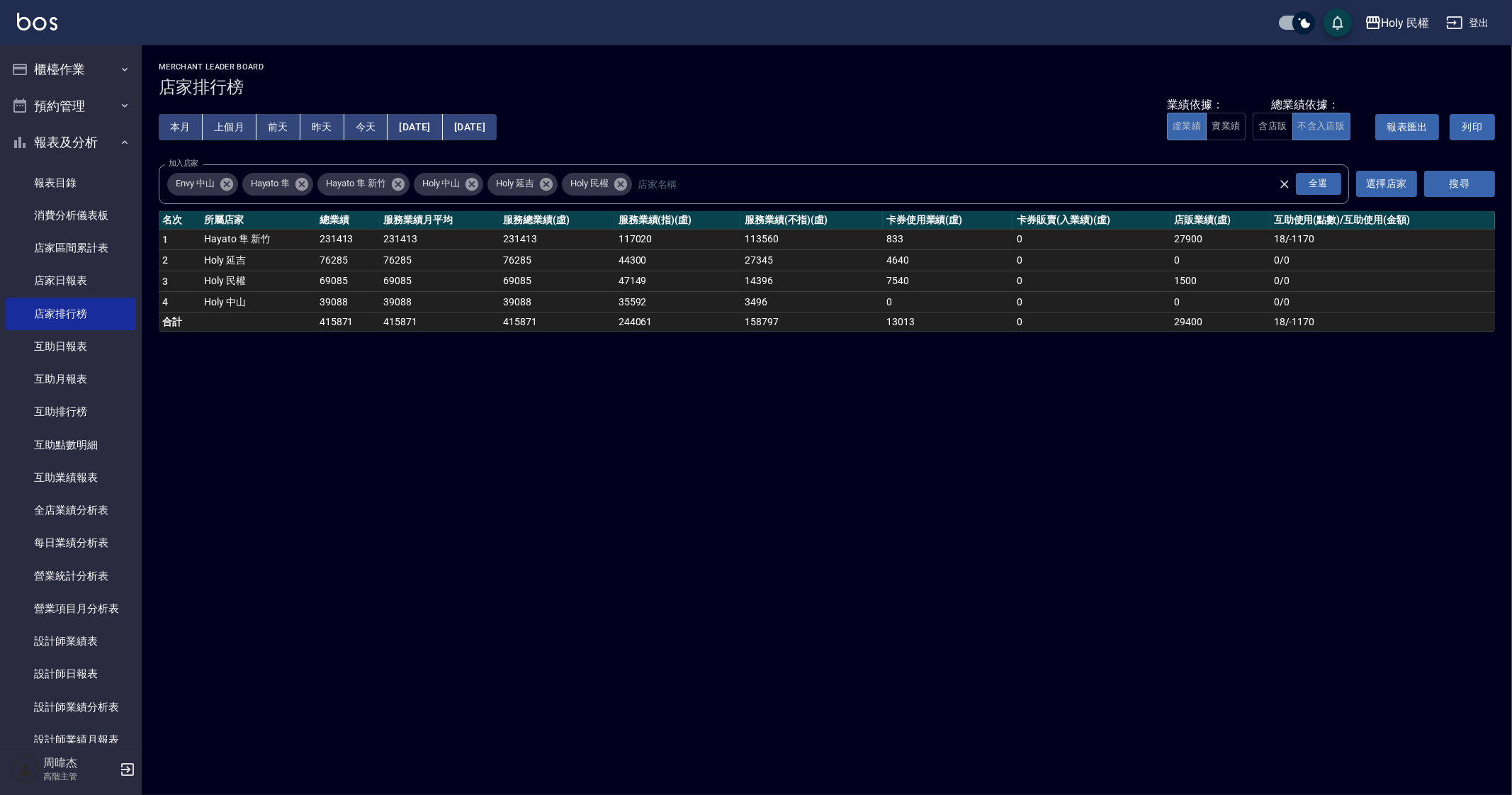
click at [1116, 656] on div "Holy 民權 2025-09-01 - 2025-09-30 店家排行榜 列印時間： 2025-09-14-16:20 Merchant Leader Bo…" at bounding box center [756, 397] width 1512 height 795
